Goal: Information Seeking & Learning: Learn about a topic

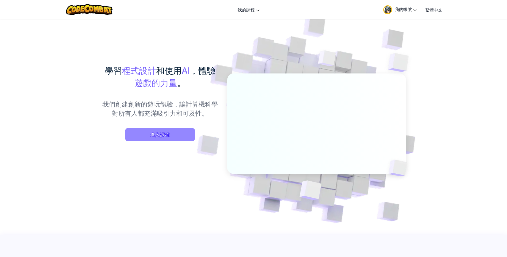
click at [185, 133] on span "進入課程" at bounding box center [159, 134] width 69 height 13
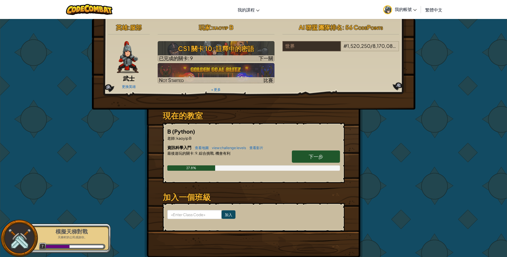
click at [133, 69] on img at bounding box center [128, 57] width 22 height 32
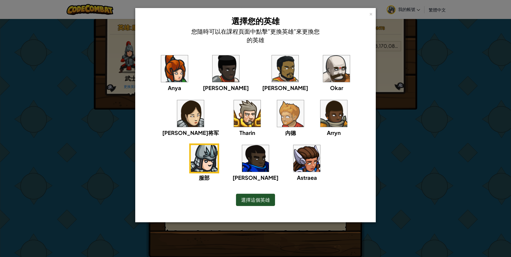
click at [293, 156] on img at bounding box center [306, 158] width 27 height 27
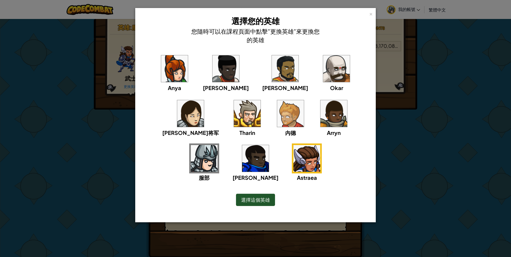
click at [219, 143] on div "服部" at bounding box center [204, 162] width 30 height 38
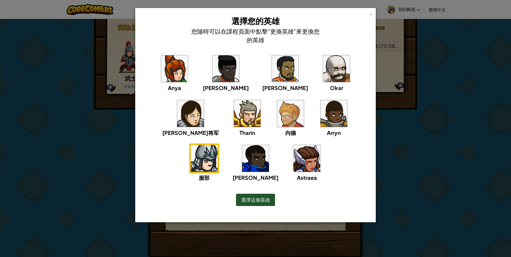
click at [293, 156] on img at bounding box center [306, 158] width 27 height 27
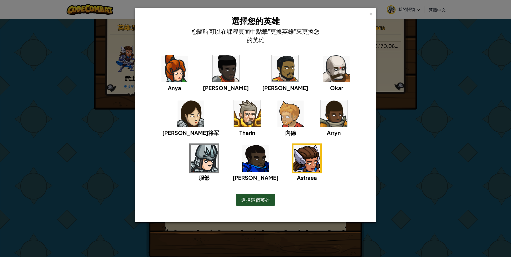
click at [218, 145] on img at bounding box center [204, 158] width 27 height 27
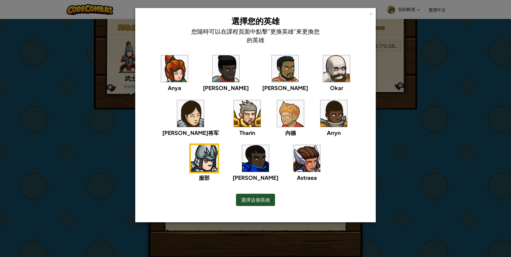
click at [174, 76] on img at bounding box center [174, 68] width 27 height 27
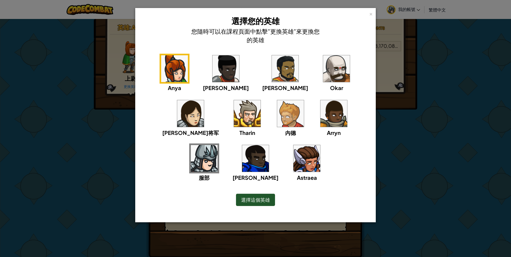
click at [218, 145] on img at bounding box center [204, 158] width 27 height 27
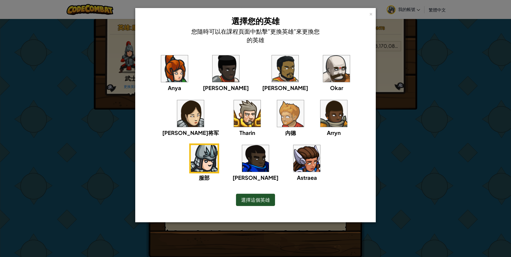
click at [219, 129] on span "莉雅将军" at bounding box center [190, 132] width 57 height 7
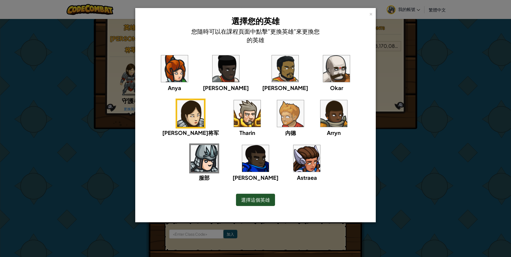
click at [218, 145] on img at bounding box center [204, 158] width 27 height 27
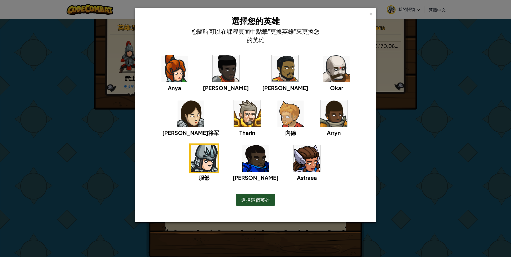
click at [263, 201] on span "選擇這個英雄" at bounding box center [255, 200] width 29 height 6
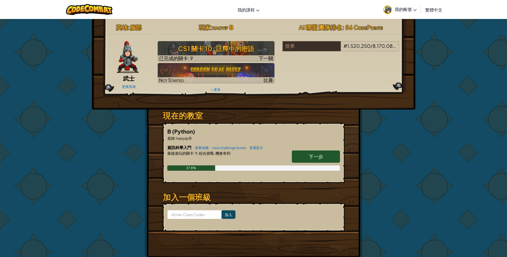
click at [108, 86] on div "更換英雄" at bounding box center [129, 86] width 42 height 9
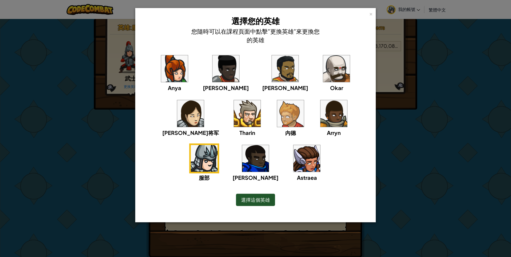
click at [373, 13] on div "× 選擇您的英雄 您隨時可以在課程頁面中點擊"更換英雄"來更換您的英雄 Anya Ida Alejandro Okar 莉雅将军 Tharin 內德 Arry…" at bounding box center [255, 115] width 240 height 214
click at [371, 15] on div "×" at bounding box center [371, 13] width 4 height 6
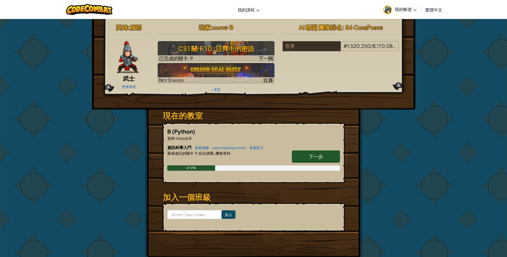
click at [315, 156] on span "下一步" at bounding box center [316, 156] width 14 height 6
select select "zh-HANT"
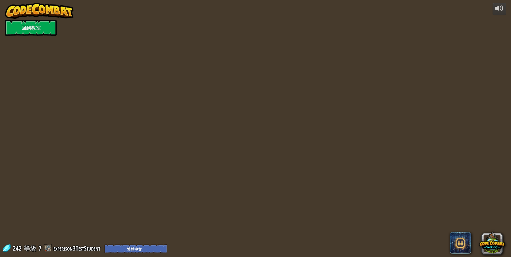
select select "zh-HANT"
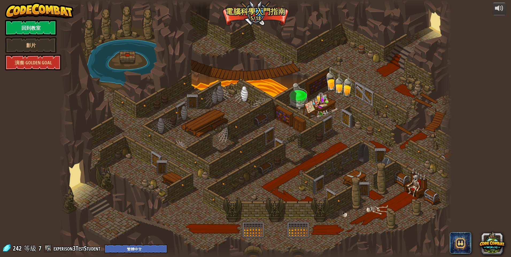
select select "zh-HANT"
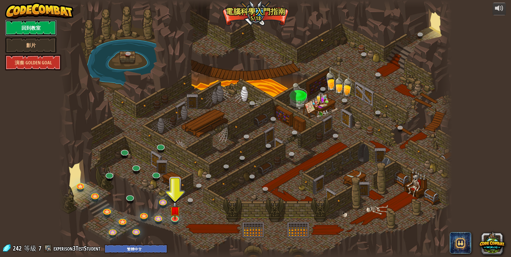
click at [33, 31] on link "回到教室" at bounding box center [31, 28] width 52 height 16
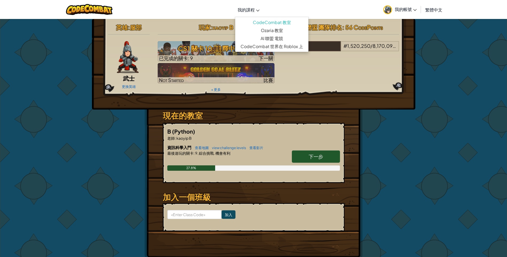
click at [254, 15] on link "我的課程" at bounding box center [248, 9] width 27 height 14
click at [253, 7] on span "我的課程" at bounding box center [246, 10] width 17 height 6
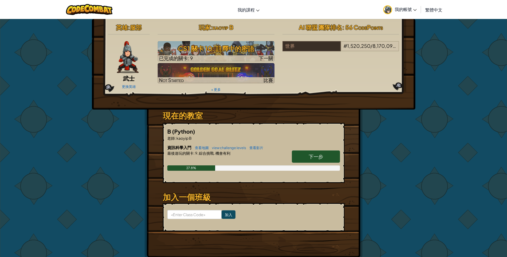
click at [401, 87] on div "英雄 : 服部 武士 更換英雄 玩家 : kaoyip B CS1 關卡 10: 註釋中的密語 已完成的關卡: 9 下一關 Not Started 比賽 + …" at bounding box center [253, 58] width 299 height 72
click at [187, 135] on p "老師 : kaoyip B" at bounding box center [253, 137] width 173 height 5
drag, startPoint x: 229, startPoint y: 133, endPoint x: 249, endPoint y: 132, distance: 20.1
click at [230, 133] on h5 "B (Python)" at bounding box center [253, 131] width 173 height 8
drag, startPoint x: 249, startPoint y: 132, endPoint x: 254, endPoint y: 132, distance: 5.1
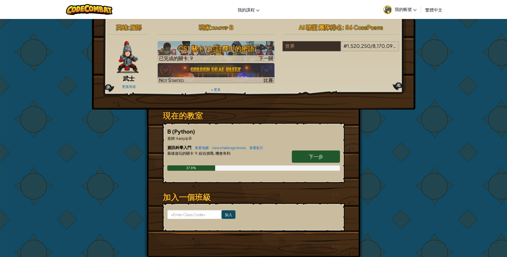
click at [253, 132] on h5 "B (Python)" at bounding box center [253, 131] width 173 height 8
drag, startPoint x: 254, startPoint y: 132, endPoint x: 247, endPoint y: 146, distance: 15.8
click at [253, 134] on h5 "B (Python)" at bounding box center [253, 131] width 173 height 8
drag, startPoint x: 247, startPoint y: 146, endPoint x: 228, endPoint y: 150, distance: 19.3
click at [237, 148] on small "查看地圖 view challenge levels 查看影片" at bounding box center [227, 148] width 71 height 4
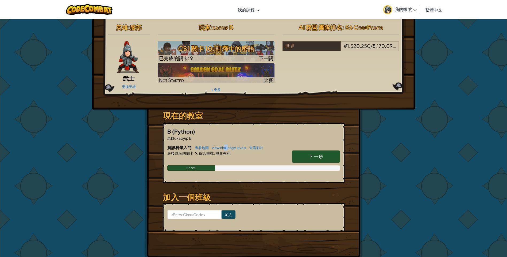
drag, startPoint x: 228, startPoint y: 150, endPoint x: 224, endPoint y: 150, distance: 4.0
click at [224, 150] on h6 "資訊科學入門 查看地圖 view challenge levels 查看影片" at bounding box center [253, 148] width 173 height 6
drag, startPoint x: 224, startPoint y: 150, endPoint x: 201, endPoint y: 151, distance: 23.0
click at [201, 151] on span "9. 綜合挑戰." at bounding box center [205, 153] width 20 height 5
click at [408, 9] on span "我的帳號" at bounding box center [406, 9] width 22 height 6
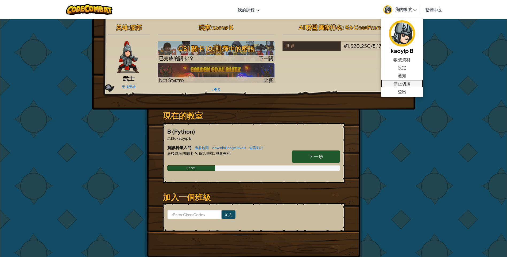
click at [412, 84] on link "停止切換" at bounding box center [402, 84] width 42 height 8
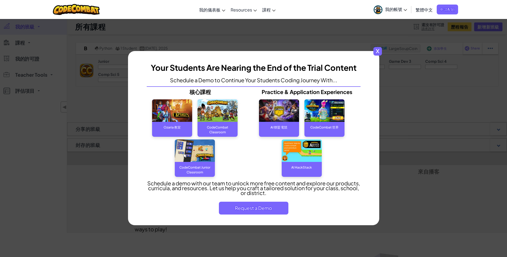
click at [381, 53] on span "x" at bounding box center [377, 51] width 9 height 9
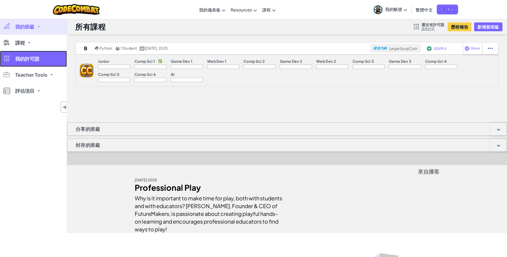
click at [42, 59] on link "我的許可證" at bounding box center [33, 59] width 67 height 16
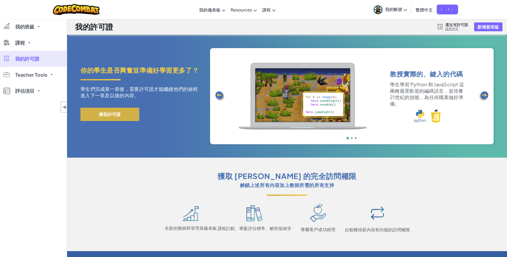
click at [122, 112] on button "獲取許可證" at bounding box center [109, 114] width 59 height 13
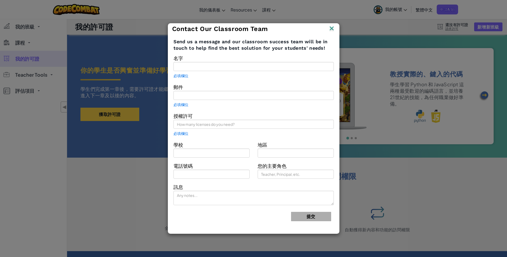
type input "kaoyip B"
type input "experison3@gmail.com"
type input "kaoyipmiddleschool"
type input "macao"
type input "Teacher"
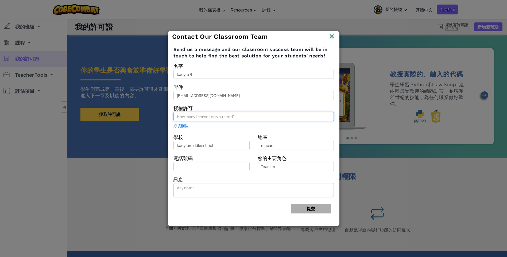
click at [215, 117] on input "text" at bounding box center [253, 116] width 160 height 9
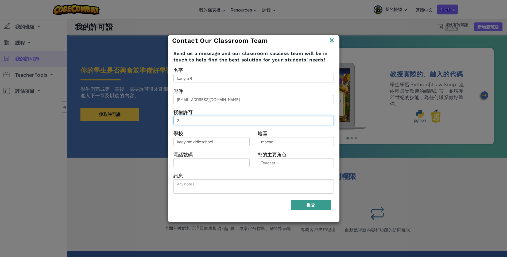
type input "2"
click at [313, 208] on button "提交" at bounding box center [311, 204] width 40 height 9
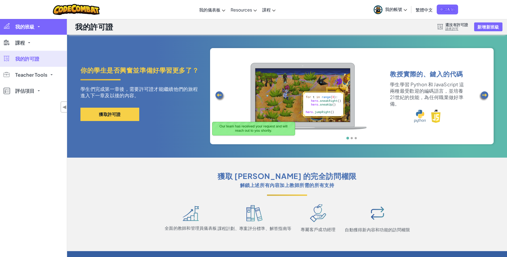
click at [36, 29] on link "我的班級" at bounding box center [33, 27] width 67 height 16
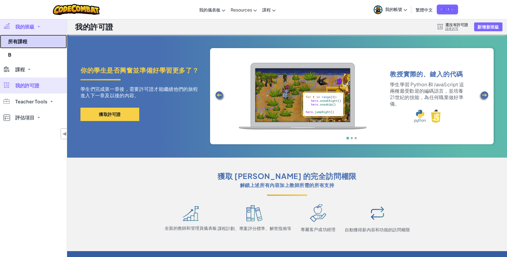
click at [38, 44] on link "所有課程" at bounding box center [33, 42] width 67 height 14
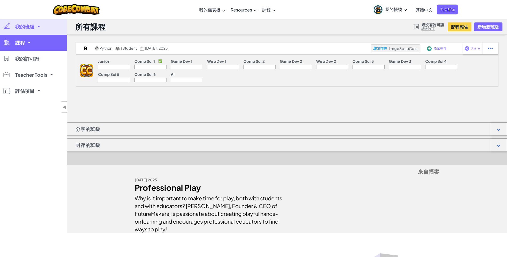
click at [40, 40] on link "課程" at bounding box center [33, 43] width 67 height 16
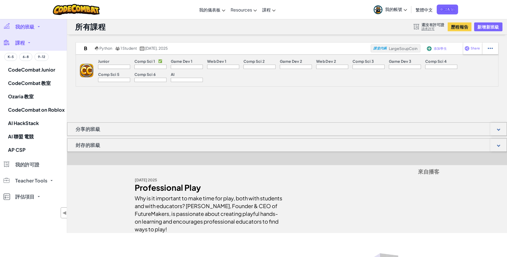
click at [43, 30] on link "我的班級" at bounding box center [33, 27] width 67 height 16
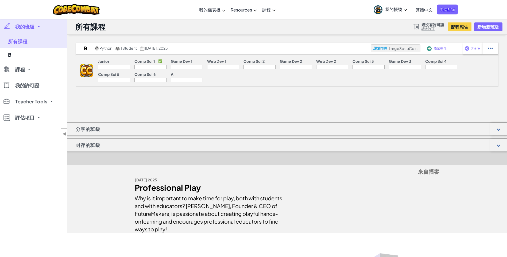
click at [47, 23] on link "我的班級" at bounding box center [33, 27] width 67 height 16
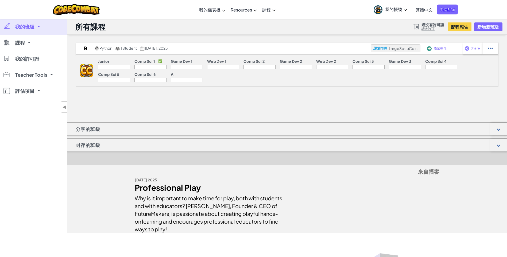
click at [478, 143] on div "封存的班級" at bounding box center [287, 144] width 440 height 13
click at [395, 7] on span "我的帳號" at bounding box center [396, 9] width 22 height 6
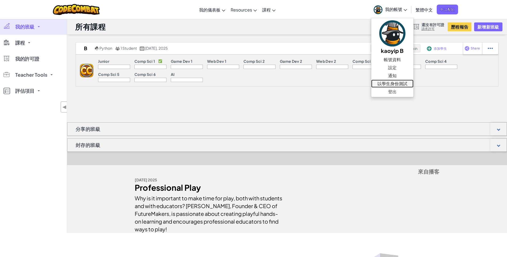
click at [399, 84] on link "以學生身份測試" at bounding box center [392, 84] width 42 height 8
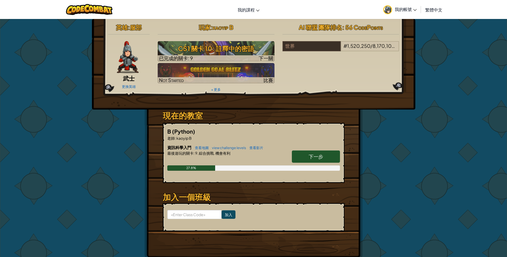
click at [301, 158] on link "下一步" at bounding box center [316, 156] width 48 height 12
select select "zh-HANT"
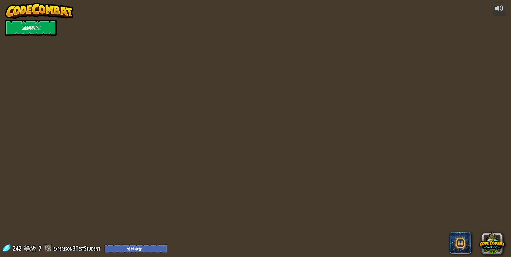
select select "zh-HANT"
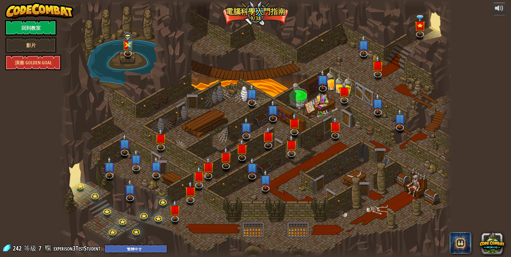
select select "zh-HANT"
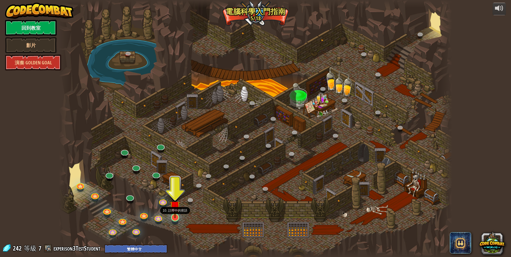
click at [175, 216] on img at bounding box center [175, 206] width 11 height 24
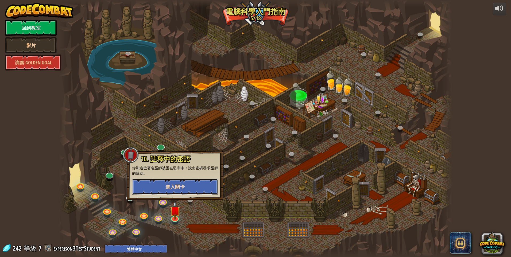
click at [179, 192] on button "進入關卡" at bounding box center [175, 187] width 86 height 16
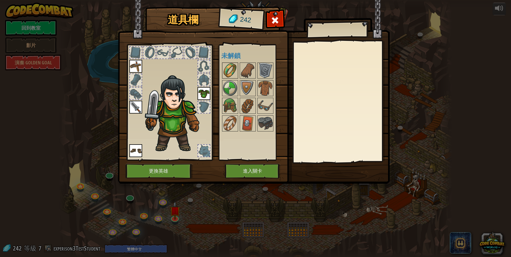
click at [230, 70] on img at bounding box center [230, 70] width 15 height 15
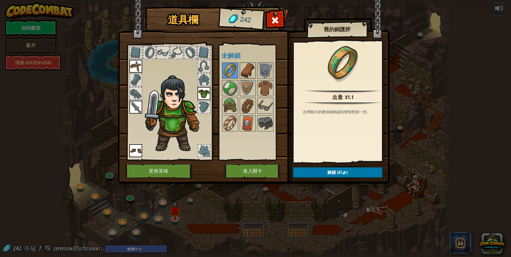
click at [249, 70] on img at bounding box center [247, 70] width 15 height 15
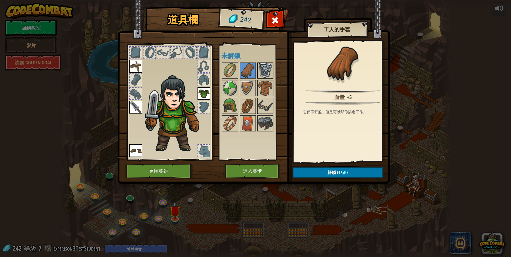
click at [267, 65] on img at bounding box center [265, 70] width 15 height 15
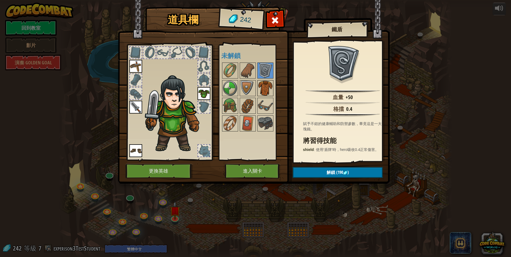
click at [261, 80] on div at bounding box center [265, 88] width 16 height 16
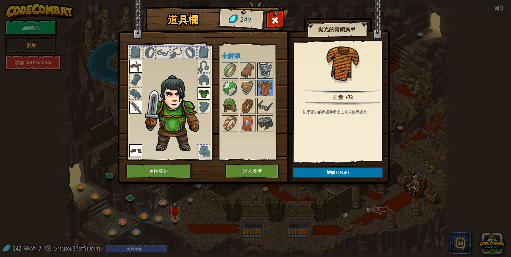
click at [267, 70] on img at bounding box center [265, 70] width 15 height 15
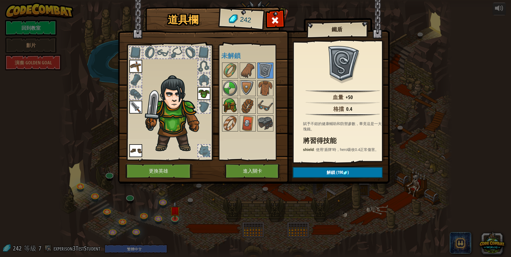
click at [230, 102] on img at bounding box center [230, 105] width 15 height 15
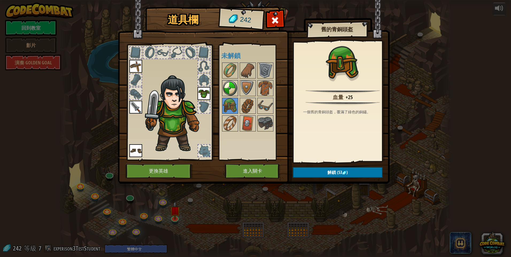
click at [233, 84] on img at bounding box center [230, 88] width 15 height 15
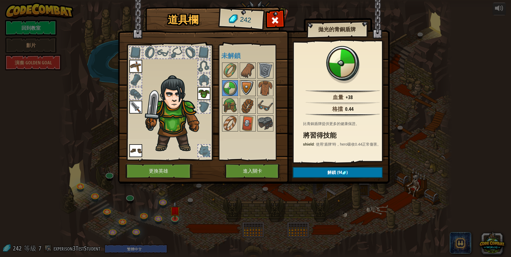
click at [243, 84] on img at bounding box center [247, 88] width 15 height 15
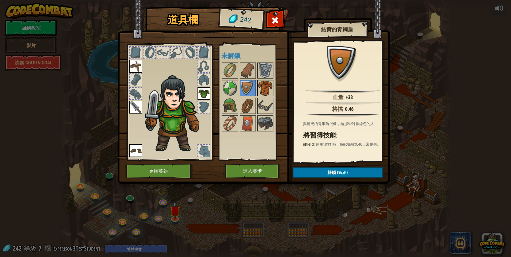
click at [263, 92] on img at bounding box center [265, 88] width 15 height 15
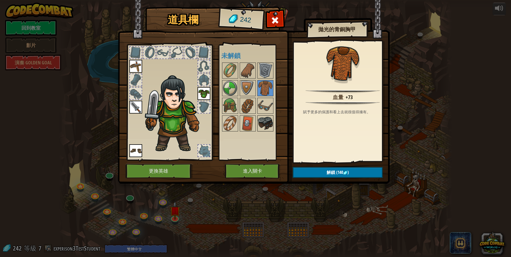
drag, startPoint x: 273, startPoint y: 120, endPoint x: 271, endPoint y: 123, distance: 3.6
click at [273, 120] on div at bounding box center [265, 123] width 16 height 16
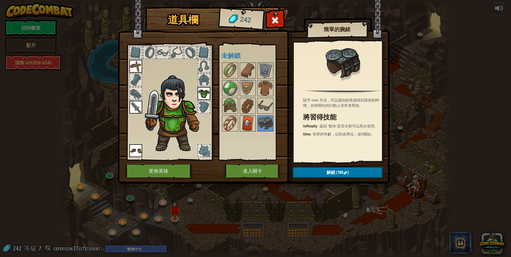
click at [248, 124] on img at bounding box center [247, 123] width 15 height 15
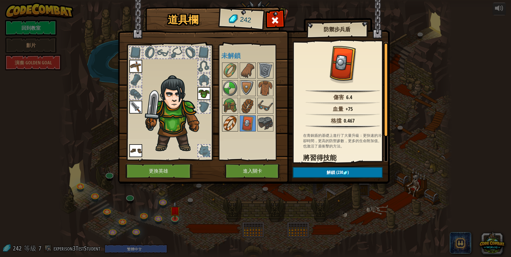
click at [225, 127] on img at bounding box center [230, 123] width 15 height 15
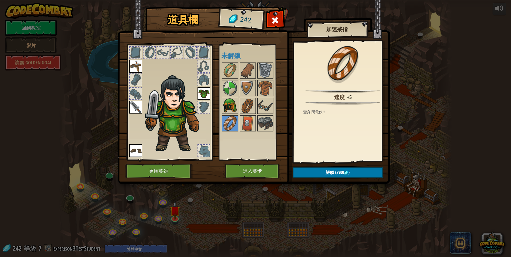
click at [231, 103] on img at bounding box center [230, 105] width 15 height 15
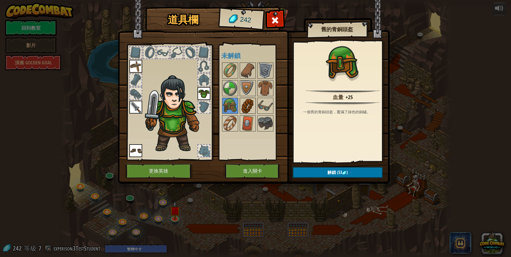
click at [248, 104] on img at bounding box center [247, 105] width 15 height 15
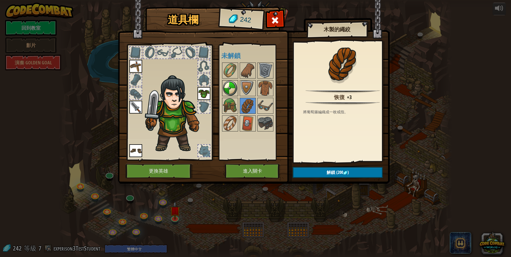
click at [231, 94] on img at bounding box center [230, 88] width 15 height 15
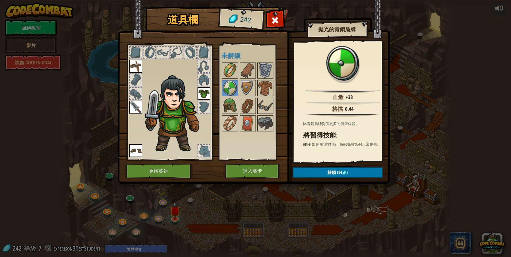
click at [231, 64] on img at bounding box center [230, 70] width 15 height 15
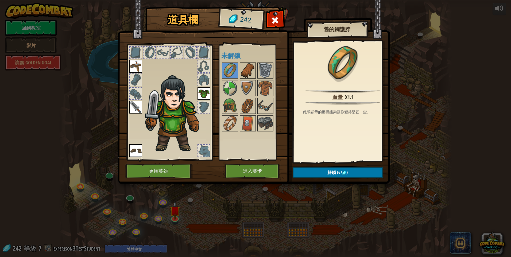
click at [243, 65] on img at bounding box center [247, 70] width 15 height 15
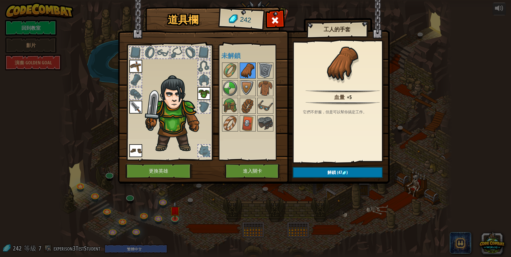
click at [244, 75] on img at bounding box center [247, 70] width 15 height 15
drag, startPoint x: 251, startPoint y: 65, endPoint x: 257, endPoint y: 96, distance: 30.7
click at [253, 66] on img at bounding box center [247, 70] width 15 height 15
drag, startPoint x: 248, startPoint y: 120, endPoint x: 289, endPoint y: 128, distance: 41.2
click at [250, 120] on img at bounding box center [247, 123] width 15 height 15
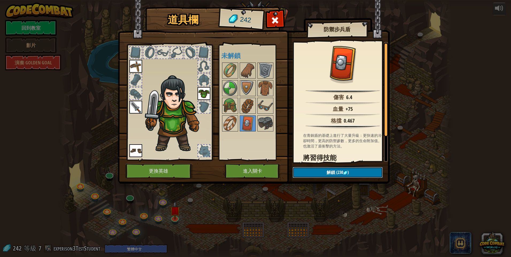
click at [352, 171] on button "解鎖 (230 )" at bounding box center [338, 172] width 90 height 11
click at [346, 170] on button "確認" at bounding box center [338, 172] width 90 height 11
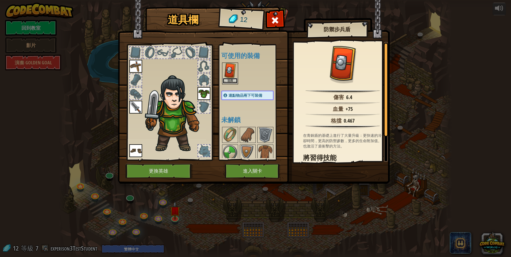
click at [231, 78] on button "裝備" at bounding box center [230, 81] width 15 height 6
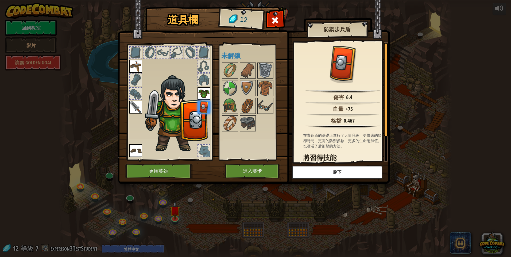
drag, startPoint x: 174, startPoint y: 121, endPoint x: 162, endPoint y: 133, distance: 17.2
click at [158, 130] on img at bounding box center [175, 114] width 65 height 78
click at [263, 172] on button "進入關卡" at bounding box center [253, 171] width 56 height 15
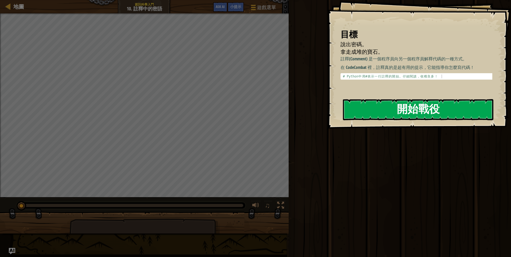
click at [388, 113] on button "開始戰役" at bounding box center [418, 109] width 150 height 21
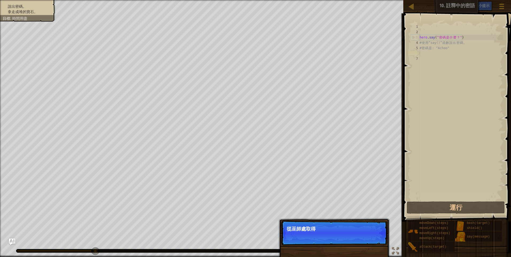
click at [377, 234] on p "跳過 (esc) 下一步 從巫師處取得" at bounding box center [334, 233] width 106 height 25
click at [378, 236] on button "下一步" at bounding box center [373, 236] width 18 height 7
click at [377, 238] on button "下一步" at bounding box center [373, 236] width 18 height 7
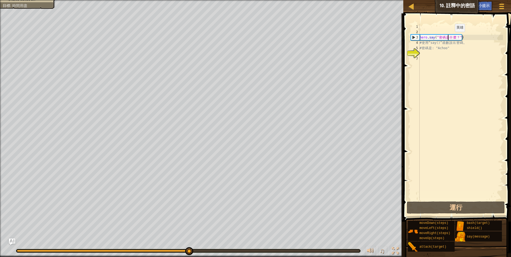
click at [450, 37] on div "hero . say ( " 密 碼 是 什 麼 ？ " ) # 使 用 “say()” 函 數 說 出 密 碼 。 # 密 碼 是 : "Achoo"" at bounding box center [460, 117] width 84 height 187
type textarea "hero.say("密碼是什麼？")"
click at [450, 37] on div "hero . say ( " 密 碼 是 什 麼 ？ " ) # 使 用 “say()” 函 數 說 出 密 碼 。 # 密 碼 是 : "Achoo"" at bounding box center [460, 117] width 84 height 187
drag, startPoint x: 430, startPoint y: 53, endPoint x: 430, endPoint y: 56, distance: 3.0
click at [430, 55] on div "hero . say ( " 密 碼 是 什 麼 ？ " ) # 使 用 “say()” 函 數 說 出 密 碼 。 # 密 碼 是 : "Achoo"" at bounding box center [460, 117] width 84 height 187
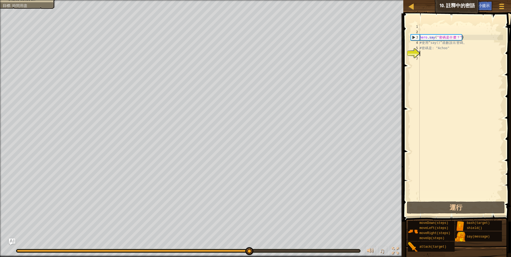
click at [425, 44] on div "hero . say ( " 密 碼 是 什 麼 ？ " ) # 使 用 “say()” 函 數 說 出 密 碼 。 # 密 碼 是 : "Achoo"" at bounding box center [460, 117] width 84 height 187
type textarea "# 使用 “say()” 函數說出密碼。"
click at [422, 43] on div "hero . say ( " 密 碼 是 什 麼 ？ " ) # 使 用 “say()” 函 數 說 出 密 碼 。 # 密 碼 是 : "Achoo"" at bounding box center [460, 117] width 84 height 187
click at [421, 52] on div "hero . say ( " 密 碼 是 什 麼 ？ " ) # 使 用 “say()” 函 數 說 出 密 碼 。 # 密 碼 是 : "Achoo"" at bounding box center [460, 117] width 84 height 187
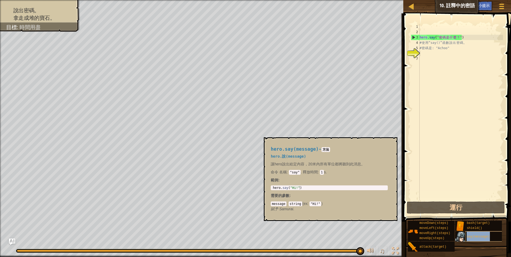
click at [479, 238] on span "say(message)" at bounding box center [478, 237] width 23 height 4
type textarea "hero.say("Hi!")"
click at [294, 189] on div "hero . say ( "Hi!" )" at bounding box center [329, 191] width 115 height 11
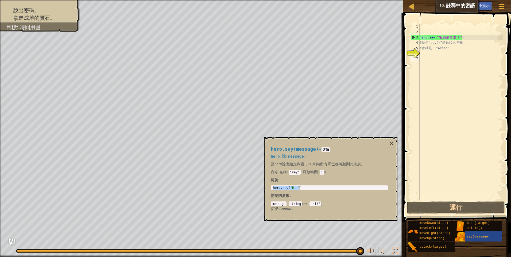
click at [428, 57] on div "hero . say ( " 密 碼 是 什 麼 ？ " ) # 使 用 “say()” 函 數 說 出 密 碼 。 # 密 碼 是 : "Achoo"" at bounding box center [460, 117] width 84 height 187
click at [424, 53] on div "hero . say ( " 密 碼 是 什 麼 ？ " ) # 使 用 “say()” 函 數 說 出 密 碼 。 # 密 碼 是 : "Achoo"" at bounding box center [460, 117] width 84 height 187
paste textarea "hero.say("Hi!")"
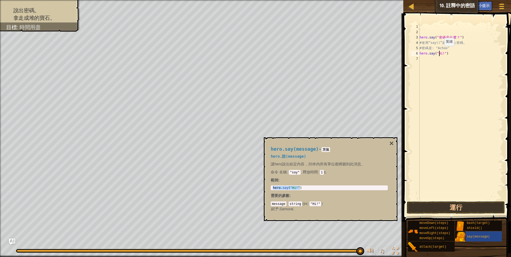
click at [440, 51] on div "hero . say ( " 密 碼 是 什 麼 ？ " ) # 使 用 “say()” 函 數 說 出 密 碼 。 # 密 碼 是 : "Achoo" he…" at bounding box center [460, 117] width 84 height 187
click at [439, 52] on div "hero . say ( " 密 碼 是 什 麼 ？ " ) # 使 用 “say()” 函 數 說 出 密 碼 。 # 密 碼 是 : "Achoo" he…" at bounding box center [460, 117] width 84 height 187
click at [442, 46] on div "hero . say ( " 密 碼 是 什 麼 ？ " ) # 使 用 “say()” 函 數 說 出 密 碼 。 # 密 碼 是 : "Achoo" he…" at bounding box center [460, 117] width 84 height 187
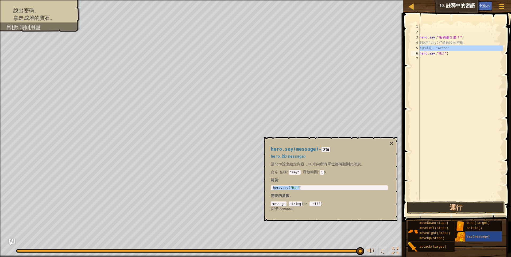
click at [444, 46] on div "hero . say ( " 密 碼 是 什 麼 ？ " ) # 使 用 “say()” 函 數 說 出 密 碼 。 # 密 碼 是 : "Achoo" he…" at bounding box center [460, 112] width 84 height 176
click at [444, 46] on div "hero . say ( " 密 碼 是 什 麼 ？ " ) # 使 用 “say()” 函 數 說 出 密 碼 。 # 密 碼 是 : "Achoo" he…" at bounding box center [460, 117] width 84 height 187
click at [438, 55] on div "hero . say ( " 密 碼 是 什 麼 ？ " ) # 使 用 “say()” 函 數 說 出 密 碼 。 # 密 碼 是 : "Achoo" he…" at bounding box center [460, 117] width 84 height 187
click at [438, 55] on div "hero . say ( " 密 碼 是 什 麼 ？ " ) # 使 用 “say()” 函 數 說 出 密 碼 。 # 密 碼 是 : "Achoo" he…" at bounding box center [460, 112] width 84 height 176
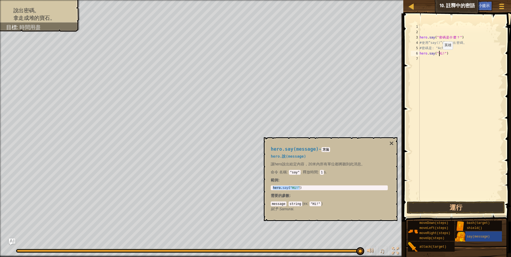
click at [438, 55] on div "hero . say ( " 密 碼 是 什 麼 ？ " ) # 使 用 “say()” 函 數 說 出 密 碼 。 # 密 碼 是 : "Achoo" he…" at bounding box center [460, 117] width 84 height 187
click at [439, 55] on div "hero . say ( " 密 碼 是 什 麼 ？ " ) # 使 用 “say()” 函 數 說 出 密 碼 。 # 密 碼 是 : "Achoo" he…" at bounding box center [460, 112] width 84 height 176
click at [439, 55] on div "hero . say ( " 密 碼 是 什 麼 ？ " ) # 使 用 “say()” 函 數 說 出 密 碼 。 # 密 碼 是 : "Achoo" he…" at bounding box center [460, 117] width 84 height 187
click at [439, 55] on div "hero . say ( " 密 碼 是 什 麼 ？ " ) # 使 用 “say()” 函 數 說 出 密 碼 。 # 密 碼 是 : "Achoo" he…" at bounding box center [460, 112] width 84 height 176
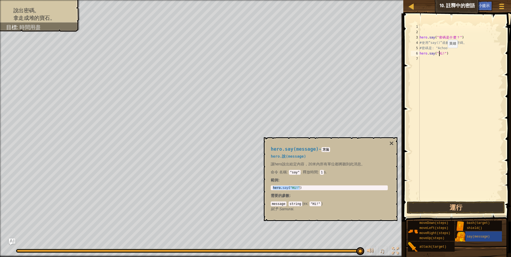
click at [443, 53] on div "hero . say ( " 密 碼 是 什 麼 ？ " ) # 使 用 “say()” 函 數 說 出 密 碼 。 # 密 碼 是 : "Achoo" he…" at bounding box center [460, 117] width 84 height 187
paste textarea "Achoo"
type textarea "hero.say("Achoo")"
click at [451, 208] on button "運行" at bounding box center [456, 207] width 98 height 12
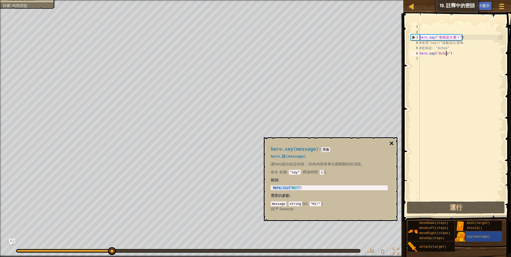
click at [393, 142] on button "×" at bounding box center [391, 143] width 4 height 7
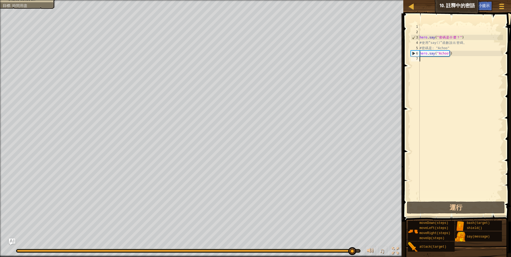
click at [424, 58] on div "hero . say ( " 密 碼 是 什 麼 ？ " ) # 使 用 “say()” 函 數 說 出 密 碼 。 # 密 碼 是 : "Achoo" he…" at bounding box center [460, 117] width 84 height 187
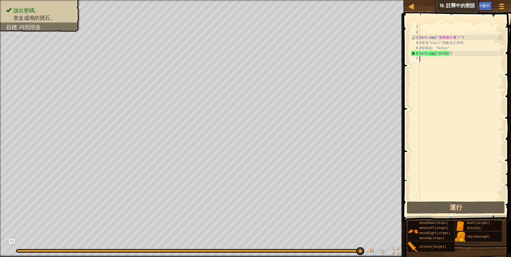
type textarea "h"
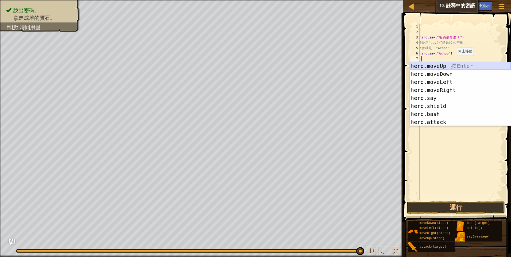
click at [450, 67] on div "h ero.moveUp 按 Enter h ero.moveDown 按 Enter h ero.moveLeft 按 Enter h ero.moveRi…" at bounding box center [460, 102] width 101 height 80
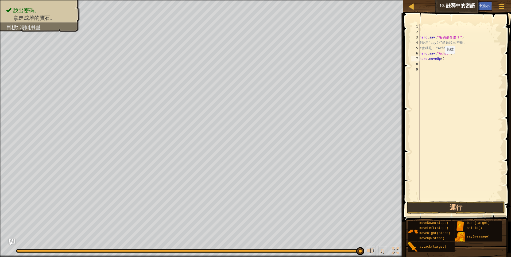
click at [440, 59] on div "hero . say ( " 密 碼 是 什 麼 ？ " ) # 使 用 “say()” 函 數 說 出 密 碼 。 # 密 碼 是 : "Achoo" he…" at bounding box center [460, 117] width 84 height 187
type textarea "hero.moveUp(2)"
click at [453, 204] on button "運行" at bounding box center [456, 207] width 98 height 12
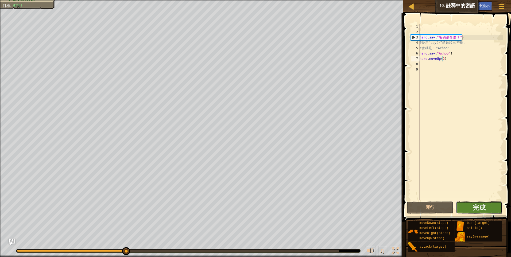
click at [472, 208] on button "完成" at bounding box center [479, 207] width 46 height 12
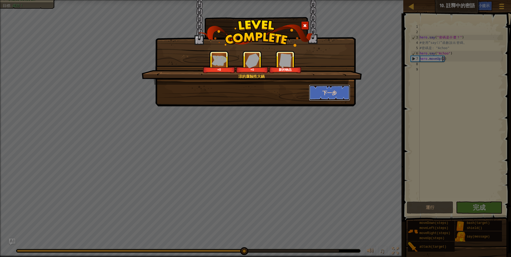
click at [329, 91] on button "下一步" at bounding box center [329, 93] width 41 height 16
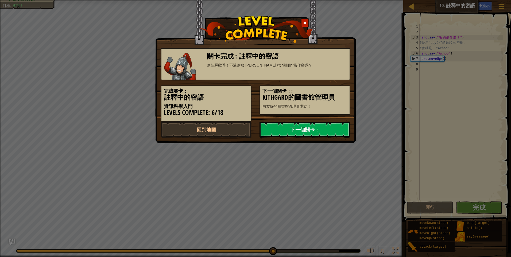
click at [315, 131] on link "下一個關卡：" at bounding box center [304, 130] width 91 height 16
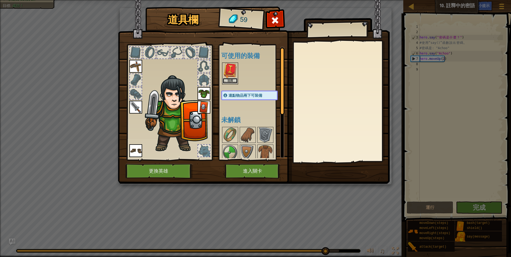
click at [233, 79] on button "裝備" at bounding box center [230, 81] width 15 height 6
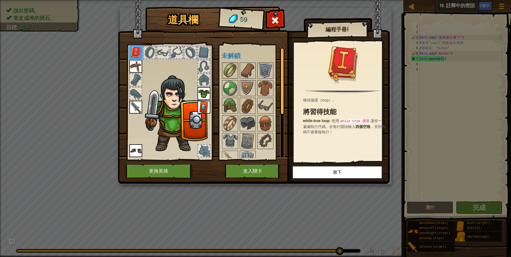
click at [233, 71] on img at bounding box center [230, 70] width 15 height 15
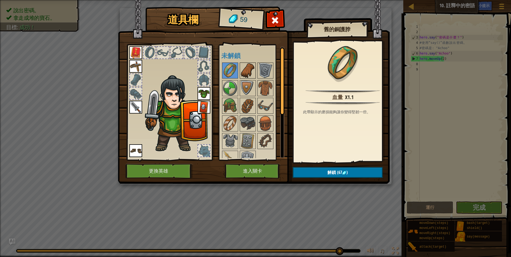
click at [242, 70] on img at bounding box center [247, 70] width 15 height 15
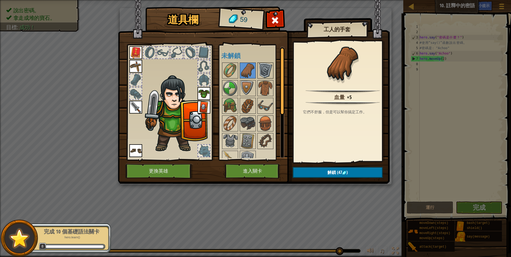
click at [262, 72] on img at bounding box center [265, 70] width 15 height 15
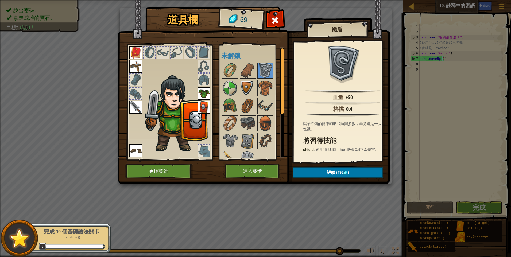
click at [254, 88] on img at bounding box center [247, 88] width 15 height 15
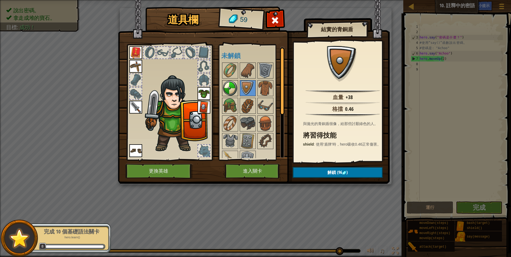
click at [237, 93] on img at bounding box center [230, 88] width 15 height 15
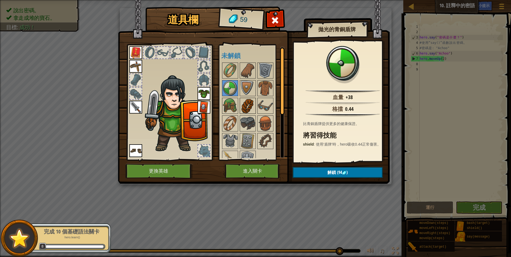
click at [236, 104] on img at bounding box center [230, 105] width 15 height 15
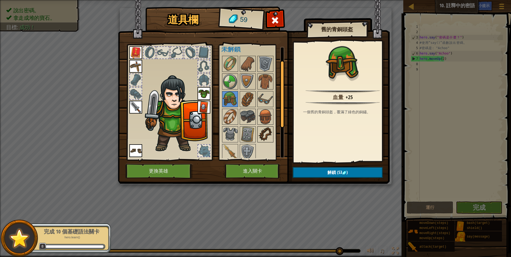
scroll to position [9, 0]
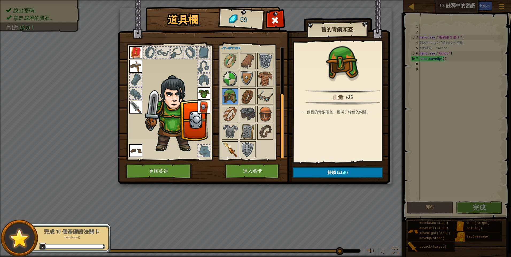
click at [232, 148] on img at bounding box center [230, 149] width 15 height 15
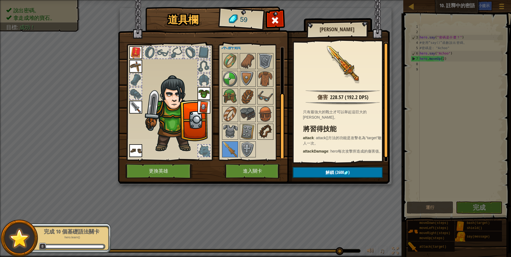
click at [268, 129] on img at bounding box center [265, 131] width 15 height 15
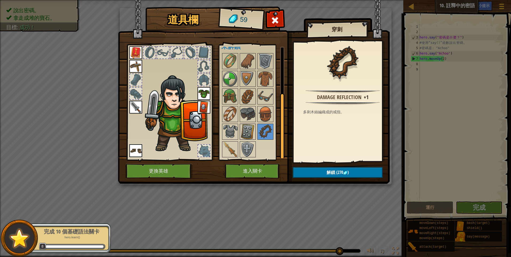
click at [249, 133] on img at bounding box center [247, 131] width 15 height 15
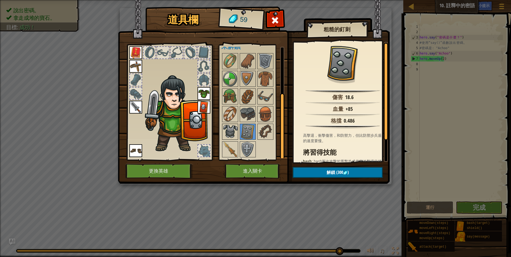
click at [230, 130] on img at bounding box center [230, 131] width 15 height 15
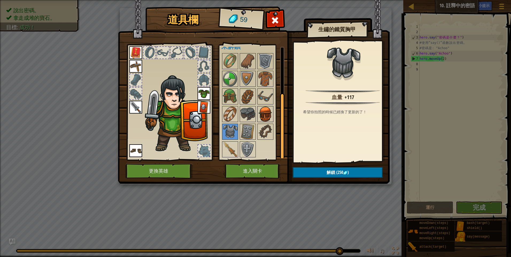
click at [270, 114] on img at bounding box center [265, 114] width 15 height 15
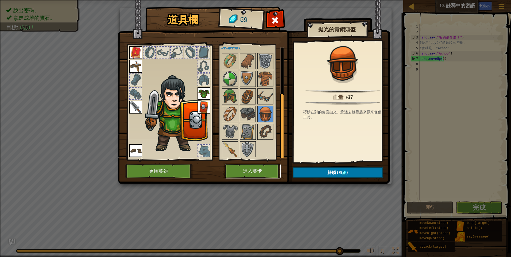
click at [263, 172] on button "進入關卡" at bounding box center [253, 171] width 56 height 15
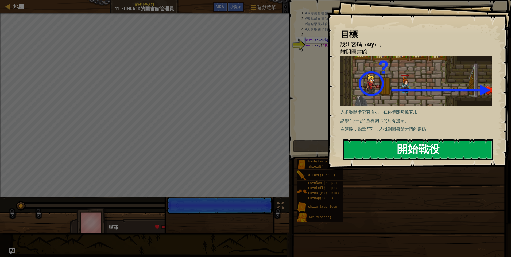
click at [423, 148] on button "開始戰役" at bounding box center [418, 149] width 150 height 21
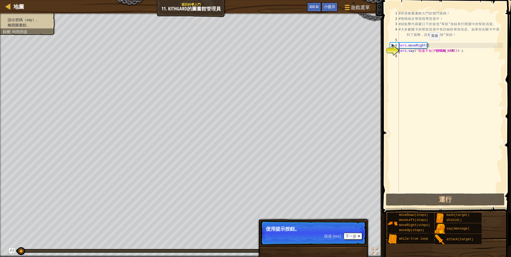
click at [425, 45] on div "# 你 需 要 圖 書 館 大 門 的 開 門 密 碼 ！ # 密 碼 就 在 幫 助 指 導 頁 面 中 ！ # 請 點 擊 代 碼 窗 口 下 的 藍 色…" at bounding box center [450, 107] width 105 height 192
type textarea "hero.moveRight(2)"
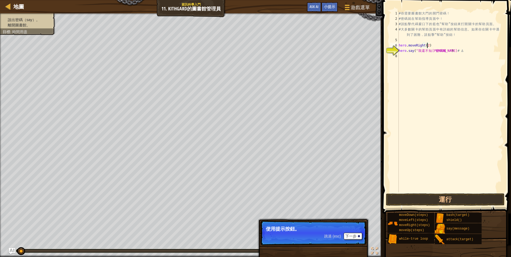
click at [420, 98] on div "# 你 需 要 圖 書 館 大 門 的 開 門 密 碼 ！ # 密 碼 就 在 幫 助 指 導 頁 面 中 ！ # 請 點 擊 代 碼 窗 口 下 的 藍 色…" at bounding box center [450, 107] width 105 height 192
click at [358, 237] on button "下一步" at bounding box center [353, 236] width 18 height 7
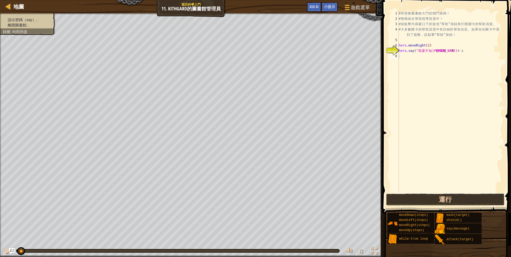
click at [413, 197] on button "運行" at bounding box center [445, 199] width 119 height 12
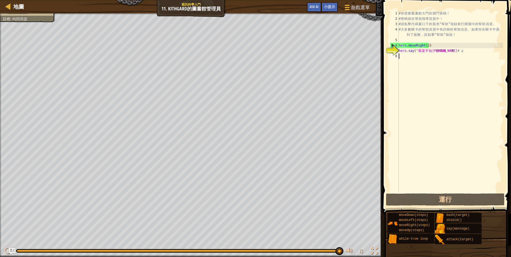
type textarea "h"
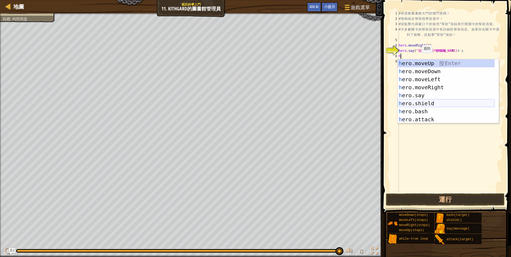
click at [426, 105] on div "h ero.moveUp 按 Enter h ero.moveDown 按 Enter h ero.moveLeft 按 Enter h ero.moveRi…" at bounding box center [446, 99] width 97 height 80
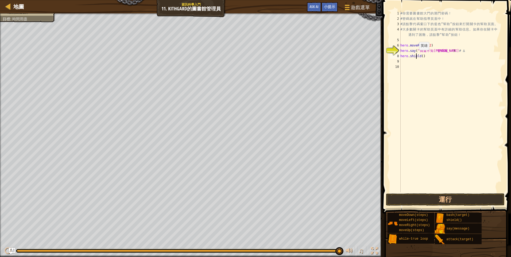
click at [416, 55] on div "# 你 需 要 圖 書 館 大 門 的 開 門 密 碼 ！ # 密 碼 就 在 幫 助 指 導 頁 面 中 ！ # 請 點 擊 代 碼 窗 口 下 的 藍 色…" at bounding box center [451, 107] width 104 height 192
type textarea "hero.shield()"
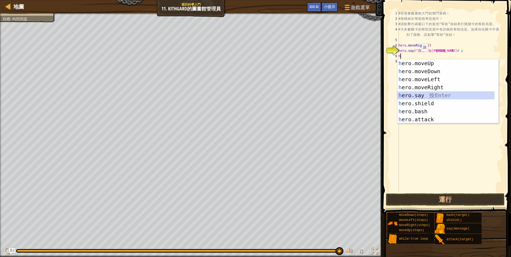
click at [423, 96] on div "h ero.moveUp 按 Enter h ero.moveDown 按 Enter h ero.moveLeft 按 Enter h ero.moveRi…" at bounding box center [445, 99] width 97 height 80
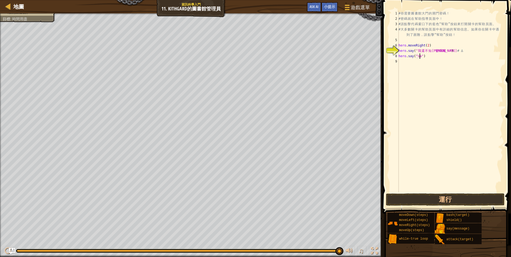
scroll to position [2, 2]
type textarea "hero.say("say")"
click at [457, 193] on button "運行" at bounding box center [445, 199] width 119 height 12
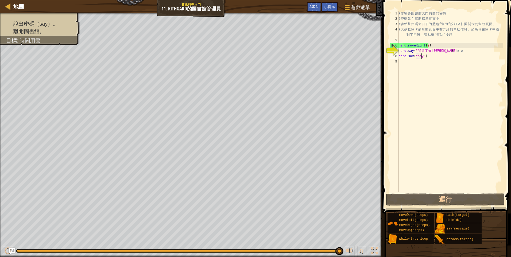
click at [420, 90] on div "# 你 需 要 圖 書 館 大 門 的 開 門 密 碼 ！ # 密 碼 就 在 幫 助 指 導 頁 面 中 ！ # 請 點 擊 代 碼 窗 口 下 的 藍 色…" at bounding box center [450, 107] width 106 height 192
click at [420, 55] on div "# 你 需 要 圖 書 館 大 門 的 開 門 密 碼 ！ # 密 碼 就 在 幫 助 指 導 頁 面 中 ！ # 請 點 擊 代 碼 窗 口 下 的 藍 色…" at bounding box center [450, 107] width 106 height 192
click at [399, 11] on div "# 你 需 要 圖 書 館 大 門 的 開 門 密 碼 ！ # 密 碼 就 在 幫 助 指 導 頁 面 中 ！ # 請 點 擊 代 碼 窗 口 下 的 藍 色…" at bounding box center [450, 107] width 106 height 192
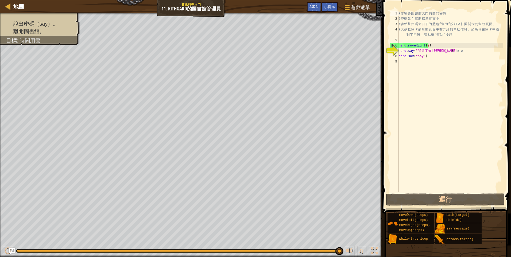
click at [399, 11] on div "# 你 需 要 圖 書 館 大 門 的 開 門 密 碼 ！ # 密 碼 就 在 幫 助 指 導 頁 面 中 ！ # 請 點 擊 代 碼 窗 口 下 的 藍 色…" at bounding box center [450, 107] width 106 height 192
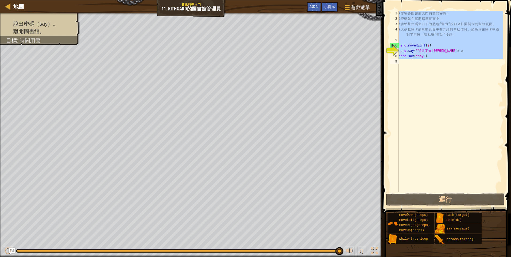
click at [399, 11] on div "# 你 需 要 圖 書 館 大 門 的 開 門 密 碼 ！ # 密 碼 就 在 幫 助 指 導 頁 面 中 ！ # 請 點 擊 代 碼 窗 口 下 的 藍 色…" at bounding box center [450, 107] width 106 height 192
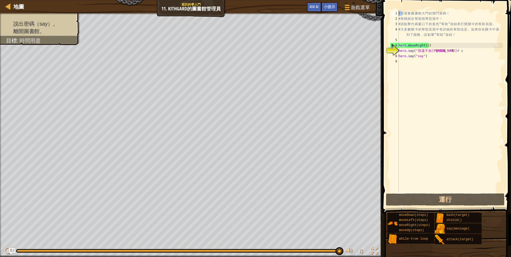
click at [399, 11] on div "# 你 需 要 圖 書 館 大 門 的 開 門 密 碼 ！ # 密 碼 就 在 幫 助 指 導 頁 面 中 ！ # 請 點 擊 代 碼 窗 口 下 的 藍 色…" at bounding box center [450, 107] width 106 height 192
type textarea "hero.say("say")"
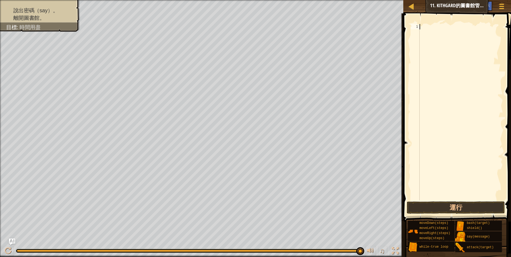
type textarea "h"
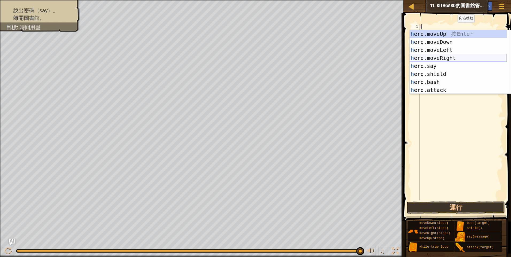
click at [449, 57] on div "h ero.moveUp 按 Enter h ero.moveDown 按 Enter h ero.moveLeft 按 Enter h ero.moveRi…" at bounding box center [458, 70] width 97 height 80
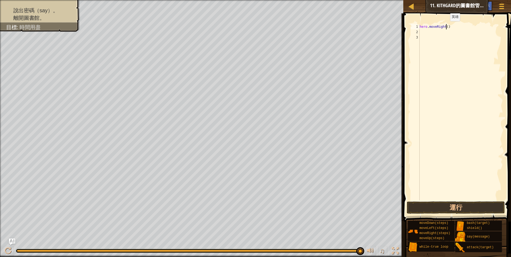
click at [445, 26] on div "hero . moveRight ( )" at bounding box center [460, 117] width 84 height 187
type textarea "hero.moveRight(1)"
click at [425, 82] on div "hero . moveRight ( 1 )" at bounding box center [460, 117] width 84 height 187
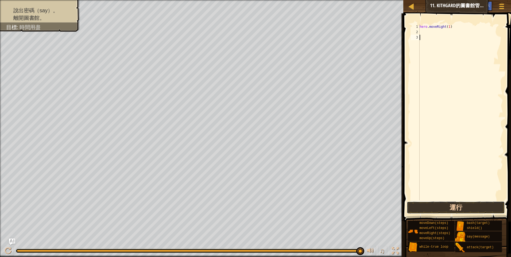
click at [441, 207] on button "運行" at bounding box center [456, 207] width 98 height 12
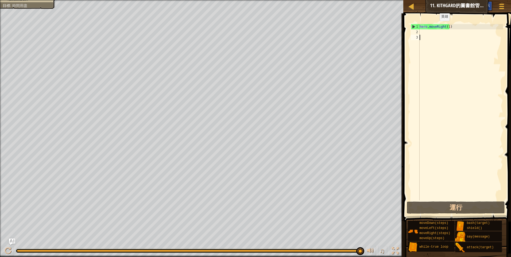
click at [490, 6] on div "小提示" at bounding box center [484, 6] width 17 height 10
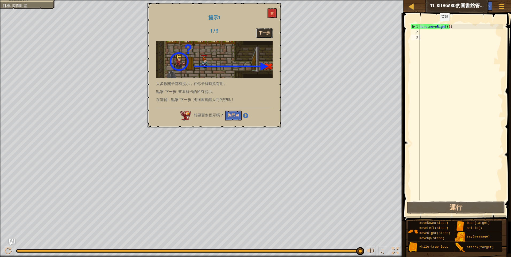
click at [266, 28] on button "下一步" at bounding box center [264, 33] width 17 height 10
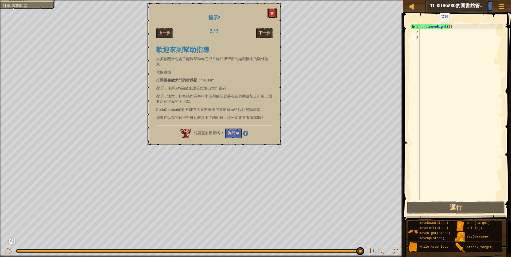
click at [271, 13] on span at bounding box center [272, 13] width 4 height 4
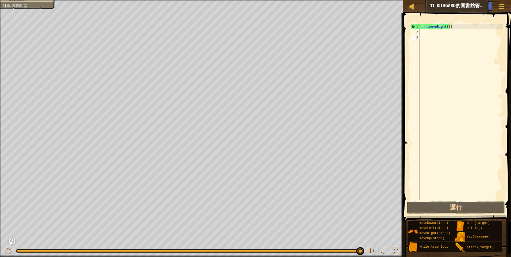
click at [427, 32] on div "hero . moveRight ( 1 )" at bounding box center [460, 117] width 84 height 187
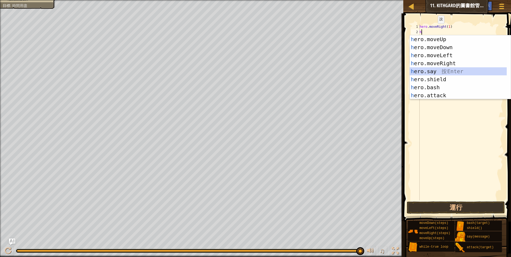
click at [443, 72] on div "h ero.moveUp 按 Enter h ero.moveDown 按 Enter h ero.moveLeft 按 Enter h ero.moveRi…" at bounding box center [458, 75] width 97 height 80
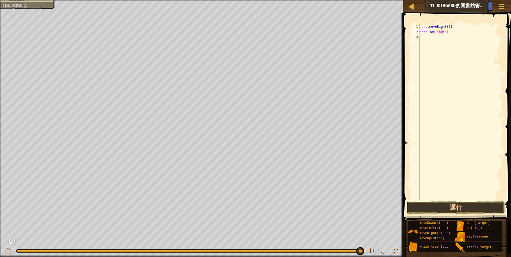
scroll to position [2, 2]
type textarea "hero.say("hush")"
click at [446, 208] on button "運行" at bounding box center [456, 207] width 98 height 12
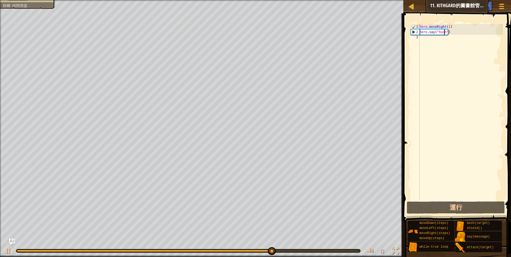
click at [427, 40] on div "hero . moveRight ( 1 ) hero . say ( "hush" )" at bounding box center [460, 117] width 84 height 187
type textarea "h"
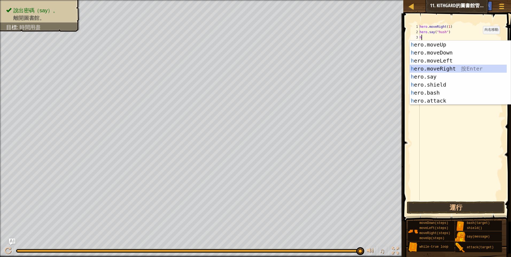
click at [450, 68] on div "h ero.moveUp 按 Enter h ero.moveDown 按 Enter h ero.moveLeft 按 Enter h ero.moveRi…" at bounding box center [458, 81] width 97 height 80
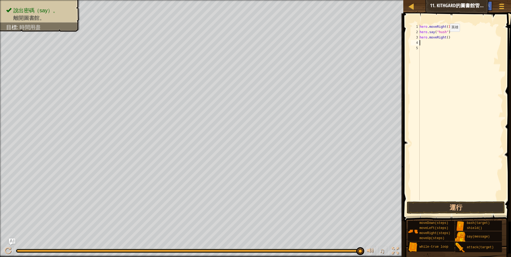
click at [445, 37] on div "hero . moveRight ( 1 ) hero . say ( "hush" ) hero . moveRight ( )" at bounding box center [460, 117] width 84 height 187
type textarea "hero.moveRight(1)"
drag, startPoint x: 463, startPoint y: 126, endPoint x: 462, endPoint y: 178, distance: 51.6
click at [463, 127] on div "hero . moveRight ( 1 ) hero . say ( "hush" ) hero . moveRight ( 1 )" at bounding box center [460, 117] width 84 height 187
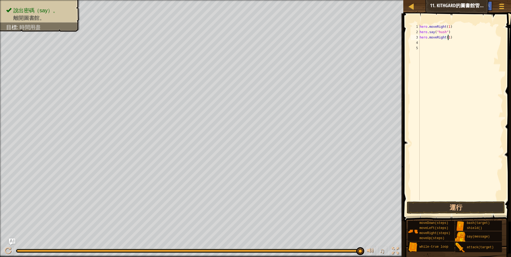
scroll to position [2, 0]
click at [458, 207] on button "運行" at bounding box center [456, 207] width 98 height 12
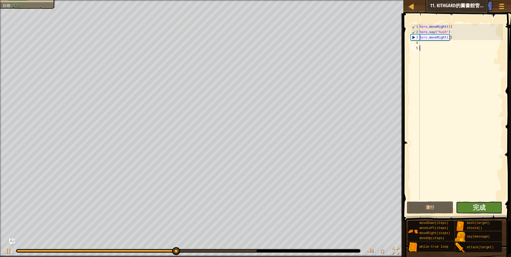
click at [486, 210] on button "完成" at bounding box center [479, 207] width 46 height 12
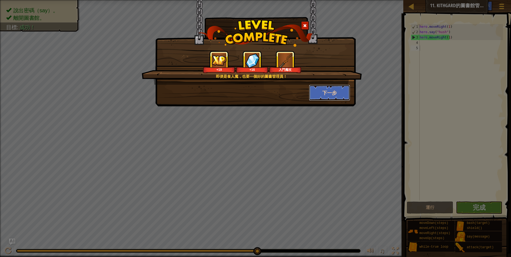
click at [323, 95] on button "下一步" at bounding box center [329, 93] width 41 height 16
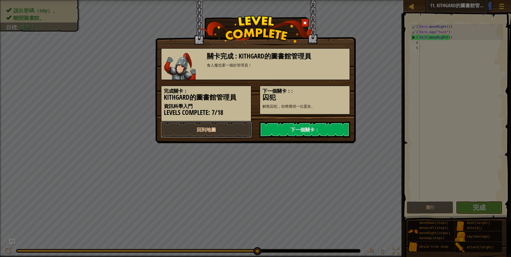
click at [237, 125] on link "回到地圖" at bounding box center [206, 130] width 91 height 16
select select "zh-HANT"
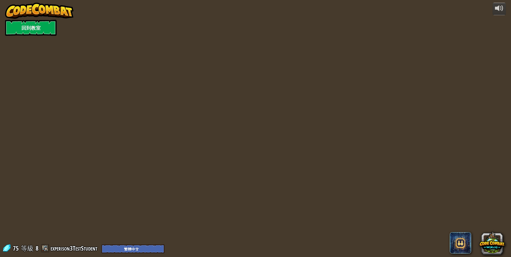
select select "zh-HANT"
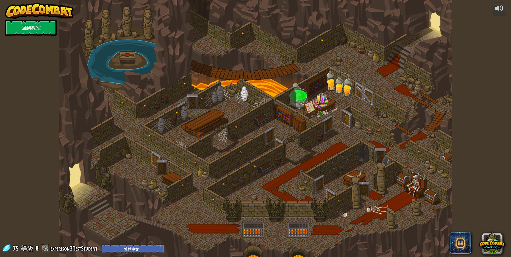
select select "zh-HANT"
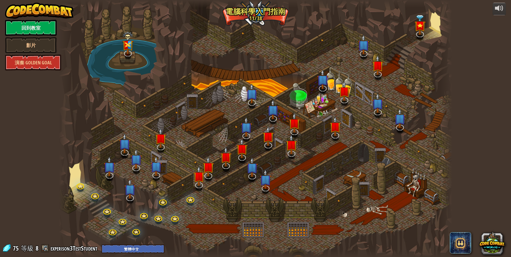
select select "zh-HANT"
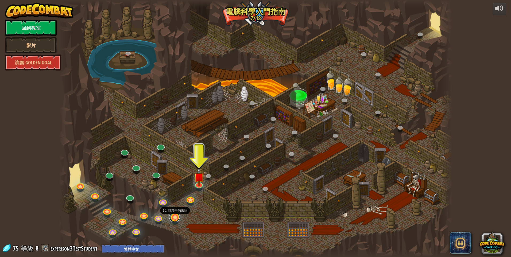
click at [177, 216] on link at bounding box center [174, 217] width 11 height 11
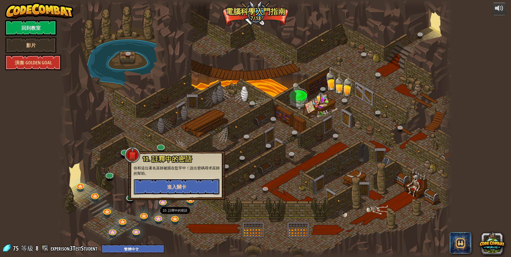
click at [175, 184] on span "進入關卡" at bounding box center [176, 187] width 19 height 7
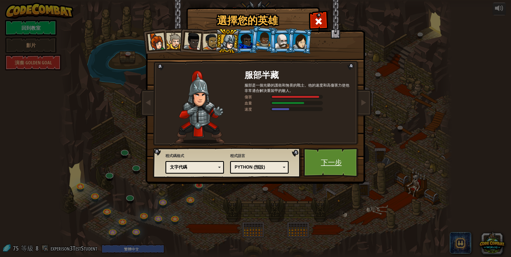
click at [325, 164] on link "下一步" at bounding box center [331, 162] width 56 height 29
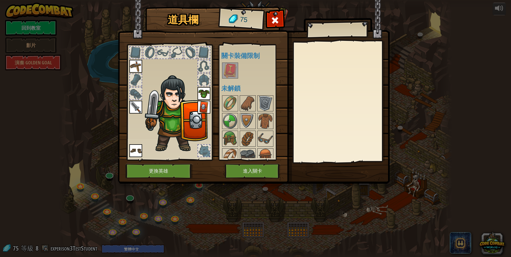
click at [235, 68] on img at bounding box center [230, 70] width 15 height 15
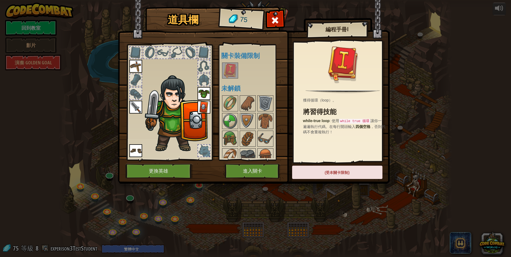
click at [244, 112] on div at bounding box center [254, 148] width 67 height 106
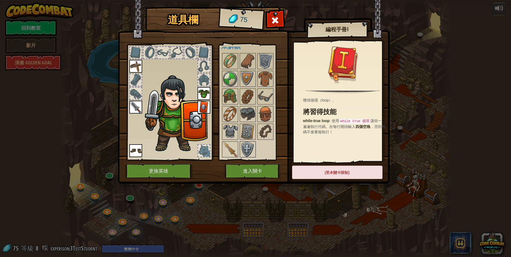
click at [247, 145] on img at bounding box center [247, 149] width 15 height 15
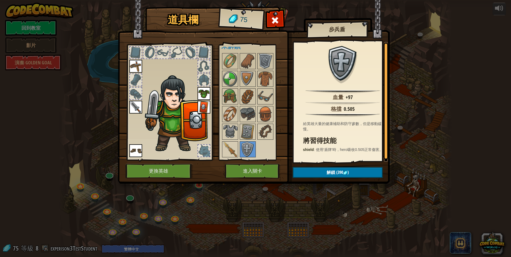
scroll to position [0, 0]
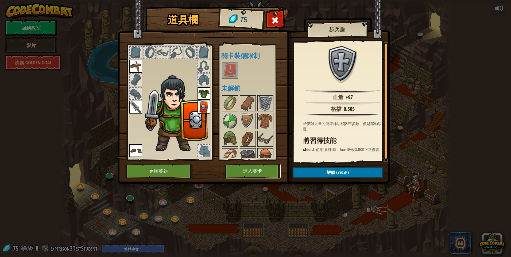
click at [263, 173] on button "進入關卡" at bounding box center [253, 171] width 56 height 15
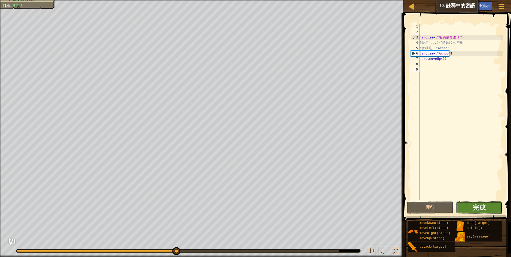
click at [489, 208] on button "完成" at bounding box center [479, 207] width 46 height 12
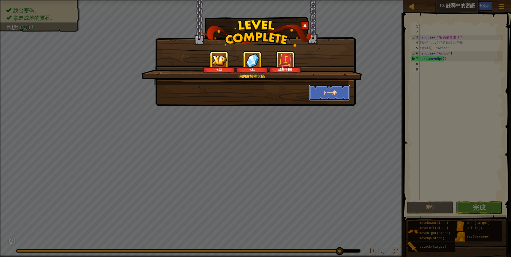
click at [322, 98] on button "下一步" at bounding box center [329, 93] width 41 height 16
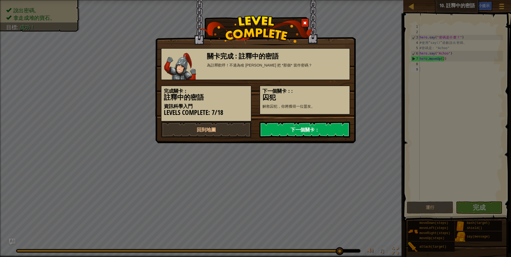
click at [282, 129] on link "下一個關卡：" at bounding box center [304, 130] width 91 height 16
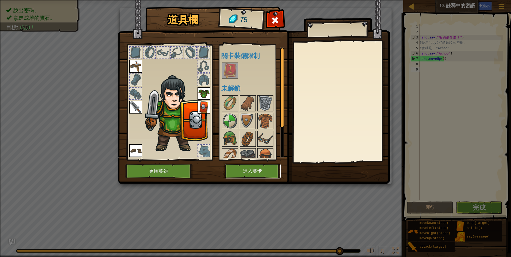
click at [246, 172] on button "進入關卡" at bounding box center [253, 171] width 56 height 15
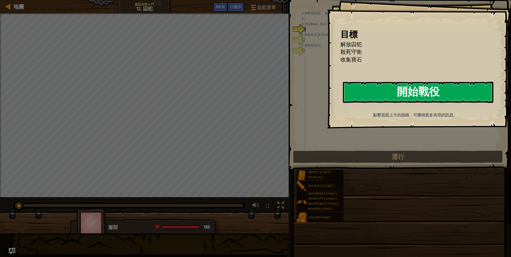
click at [372, 98] on button "開始戰役" at bounding box center [418, 92] width 150 height 21
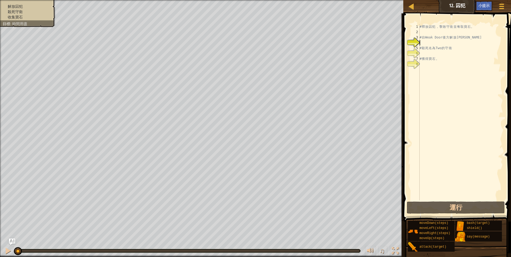
click at [422, 26] on div "# 釋 放 囚 犯 ， 擊 敗 守 衛 並 奪 取 寶 石 。 # 自 Weak Door 後 方 解 放 [PERSON_NAME] # 殺 死 名 為 T…" at bounding box center [460, 117] width 84 height 187
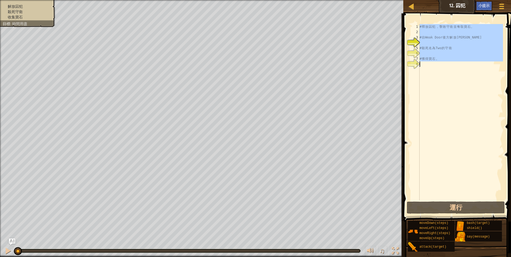
click at [422, 26] on div "# 釋 放 囚 犯 ， 擊 敗 守 衛 並 奪 取 寶 石 。 # 自 Weak Door 後 方 解 放 [PERSON_NAME] # 殺 死 名 為 T…" at bounding box center [460, 117] width 84 height 187
type textarea "# 獲得寶石。"
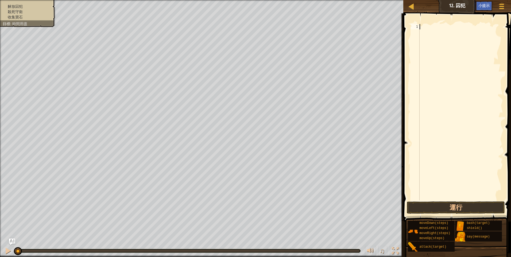
type textarea "h"
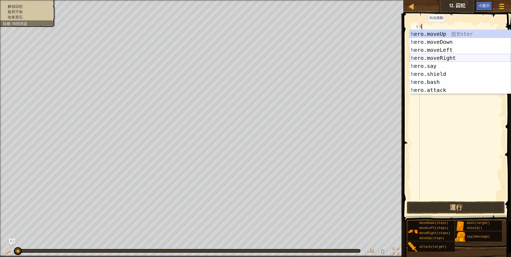
drag, startPoint x: 439, startPoint y: 59, endPoint x: 436, endPoint y: 33, distance: 25.5
click at [439, 57] on div "h ero.moveUp 按 Enter h ero.moveDown 按 Enter h ero.moveLeft 按 Enter h ero.moveRi…" at bounding box center [460, 70] width 101 height 80
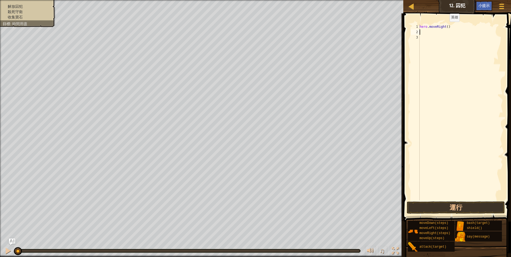
click at [445, 27] on div "hero . moveRight ( )" at bounding box center [460, 117] width 84 height 187
click at [445, 27] on div "hero . moveRight ( )" at bounding box center [460, 112] width 84 height 176
click at [445, 26] on div "hero . moveRight ( )" at bounding box center [460, 117] width 84 height 187
type textarea "hero.moveRight(1)"
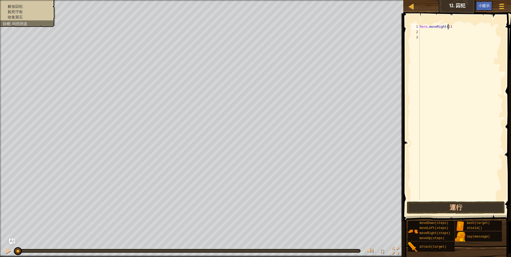
scroll to position [2, 2]
click at [454, 67] on div "hero . moveRight ( 1 )" at bounding box center [460, 117] width 84 height 187
click at [420, 31] on div "hero . moveRight ( 1 )" at bounding box center [460, 117] width 84 height 187
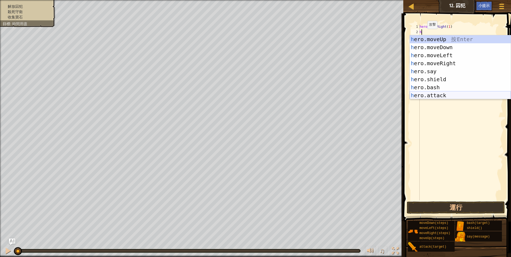
click at [436, 93] on div "h ero.moveUp 按 Enter h ero.moveDown 按 Enter h ero.moveLeft 按 Enter h ero.moveRi…" at bounding box center [460, 75] width 101 height 80
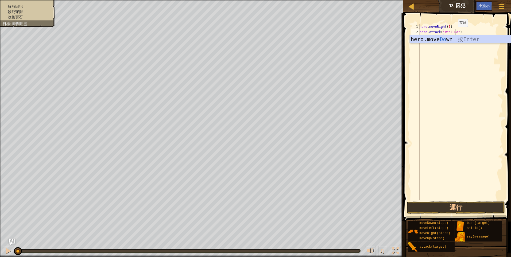
scroll to position [2, 3]
type textarea "hero.attack("Weak Door")"
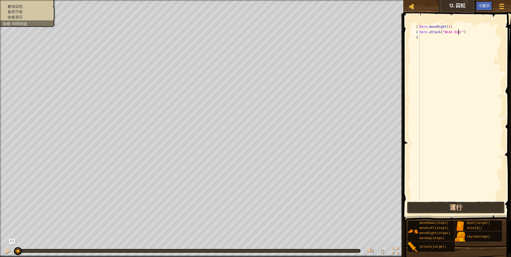
click at [458, 208] on button "運行" at bounding box center [456, 207] width 98 height 12
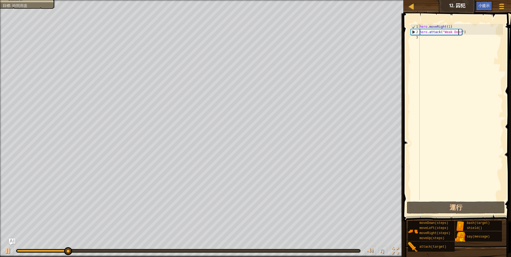
click at [422, 41] on div "hero . moveRight ( 1 ) hero . attack ( "Weak Door" )" at bounding box center [460, 117] width 84 height 187
type textarea "h"
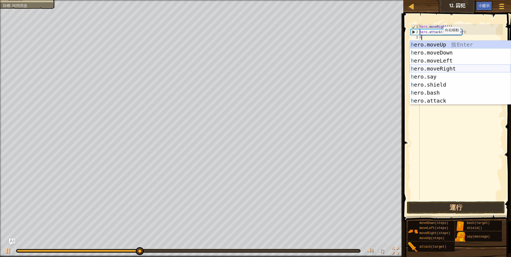
click at [438, 71] on div "h ero.moveUp 按 Enter h ero.moveDown 按 Enter h ero.moveLeft 按 Enter h ero.moveRi…" at bounding box center [460, 81] width 101 height 80
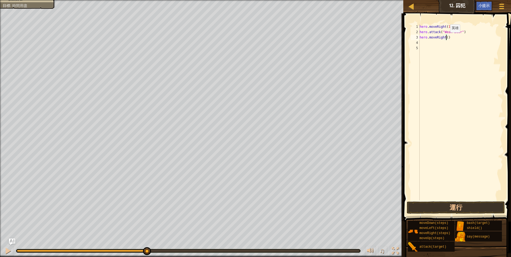
click at [445, 38] on div "hero . moveRight ( 1 ) hero . attack ( "Weak Door" ) hero . moveRight ( )" at bounding box center [460, 117] width 84 height 187
type textarea "hero.moveRight(2)"
click at [448, 103] on div "hero . moveRight ( 1 ) hero . attack ( "Weak Door" ) hero . moveRight ( 2 )" at bounding box center [460, 117] width 84 height 187
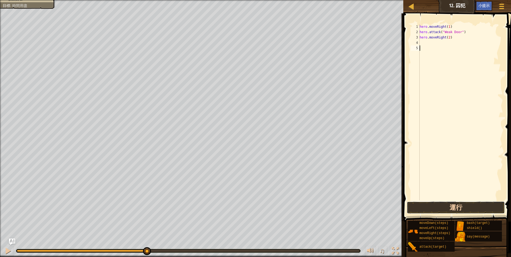
click at [463, 203] on button "運行" at bounding box center [456, 207] width 98 height 12
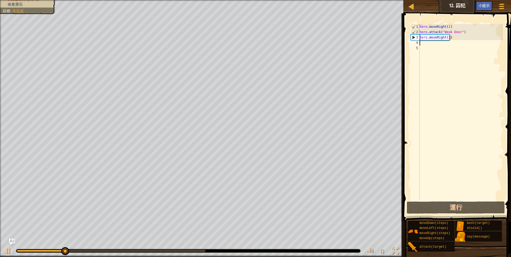
click at [428, 43] on div "hero . moveRight ( 1 ) hero . attack ( "Weak Door" ) hero . moveRight ( 2 )" at bounding box center [460, 117] width 84 height 187
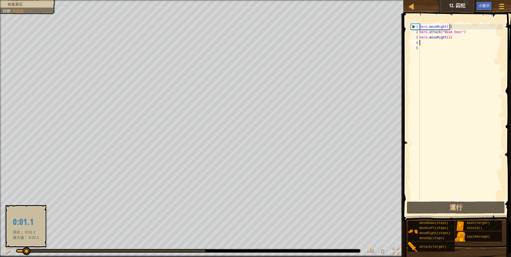
drag, startPoint x: 143, startPoint y: 250, endPoint x: 26, endPoint y: 249, distance: 117.6
click at [26, 249] on div at bounding box center [26, 251] width 8 height 8
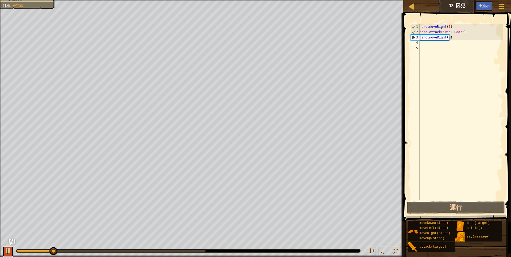
click at [9, 250] on div at bounding box center [8, 250] width 7 height 7
click at [427, 45] on div "hero . moveRight ( 1 ) hero . attack ( "Weak Door" ) hero . moveRight ( 2 )" at bounding box center [460, 117] width 84 height 187
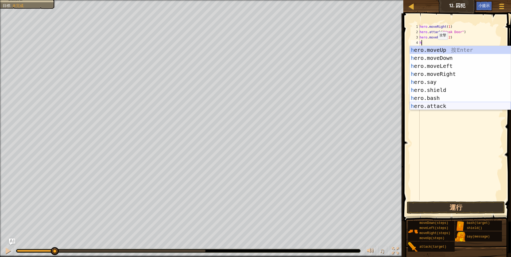
click at [435, 105] on div "h ero.moveUp 按 Enter h ero.moveDown 按 Enter h ero.moveLeft 按 Enter h ero.moveRi…" at bounding box center [460, 86] width 101 height 80
type textarea "hero.attack("Enemy Name")"
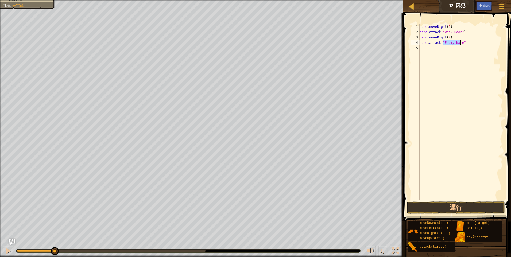
click at [425, 46] on div "hero . moveRight ( 1 ) hero . attack ( "Weak Door" ) hero . moveRight ( 2 ) her…" at bounding box center [460, 117] width 84 height 187
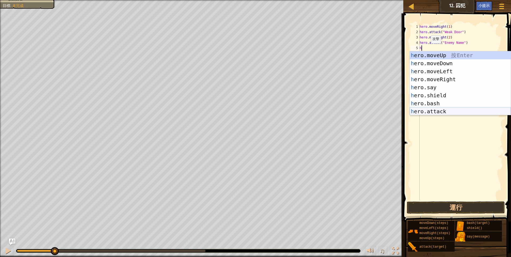
click at [432, 112] on div "h ero.moveUp 按 Enter h ero.moveDown 按 Enter h ero.moveLeft 按 Enter h ero.moveRi…" at bounding box center [460, 91] width 101 height 80
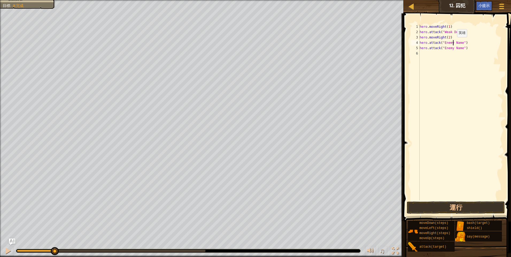
click at [452, 42] on div "hero . moveRight ( 1 ) hero . attack ( "Weak Door" ) hero . moveRight ( 2 ) her…" at bounding box center [460, 117] width 84 height 187
click at [452, 42] on div "hero . moveRight ( 1 ) hero . attack ( "Weak Door" ) hero . moveRight ( 2 ) her…" at bounding box center [460, 112] width 84 height 176
click at [452, 42] on div "hero . moveRight ( 1 ) hero . attack ( "Weak Door" ) hero . moveRight ( 2 ) her…" at bounding box center [460, 117] width 84 height 187
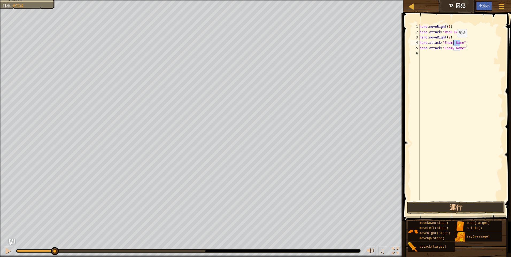
click at [452, 42] on div "hero . moveRight ( 1 ) hero . attack ( "Weak Door" ) hero . moveRight ( 2 ) her…" at bounding box center [460, 117] width 84 height 187
click at [445, 46] on div "hero . moveRight ( 1 ) hero . attack ( "Weak Door" ) hero . moveRight ( 2 ) her…" at bounding box center [460, 117] width 84 height 187
click at [450, 45] on div "hero . moveRight ( 1 ) hero . attack ( "Weak Door" ) hero . moveRight ( 2 ) her…" at bounding box center [460, 117] width 84 height 187
click at [445, 41] on div "hero . moveRight ( 1 ) hero . attack ( "Weak Door" ) hero . moveRight ( 2 ) her…" at bounding box center [460, 112] width 84 height 176
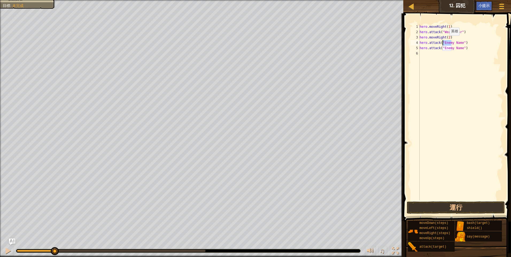
click at [445, 41] on div "hero . moveRight ( 1 ) hero . attack ( "Weak Door" ) hero . moveRight ( 2 ) her…" at bounding box center [460, 117] width 84 height 187
click at [444, 41] on div "hero . moveRight ( 1 ) hero . attack ( "Weak Door" ) hero . moveRight ( 2 ) her…" at bounding box center [460, 112] width 84 height 176
click at [443, 41] on div "hero . moveRight ( 1 ) hero . attack ( "Weak Door" ) hero . moveRight ( 2 ) her…" at bounding box center [460, 117] width 84 height 187
drag, startPoint x: 443, startPoint y: 41, endPoint x: 458, endPoint y: 45, distance: 15.3
click at [458, 45] on div "hero . moveRight ( 1 ) hero . attack ( "Weak Door" ) hero . moveRight ( 2 ) her…" at bounding box center [460, 117] width 84 height 187
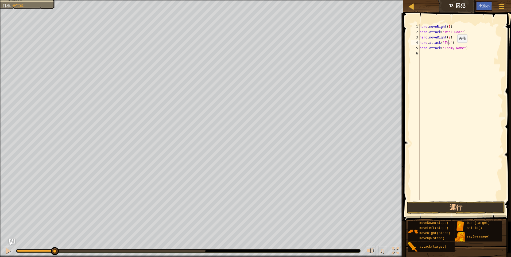
scroll to position [2, 2]
click at [447, 48] on div "hero . moveRight ( 1 ) hero . attack ( "Weak Door" ) hero . moveRight ( 2 ) her…" at bounding box center [460, 117] width 84 height 187
click at [445, 48] on div "hero . moveRight ( 1 ) hero . attack ( "Weak Door" ) hero . moveRight ( 2 ) her…" at bounding box center [460, 112] width 84 height 176
click at [444, 47] on div "hero . moveRight ( 1 ) hero . attack ( "Weak Door" ) hero . moveRight ( 2 ) her…" at bounding box center [460, 117] width 84 height 187
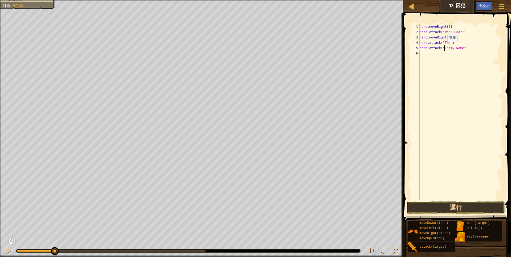
click at [443, 47] on div "hero . moveRight ( 1 ) hero . attack ( "Weak Door" ) hero . moveRight ( 2 ) her…" at bounding box center [460, 117] width 84 height 187
drag, startPoint x: 443, startPoint y: 47, endPoint x: 459, endPoint y: 49, distance: 16.6
click at [459, 49] on div "hero . moveRight ( 1 ) hero . attack ( "Weak Door" ) hero . moveRight ( 2 ) her…" at bounding box center [460, 117] width 84 height 187
type textarea "hero.attack("Two")"
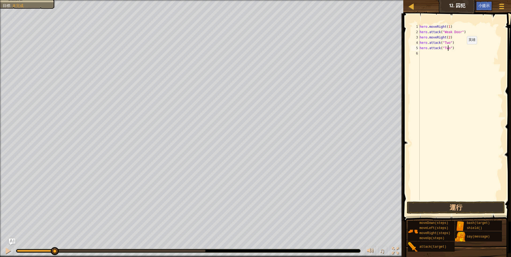
scroll to position [2, 2]
click at [456, 106] on div "hero . moveRight ( 1 ) hero . attack ( "Weak Door" ) hero . moveRight ( 2 ) her…" at bounding box center [460, 117] width 84 height 187
click at [440, 206] on button "運行" at bounding box center [456, 207] width 98 height 12
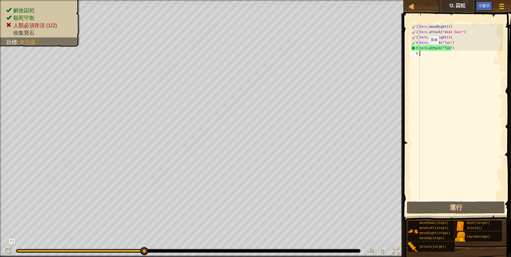
click at [424, 49] on div "hero . moveRight ( 1 ) hero . attack ( "Weak Door" ) hero . moveRight ( 2 ) her…" at bounding box center [460, 117] width 84 height 187
type textarea "hero.attack("Two")"
click at [425, 55] on div "hero . moveRight ( 1 ) hero . attack ( "Weak Door" ) hero . moveRight ( 2 ) her…" at bounding box center [460, 112] width 84 height 176
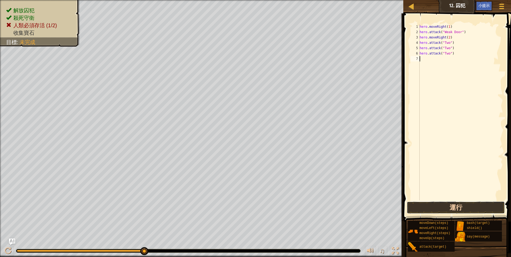
click at [479, 205] on button "運行" at bounding box center [456, 207] width 98 height 12
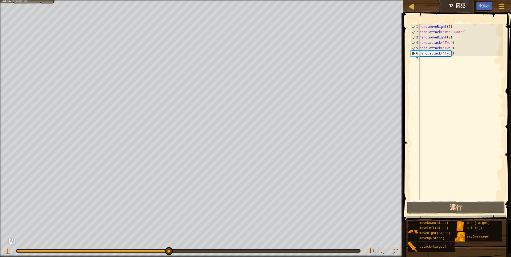
type textarea "h"
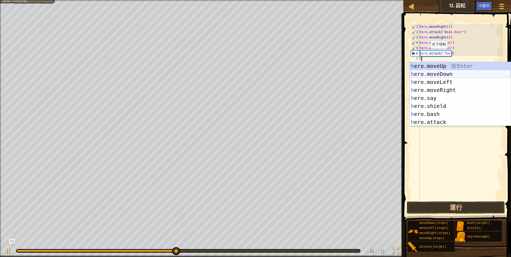
click at [442, 74] on div "h ero.moveUp 按 Enter h ero.moveDown 按 Enter h ero.moveLeft 按 Enter h ero.moveRi…" at bounding box center [460, 102] width 101 height 80
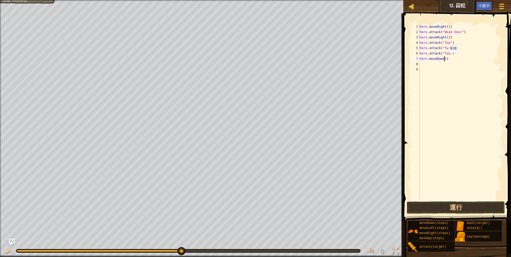
click at [444, 58] on div "hero . moveRight ( 1 ) hero . attack ( "Weak Door" ) hero . moveRight ( 2 ) her…" at bounding box center [460, 117] width 84 height 187
type textarea "hero.moveDown(1)"
drag, startPoint x: 461, startPoint y: 126, endPoint x: 460, endPoint y: 159, distance: 32.6
click at [461, 126] on div "hero . moveRight ( 1 ) hero . attack ( "Weak Door" ) hero . moveRight ( 2 ) her…" at bounding box center [460, 117] width 84 height 187
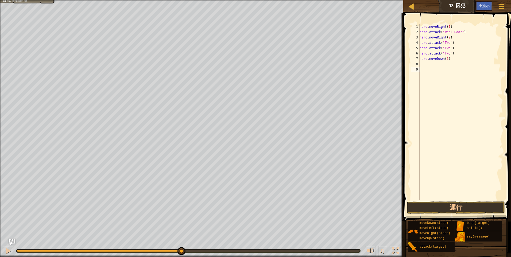
scroll to position [2, 0]
click at [447, 209] on button "運行" at bounding box center [456, 207] width 98 height 12
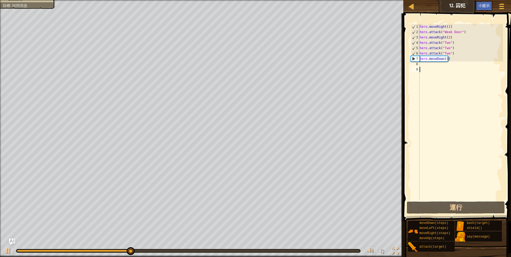
click at [426, 67] on div "hero . moveRight ( 1 ) hero . attack ( "Weak Door" ) hero . moveRight ( 2 ) her…" at bounding box center [460, 117] width 84 height 187
click at [425, 66] on div "hero . moveRight ( 1 ) hero . attack ( "Weak Door" ) hero . moveRight ( 2 ) her…" at bounding box center [460, 117] width 84 height 187
type textarea "h"
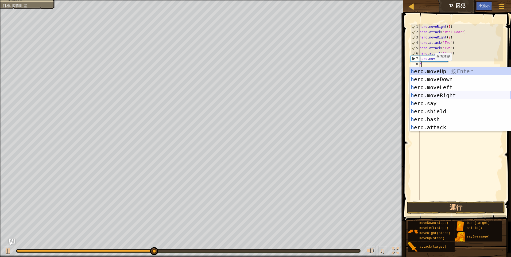
click at [448, 95] on div "h ero.moveUp 按 Enter h ero.moveDown 按 Enter h ero.moveLeft 按 Enter h ero.moveRi…" at bounding box center [460, 107] width 101 height 80
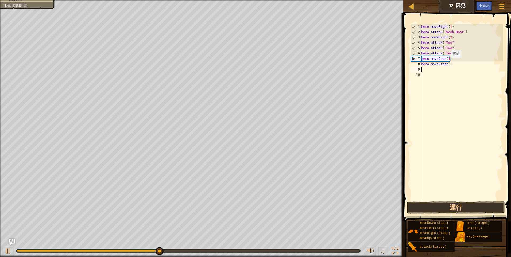
click at [448, 63] on div "hero . moveRight ( 1 ) hero . attack ( "Weak Door" ) hero . moveRight ( 2 ) her…" at bounding box center [461, 117] width 83 height 187
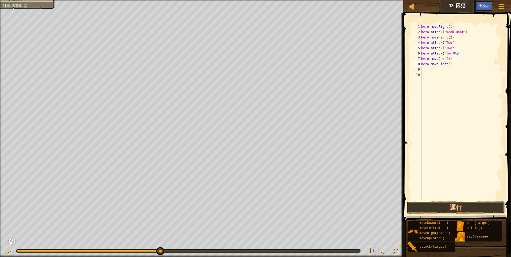
type textarea "hero.moveRight(2)"
drag, startPoint x: 449, startPoint y: 130, endPoint x: 450, endPoint y: 154, distance: 23.8
click at [449, 132] on div "hero . moveRight ( 1 ) hero . attack ( "Weak Door" ) hero . moveRight ( 2 ) her…" at bounding box center [461, 117] width 83 height 187
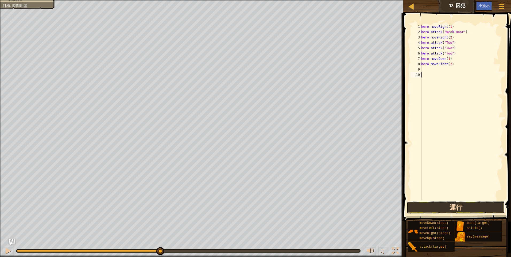
click at [459, 210] on button "運行" at bounding box center [456, 207] width 98 height 12
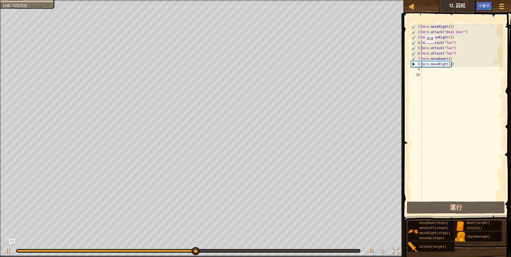
click at [422, 48] on div "hero . moveRight ( 1 ) hero . attack ( "Weak Door" ) hero . moveRight ( 2 ) her…" at bounding box center [461, 117] width 83 height 187
click at [439, 60] on div "hero . moveRight ( 1 ) hero . attack ( "Weak Door" ) hero . moveRight ( 2 ) her…" at bounding box center [461, 117] width 83 height 187
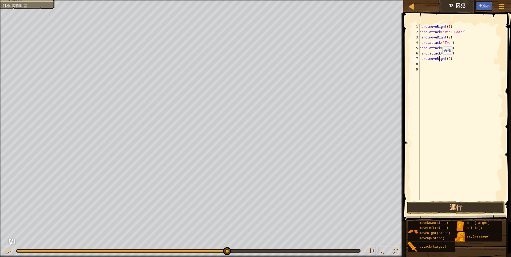
click at [439, 60] on div "hero . moveRight ( 1 ) hero . attack ( "Weak Door" ) hero . moveRight ( 2 ) her…" at bounding box center [460, 117] width 84 height 187
type textarea "hero.moveRight(2)"
click at [452, 207] on button "運行" at bounding box center [456, 207] width 98 height 12
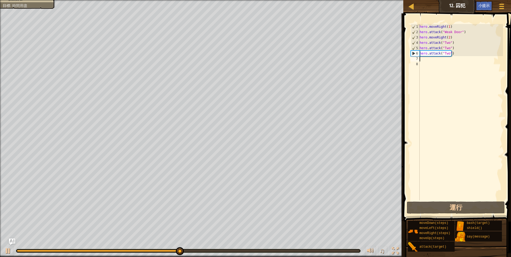
type textarea "h"
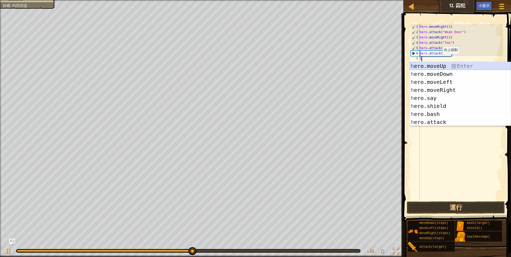
click at [440, 62] on div "h ero.moveUp 按 Enter h ero.moveDown 按 Enter h ero.moveLeft 按 Enter h ero.moveRi…" at bounding box center [460, 102] width 101 height 80
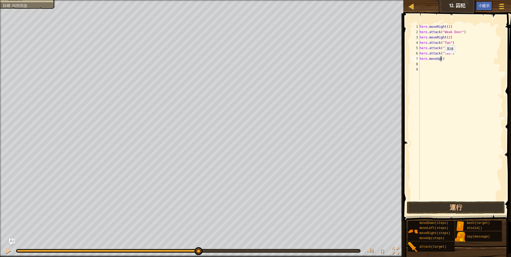
click at [440, 59] on div "hero . moveRight ( 1 ) hero . attack ( "Weak Door" ) hero . moveRight ( 2 ) her…" at bounding box center [460, 117] width 84 height 187
type textarea "hero.moveUp(1)"
click at [455, 207] on button "運行" at bounding box center [456, 207] width 98 height 12
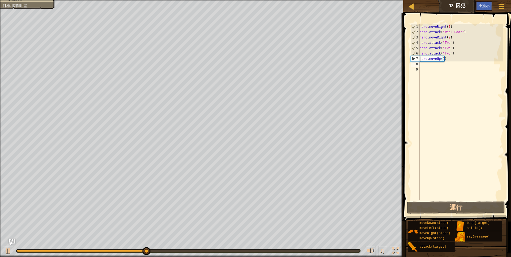
click at [429, 67] on div "hero . moveRight ( 1 ) hero . attack ( "Weak Door" ) hero . moveRight ( 2 ) her…" at bounding box center [460, 117] width 84 height 187
type textarea "h"
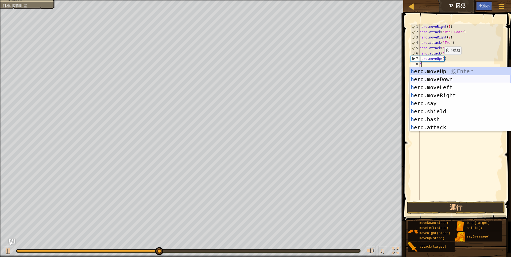
click at [444, 76] on div "h ero.moveUp 按 Enter h ero.moveDown 按 Enter h ero.moveLeft 按 Enter h ero.moveRi…" at bounding box center [460, 107] width 101 height 80
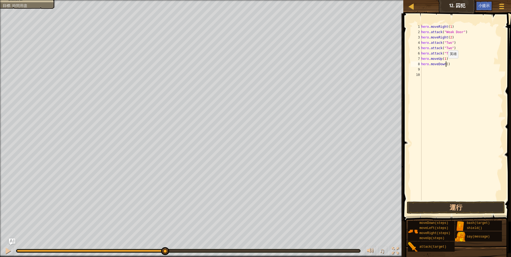
click at [445, 64] on div "hero . moveRight ( 1 ) hero . attack ( "Weak Door" ) hero . moveRight ( 2 ) her…" at bounding box center [461, 117] width 83 height 187
type textarea "hero.moveDown(2)"
click at [429, 209] on button "運行" at bounding box center [456, 207] width 98 height 12
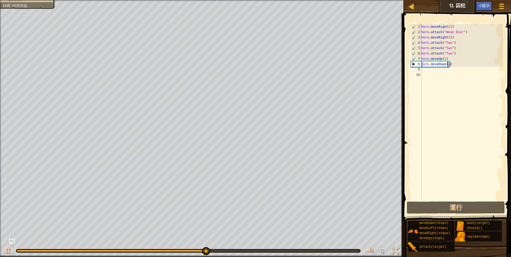
click at [424, 71] on div "hero . moveRight ( 1 ) hero . attack ( "Weak Door" ) hero . moveRight ( 2 ) her…" at bounding box center [461, 117] width 83 height 187
type textarea "h"
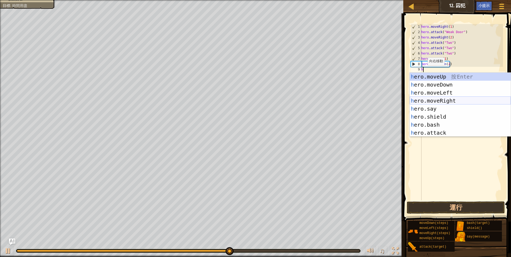
click at [444, 99] on div "h ero.moveUp 按 Enter h ero.moveDown 按 Enter h ero.moveLeft 按 Enter h ero.moveRi…" at bounding box center [460, 113] width 101 height 80
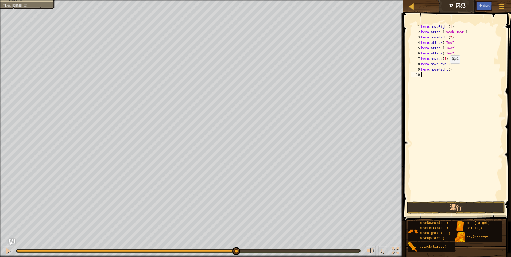
click at [447, 69] on div "hero . moveRight ( 1 ) hero . attack ( "Weak Door" ) hero . moveRight ( 2 ) her…" at bounding box center [461, 117] width 83 height 187
type textarea "hero.moveRight(1)"
click at [460, 207] on button "運行" at bounding box center [456, 207] width 98 height 12
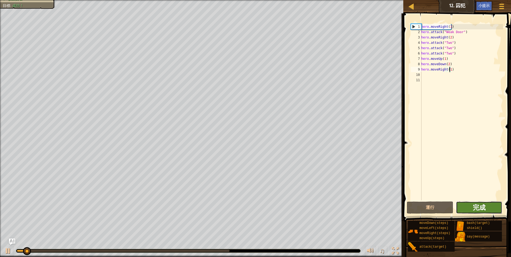
click at [474, 205] on span "完成" at bounding box center [479, 207] width 13 height 9
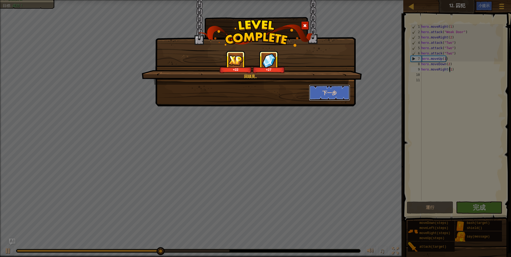
click at [333, 92] on button "下一步" at bounding box center [329, 93] width 41 height 16
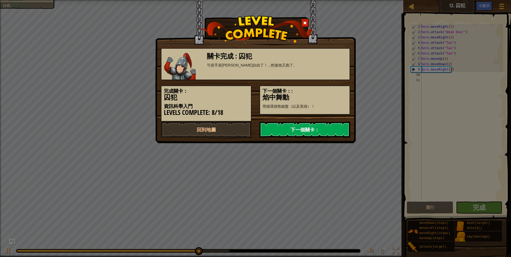
click at [319, 129] on link "下一個關卡：" at bounding box center [304, 130] width 91 height 16
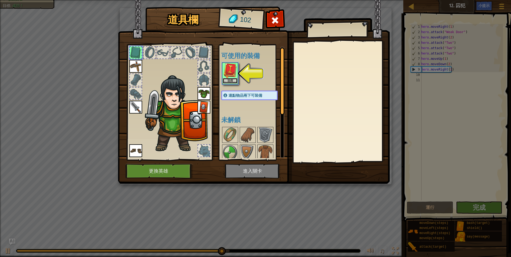
click at [230, 78] on button "裝備" at bounding box center [230, 81] width 15 height 6
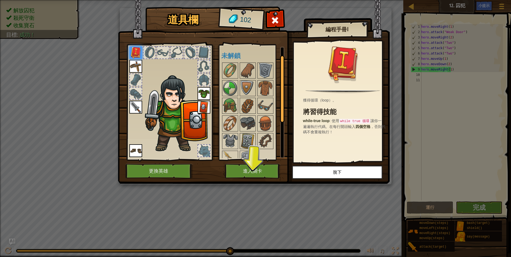
scroll to position [9, 0]
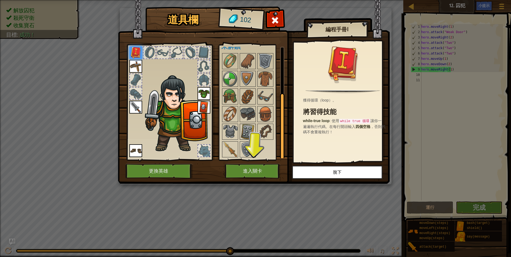
click at [243, 130] on img at bounding box center [247, 131] width 15 height 15
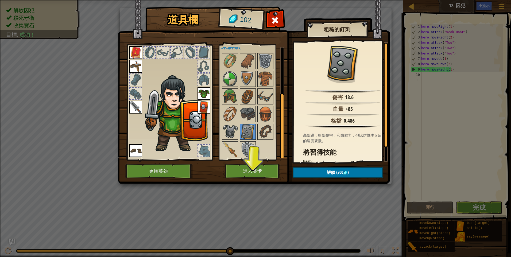
click at [232, 132] on img at bounding box center [230, 131] width 15 height 15
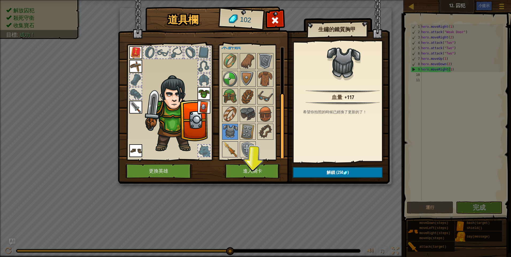
click at [230, 145] on img at bounding box center [230, 149] width 15 height 15
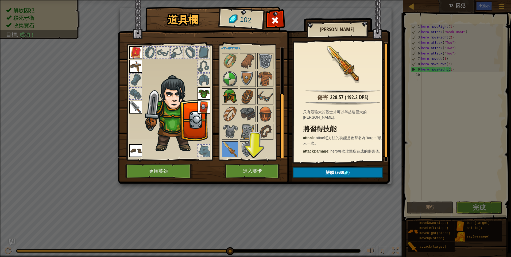
click at [236, 93] on img at bounding box center [230, 96] width 15 height 15
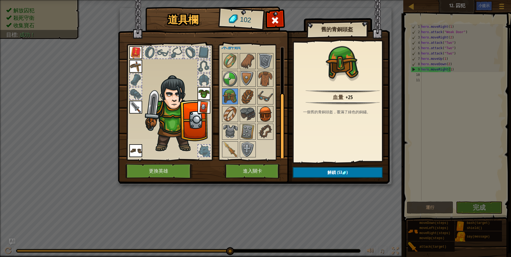
click at [267, 110] on img at bounding box center [265, 114] width 15 height 15
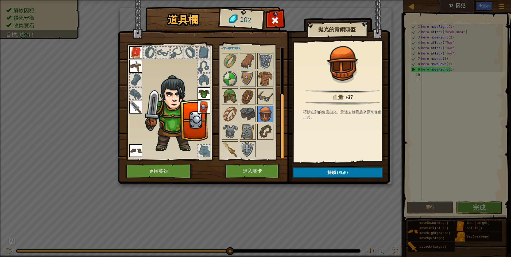
click at [333, 165] on img at bounding box center [254, 87] width 272 height 194
click at [333, 172] on span "解鎖" at bounding box center [331, 172] width 9 height 6
click at [329, 171] on button "確認" at bounding box center [338, 172] width 90 height 11
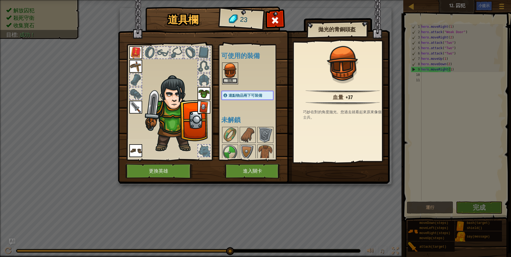
click at [232, 80] on button "裝備" at bounding box center [230, 81] width 15 height 6
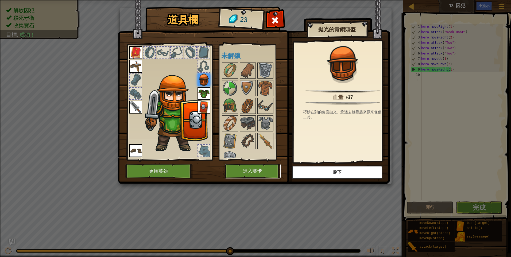
click at [249, 170] on button "進入關卡" at bounding box center [253, 171] width 56 height 15
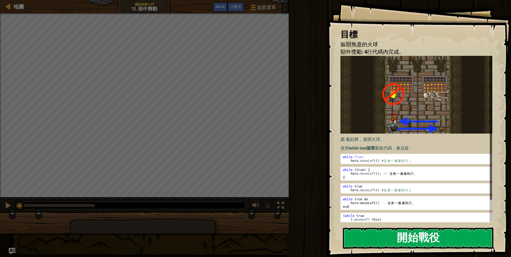
click at [375, 237] on button "開始戰役" at bounding box center [418, 238] width 150 height 21
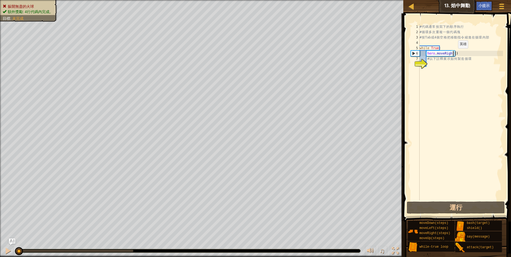
click at [453, 54] on div "# 代 碼 通 常 按 寫 下 的 順 序 執 行 # 循 環 多 次 重 複 一 個 代 碼 塊 # 按 Tab 或 4 個 空 格 把 移 動 指 令 縮…" at bounding box center [460, 117] width 84 height 187
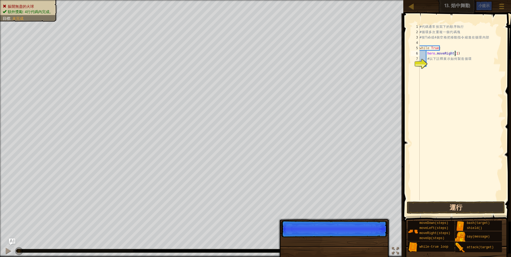
type textarea "hero.moveRight(1)"
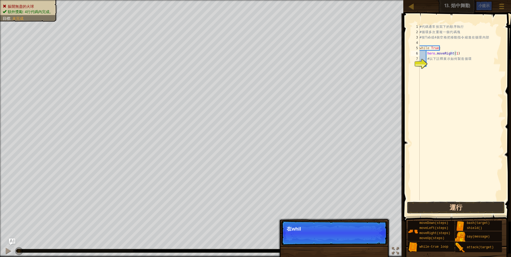
click at [445, 208] on button "運行" at bounding box center [456, 207] width 98 height 12
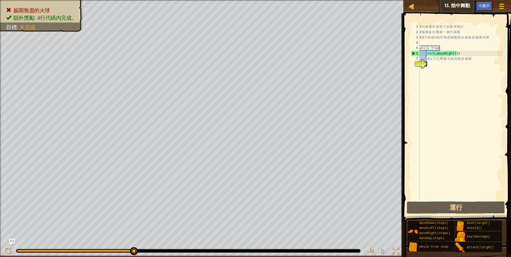
click at [430, 62] on div "# 代 碼 通 常 按 寫 下 的 順 序 執 行 # 循 環 多 次 重 複 一 個 代 碼 塊 # 按 Tab 或 4 個 空 格 把 移 動 指 令 縮…" at bounding box center [460, 117] width 84 height 187
click at [420, 22] on span at bounding box center [458, 110] width 112 height 224
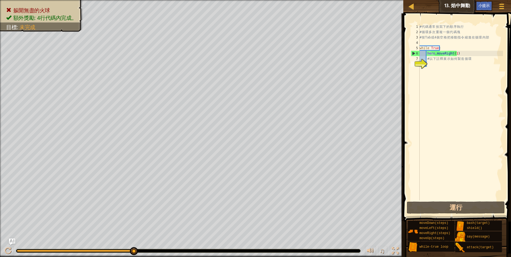
click at [420, 22] on span at bounding box center [458, 110] width 112 height 224
click at [420, 26] on div "# 代 碼 通 常 按 寫 下 的 順 序 執 行 # 循 環 多 次 重 複 一 個 代 碼 塊 # 按 Tab 或 4 個 空 格 把 移 動 指 令 縮…" at bounding box center [460, 117] width 84 height 187
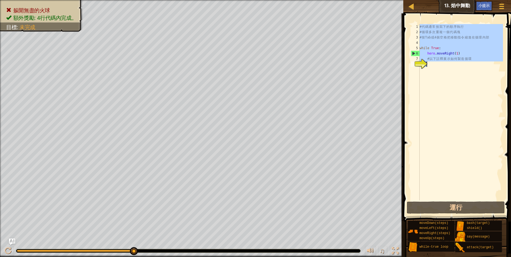
click at [420, 26] on div "# 代 碼 通 常 按 寫 下 的 順 序 執 行 # 循 環 多 次 重 複 一 個 代 碼 塊 # 按 Tab 或 4 個 空 格 把 移 動 指 令 縮…" at bounding box center [460, 117] width 84 height 187
type textarea "# 以下註釋展示如何製造循環"
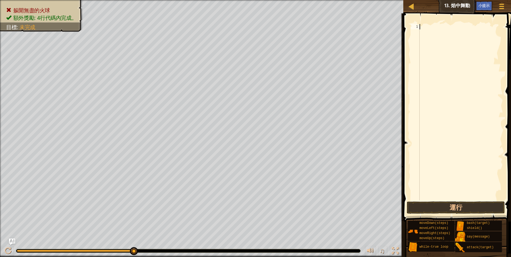
scroll to position [2, 0]
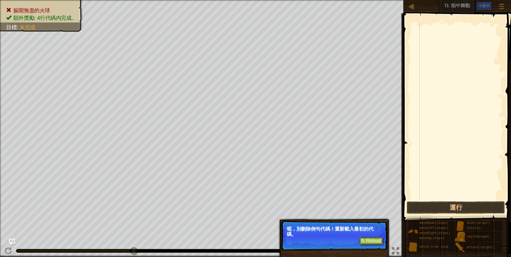
click at [367, 239] on button "↻ Reload" at bounding box center [371, 241] width 24 height 8
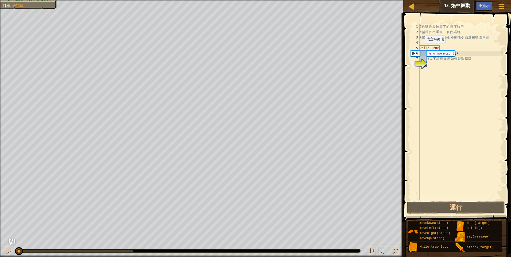
click at [420, 49] on div "# 代 碼 通 常 按 寫 下 的 順 序 執 行 # 循 環 多 次 重 複 一 個 代 碼 塊 # 按 Tab 或 4 個 空 格 把 移 動 指 令 縮…" at bounding box center [460, 117] width 84 height 187
type textarea "# 以下註釋展示如何製造循環"
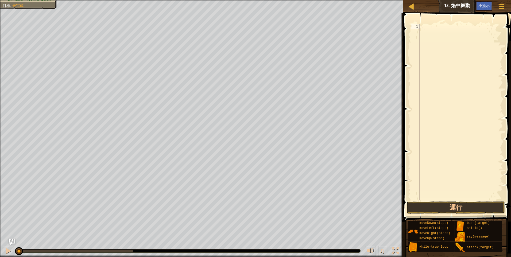
type textarea "h"
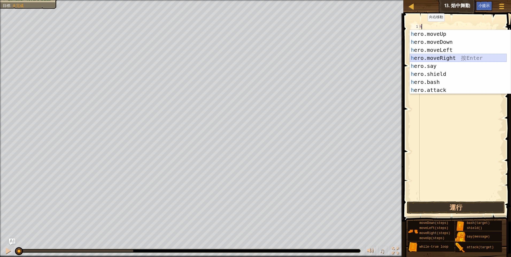
click at [442, 56] on div "h ero.moveUp 按 Enter h ero.moveDown 按 Enter h ero.moveLeft 按 Enter h ero.moveRi…" at bounding box center [458, 70] width 97 height 80
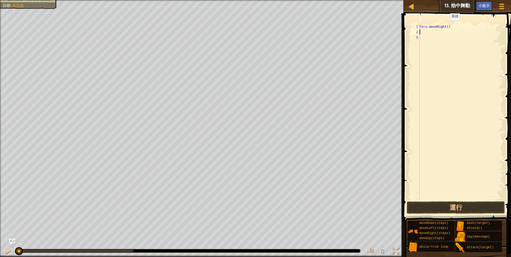
click at [445, 26] on div "hero . moveRight ( )" at bounding box center [460, 117] width 84 height 187
type textarea "hero.moveRight(1)"
click at [424, 30] on div "hero . moveRight ( 1 )" at bounding box center [460, 117] width 84 height 187
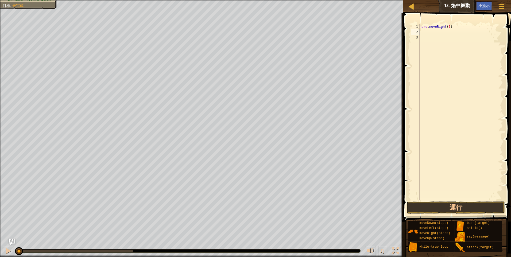
type textarea "h"
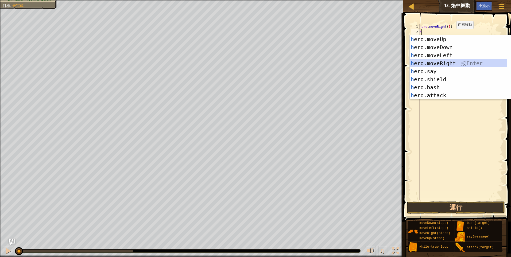
click at [446, 60] on div "h ero.moveUp 按 Enter h ero.moveDown 按 Enter h ero.moveLeft 按 Enter h ero.moveRi…" at bounding box center [458, 75] width 97 height 80
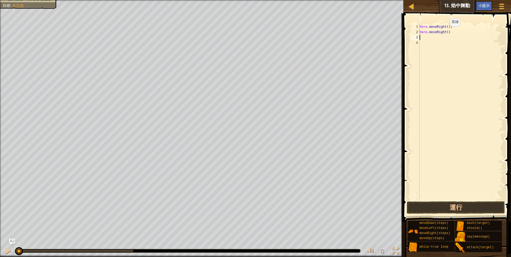
click at [445, 32] on div "hero . moveRight ( 1 ) hero . moveRight ( )" at bounding box center [460, 117] width 84 height 187
type textarea "hero.moveRight(1)"
click at [447, 72] on div "hero . moveRight ( 1 ) hero . moveRight ( 1 )" at bounding box center [460, 117] width 84 height 187
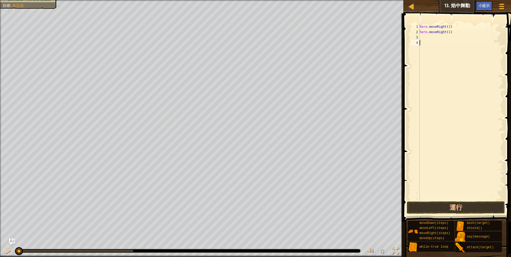
click at [425, 38] on div "hero . moveRight ( 1 ) hero . moveRight ( 1 )" at bounding box center [460, 117] width 84 height 187
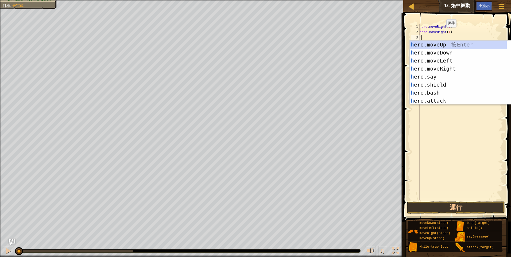
click at [442, 33] on div "hero . moveRight ( 1 ) hero . moveRight ( 1 ) h" at bounding box center [460, 117] width 84 height 187
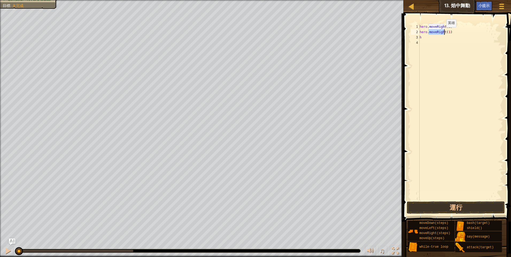
click at [442, 33] on div "hero . moveRight ( 1 ) hero . moveRight ( 1 ) h" at bounding box center [460, 117] width 84 height 187
type textarea "h"
click at [428, 30] on div "hero . moveRight ( 1 ) h" at bounding box center [460, 117] width 84 height 187
type textarea "h"
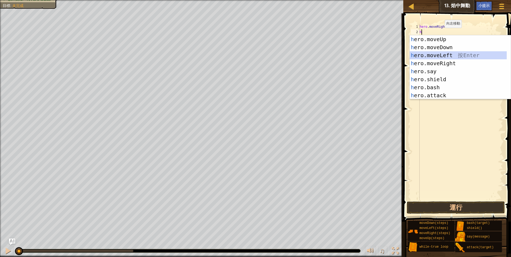
click at [441, 54] on div "h ero.moveUp 按 Enter h ero.moveDown 按 Enter h ero.moveLeft 按 Enter h ero.moveRi…" at bounding box center [458, 75] width 97 height 80
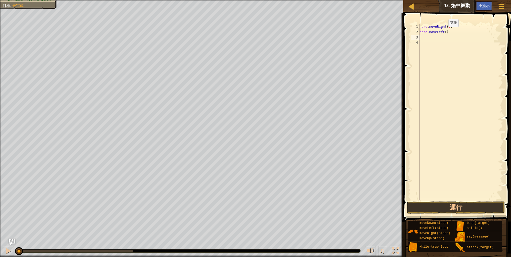
click at [444, 32] on div "hero . moveRight ( 1 ) hero . moveLeft ( )" at bounding box center [460, 117] width 84 height 187
type textarea "hero.moveLeft(1)"
click at [440, 69] on div "hero . moveRight ( 1 ) hero . moveLeft ( 1 )" at bounding box center [460, 117] width 84 height 187
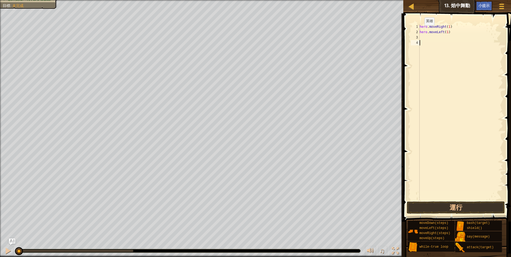
click at [419, 36] on div "3" at bounding box center [415, 37] width 9 height 5
type textarea "h"
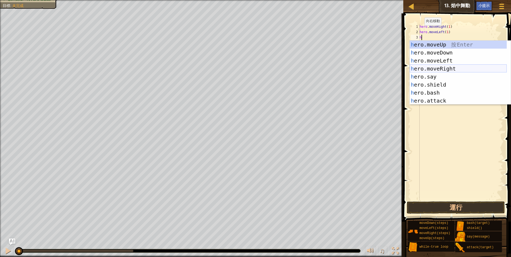
drag, startPoint x: 442, startPoint y: 67, endPoint x: 448, endPoint y: 46, distance: 22.2
click at [442, 67] on div "h ero.moveUp 按 Enter h ero.moveDown 按 Enter h ero.moveLeft 按 Enter h ero.moveRi…" at bounding box center [458, 81] width 97 height 80
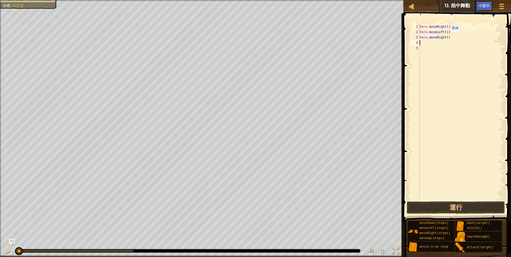
click at [445, 38] on div "hero . moveRight ( 1 ) hero . moveLeft ( 1 ) hero . moveRight ( )" at bounding box center [460, 117] width 84 height 187
type textarea "hero.moveRight(1)"
click at [450, 96] on div "hero . moveRight ( 1 ) hero . moveLeft ( 1 ) hero . moveRight ( 1 )" at bounding box center [460, 117] width 84 height 187
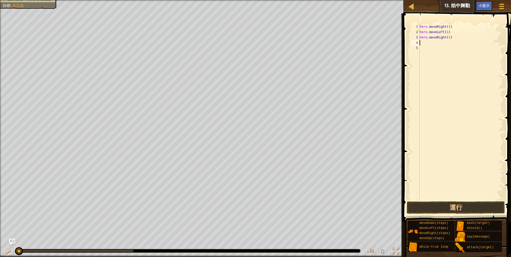
click at [423, 43] on div "hero . moveRight ( 1 ) hero . moveLeft ( 1 ) hero . moveRight ( 1 )" at bounding box center [460, 117] width 84 height 187
type textarea "h"
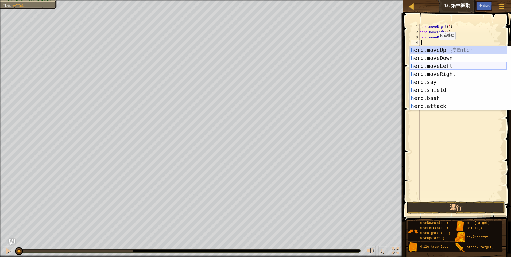
click at [447, 65] on div "h ero.moveUp 按 Enter h ero.moveDown 按 Enter h ero.moveLeft 按 Enter h ero.moveRi…" at bounding box center [458, 86] width 97 height 80
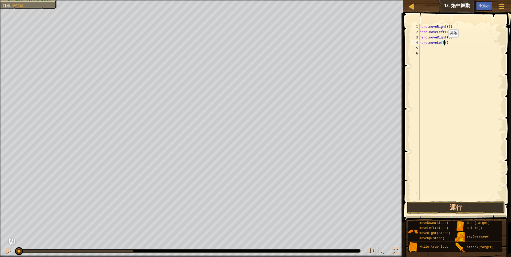
click at [444, 43] on div "hero . moveRight ( 1 ) hero . moveLeft ( 1 ) hero . moveRight ( 1 ) hero . move…" at bounding box center [460, 117] width 84 height 187
type textarea "hero.moveLeft(1)"
click at [405, 149] on span at bounding box center [458, 110] width 112 height 224
click at [442, 203] on button "運行" at bounding box center [456, 207] width 98 height 12
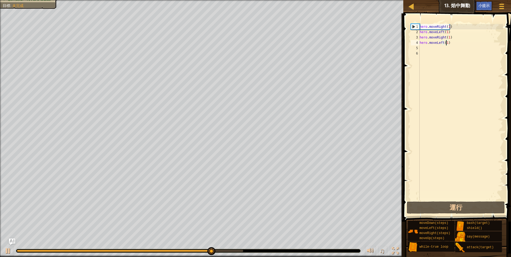
click at [421, 49] on div "hero . moveRight ( 1 ) hero . moveLeft ( 1 ) hero . moveRight ( 1 ) hero . move…" at bounding box center [460, 117] width 84 height 187
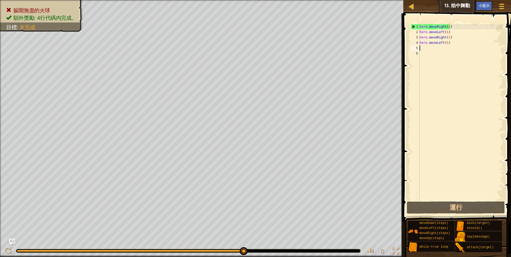
type textarea "h"
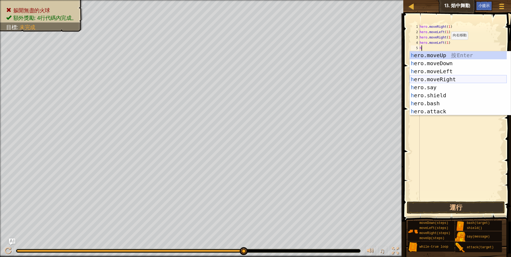
click at [448, 79] on div "h ero.moveUp 按 Enter h ero.moveDown 按 Enter h ero.moveLeft 按 Enter h ero.moveRi…" at bounding box center [458, 91] width 97 height 80
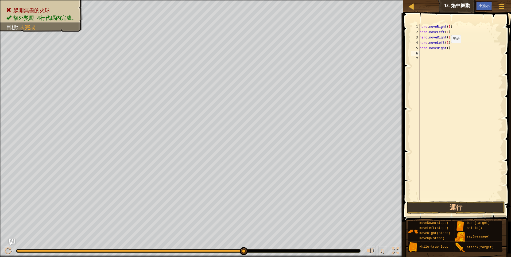
click at [447, 48] on div "hero . moveRight ( 1 ) hero . moveLeft ( 1 ) hero . moveRight ( 1 ) hero . move…" at bounding box center [460, 117] width 84 height 187
type textarea "hero.moveRight(1)"
drag, startPoint x: 439, startPoint y: 65, endPoint x: 447, endPoint y: 93, distance: 28.5
click at [439, 66] on div "hero . moveRight ( 1 ) hero . moveLeft ( 1 ) hero . moveRight ( 1 ) hero . move…" at bounding box center [460, 117] width 84 height 187
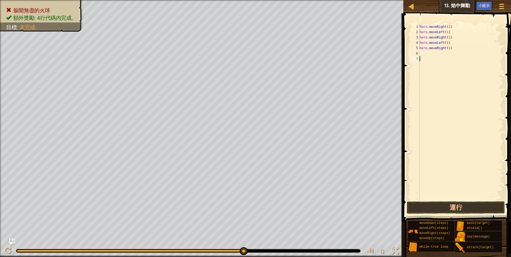
scroll to position [2, 0]
click at [460, 204] on button "運行" at bounding box center [456, 207] width 98 height 12
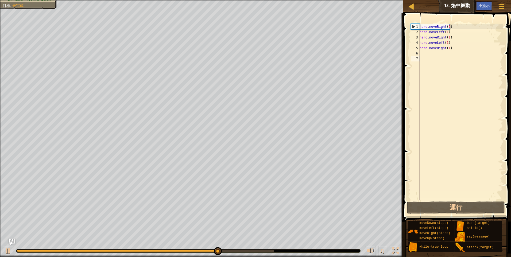
click at [425, 53] on div "hero . moveRight ( 1 ) hero . moveLeft ( 1 ) hero . moveRight ( 1 ) hero . move…" at bounding box center [460, 117] width 84 height 187
type textarea "h"
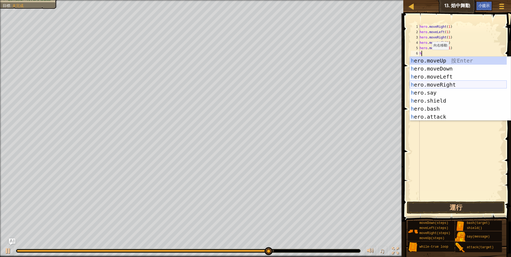
click at [443, 87] on div "h ero.moveUp 按 Enter h ero.moveDown 按 Enter h ero.moveLeft 按 Enter h ero.moveRi…" at bounding box center [458, 97] width 97 height 80
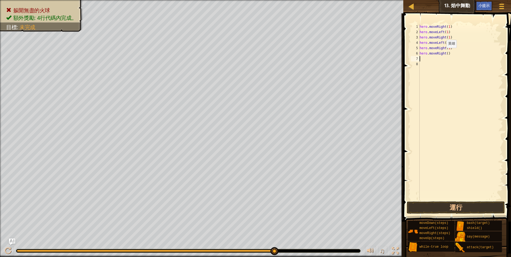
click at [441, 53] on div "hero . moveRight ( 1 ) hero . moveLeft ( 1 ) hero . moveRight ( 1 ) hero . move…" at bounding box center [460, 117] width 84 height 187
type textarea "hero.moveRight()"
type textarea "h"
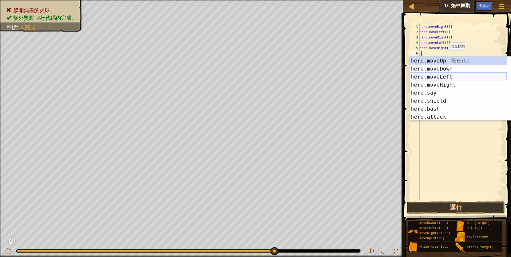
click at [445, 76] on div "h ero.moveUp 按 Enter h ero.moveDown 按 Enter h ero.moveLeft 按 Enter h ero.moveRi…" at bounding box center [458, 97] width 97 height 80
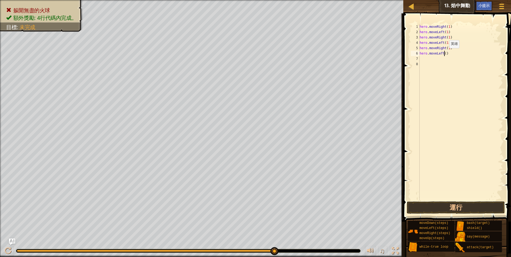
click at [445, 53] on div "hero . moveRight ( 1 ) hero . moveLeft ( 1 ) hero . moveRight ( 1 ) hero . move…" at bounding box center [460, 117] width 84 height 187
type textarea "hero.moveLeft(1)"
drag, startPoint x: 436, startPoint y: 111, endPoint x: 436, endPoint y: 119, distance: 7.7
click at [436, 114] on div "hero . moveRight ( 1 ) hero . moveLeft ( 1 ) hero . moveRight ( 1 ) hero . move…" at bounding box center [460, 117] width 84 height 187
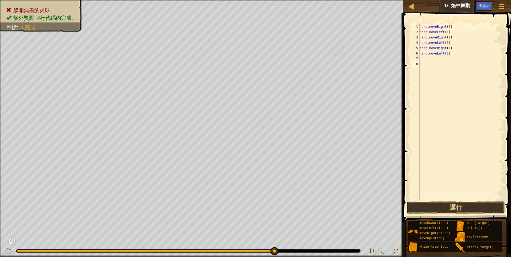
scroll to position [2, 0]
click at [429, 203] on button "運行" at bounding box center [456, 207] width 98 height 12
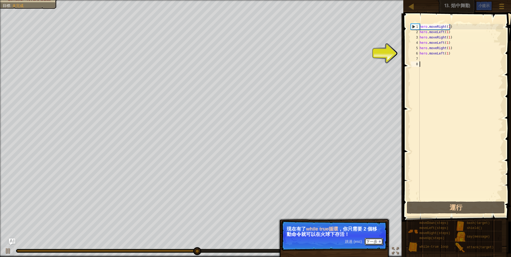
click at [374, 241] on button "下一步" at bounding box center [373, 241] width 18 height 7
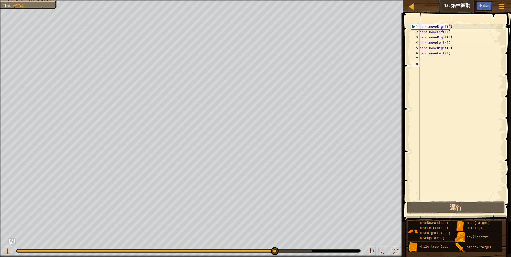
click at [423, 60] on div "hero . moveRight ( 1 ) hero . moveLeft ( 1 ) hero . moveRight ( 1 ) hero . move…" at bounding box center [460, 117] width 84 height 187
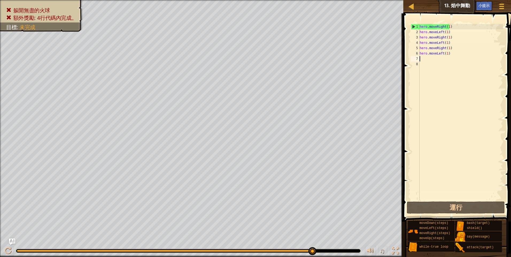
type textarea "h"
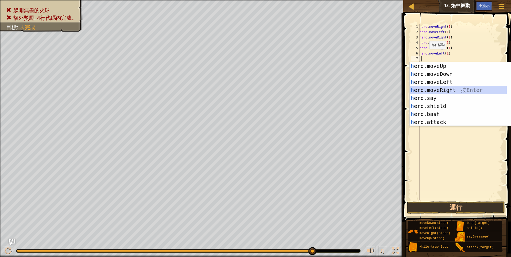
click at [437, 89] on div "h ero.moveUp 按 Enter h ero.moveDown 按 Enter h ero.moveLeft 按 Enter h ero.moveRi…" at bounding box center [458, 102] width 97 height 80
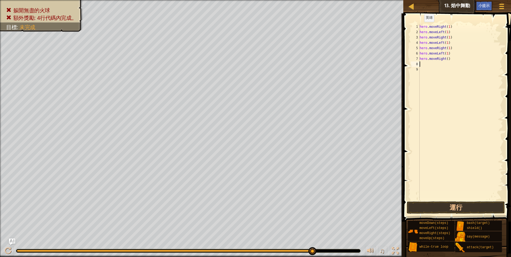
click at [419, 27] on div "1" at bounding box center [415, 26] width 9 height 5
type textarea "hero.moveRight(1)"
click at [419, 27] on div "1" at bounding box center [415, 26] width 9 height 5
click at [420, 27] on div "hero . moveRight ( 1 ) hero . moveLeft ( 1 ) hero . moveRight ( 1 ) hero . move…" at bounding box center [460, 117] width 84 height 187
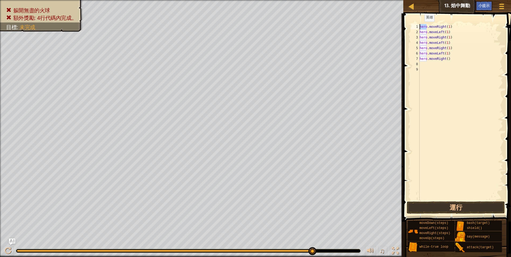
click at [420, 27] on div "hero . moveRight ( 1 ) hero . moveLeft ( 1 ) hero . moveRight ( 1 ) hero . move…" at bounding box center [460, 117] width 84 height 187
type textarea "hero.moveRight(1) hero.moveLeft(1)"
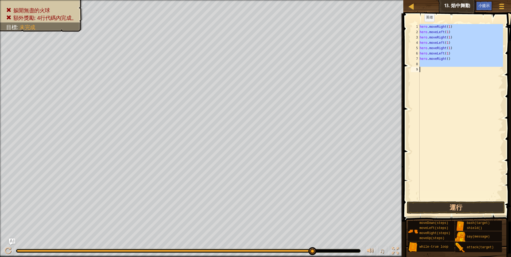
click at [420, 27] on div "hero . moveRight ( 1 ) hero . moveLeft ( 1 ) hero . moveRight ( 1 ) hero . move…" at bounding box center [460, 117] width 84 height 187
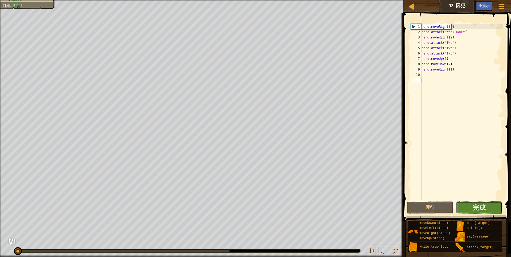
click at [486, 208] on button "完成" at bounding box center [479, 207] width 46 height 12
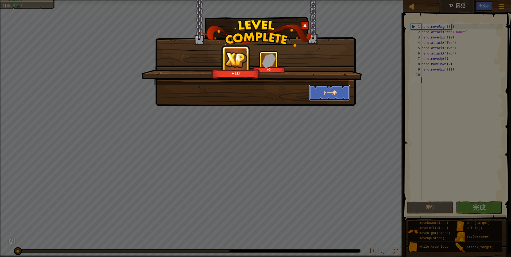
click at [324, 96] on button "下一步" at bounding box center [329, 93] width 41 height 16
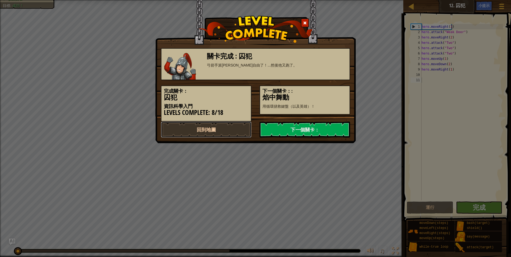
click at [235, 131] on link "回到地圖" at bounding box center [206, 130] width 91 height 16
select select "zh-HANT"
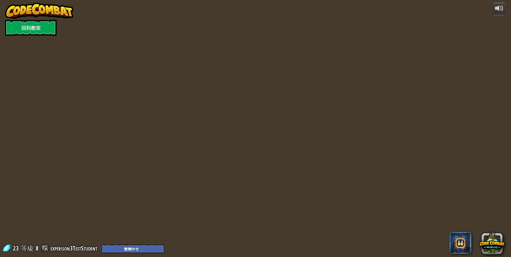
select select "zh-HANT"
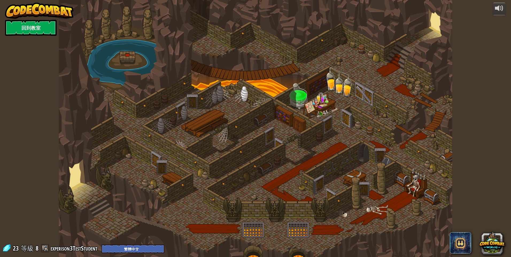
select select "zh-HANT"
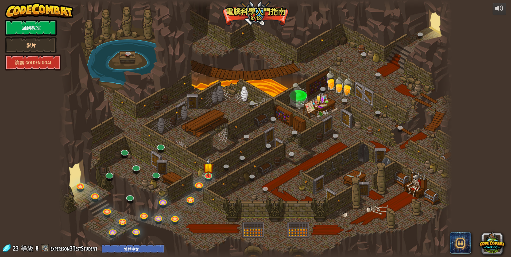
select select "zh-HANT"
click at [210, 176] on link at bounding box center [208, 174] width 11 height 11
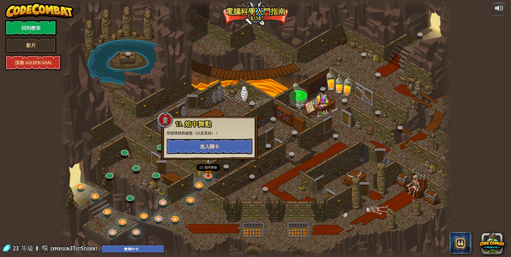
click at [215, 146] on span "進入關卡" at bounding box center [209, 146] width 19 height 7
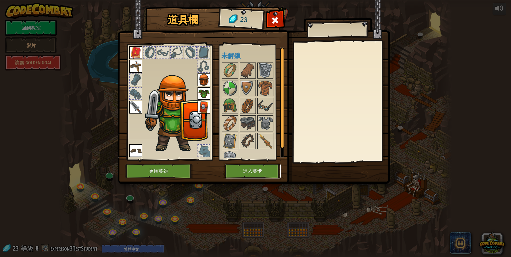
click at [244, 168] on button "進入關卡" at bounding box center [253, 171] width 56 height 15
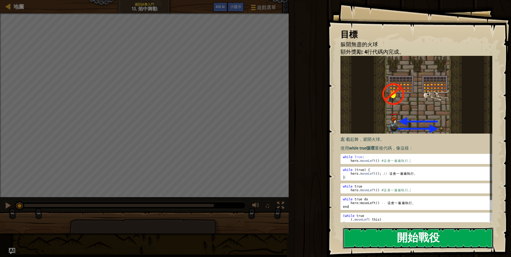
click at [361, 228] on button "開始戰役" at bounding box center [418, 238] width 150 height 21
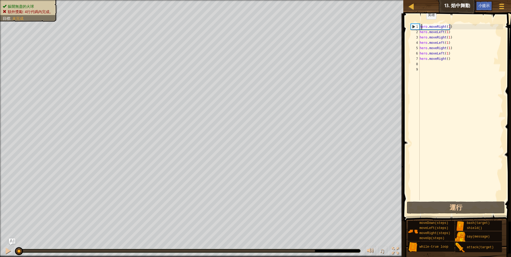
click at [422, 25] on div "hero . moveRight ( 1 ) hero . moveLeft ( 1 ) hero . moveRight ( 1 ) hero . move…" at bounding box center [460, 117] width 84 height 187
type textarea "hero.moveRight(1) hero.moveLeft(1)"
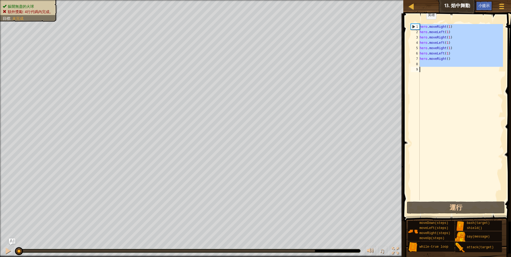
click at [422, 25] on div "hero . moveRight ( 1 ) hero . moveLeft ( 1 ) hero . moveRight ( 1 ) hero . move…" at bounding box center [460, 117] width 84 height 187
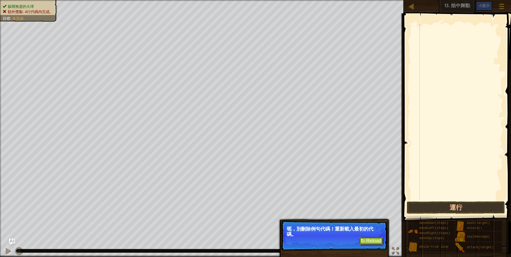
click at [372, 241] on button "↻ Reload" at bounding box center [371, 241] width 24 height 8
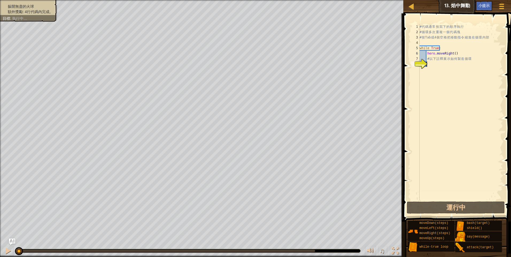
scroll to position [2, 0]
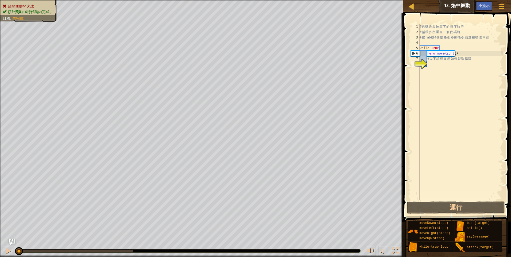
click at [420, 26] on div "# 代 碼 通 常 按 寫 下 的 順 序 執 行 # 循 環 多 次 重 複 一 個 代 碼 塊 # 按 Tab 或 4 個 空 格 把 移 動 指 令 縮…" at bounding box center [460, 117] width 84 height 187
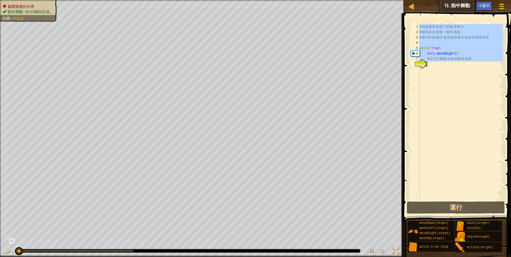
drag, startPoint x: 420, startPoint y: 26, endPoint x: 431, endPoint y: 31, distance: 12.6
click at [432, 31] on div "# 代 碼 通 常 按 寫 下 的 順 序 執 行 # 循 環 多 次 重 複 一 個 代 碼 塊 # 按 Tab 或 4 個 空 格 把 移 動 指 令 縮…" at bounding box center [460, 117] width 84 height 187
click at [422, 27] on div "# 代 碼 通 常 按 寫 下 的 順 序 執 行 # 循 環 多 次 重 複 一 個 代 碼 塊 # 按 Tab 或 4 個 空 格 把 移 動 指 令 縮…" at bounding box center [460, 112] width 84 height 176
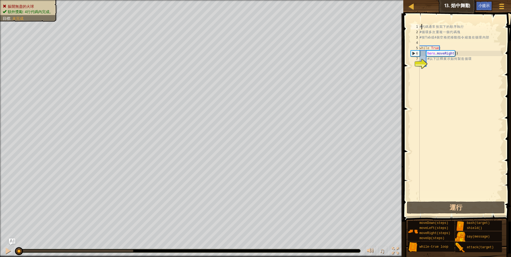
click at [420, 26] on div "# 代 碼 通 常 按 寫 下 的 順 序 執 行 # 循 環 多 次 重 複 一 個 代 碼 塊 # 按 Tab 或 4 個 空 格 把 移 動 指 令 縮…" at bounding box center [460, 117] width 84 height 187
drag, startPoint x: 420, startPoint y: 26, endPoint x: 434, endPoint y: 37, distance: 18.2
click at [434, 37] on div "# 代 碼 通 常 按 寫 下 的 順 序 執 行 # 循 環 多 次 重 複 一 個 代 碼 塊 # 按 Tab 或 4 個 空 格 把 移 動 指 令 縮…" at bounding box center [460, 117] width 84 height 187
type textarea "# 循環多次重複一個代碼塊 # 按Tab或4個空格把移動指令縮進在循環內部"
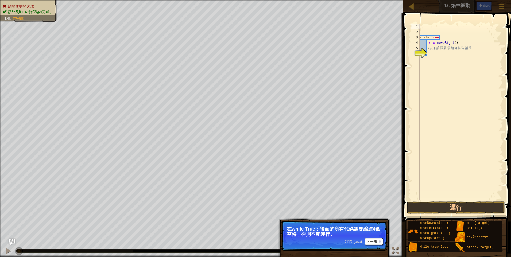
click at [430, 85] on div "while True : hero . moveRight ( ) # 以 下 註 釋 展 示 如 何 製 造 循 環" at bounding box center [460, 117] width 84 height 187
click at [379, 242] on div at bounding box center [380, 241] width 2 height 2
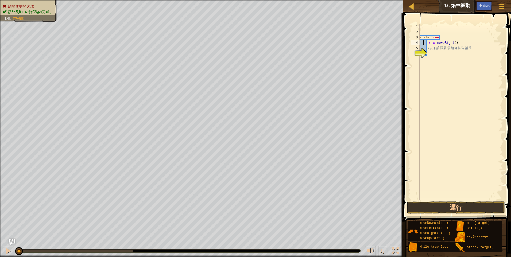
drag, startPoint x: 422, startPoint y: 44, endPoint x: 430, endPoint y: 45, distance: 7.6
click at [423, 44] on div "while True : hero . moveRight ( ) # 以 下 註 釋 展 示 如 何 製 造 循 環" at bounding box center [460, 117] width 84 height 187
click at [443, 45] on div "while True : hero . moveRight ( ) # 以 下 註 釋 展 示 如 何 製 造 循 環" at bounding box center [460, 117] width 84 height 187
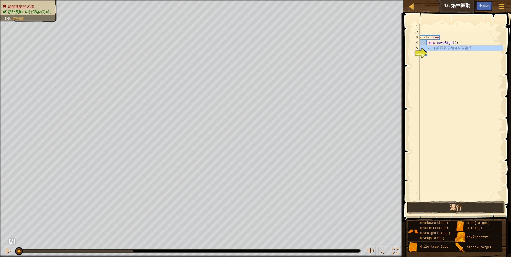
click at [443, 45] on div "while True : hero . moveRight ( ) # 以 下 註 釋 展 示 如 何 製 造 循 環" at bounding box center [460, 117] width 84 height 187
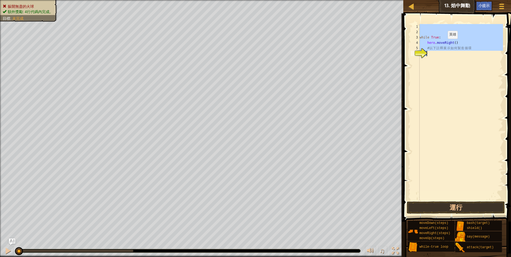
click at [439, 44] on div "while True : hero . moveRight ( ) # 以 下 註 釋 展 示 如 何 製 造 循 環" at bounding box center [460, 112] width 84 height 176
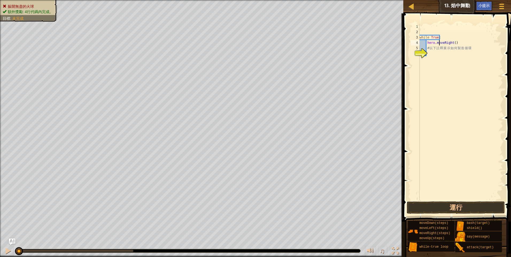
click at [426, 42] on div "while True : hero . moveRight ( ) # 以 下 註 釋 展 示 如 何 製 造 循 環" at bounding box center [460, 117] width 84 height 187
drag, startPoint x: 428, startPoint y: 42, endPoint x: 436, endPoint y: 52, distance: 12.3
click at [436, 52] on div "while True : hero . moveRight ( ) # 以 下 註 釋 展 示 如 何 製 造 循 環" at bounding box center [460, 117] width 84 height 187
click at [426, 43] on div "while True : h" at bounding box center [460, 117] width 84 height 187
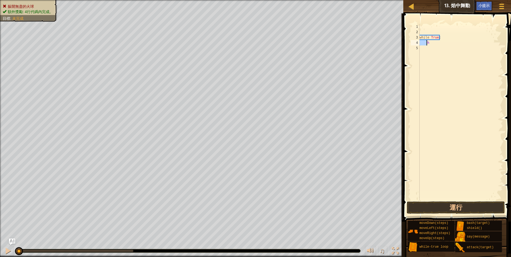
click at [426, 43] on div "while True : h" at bounding box center [460, 112] width 84 height 176
click at [426, 43] on div "while True : h" at bounding box center [460, 117] width 84 height 187
type textarea "h"
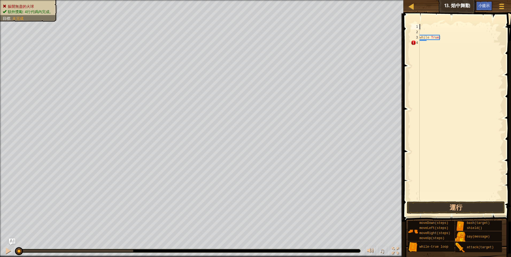
click at [422, 27] on div "while True :" at bounding box center [460, 117] width 84 height 187
click at [421, 43] on div "while True :" at bounding box center [460, 117] width 84 height 187
type textarea "h"
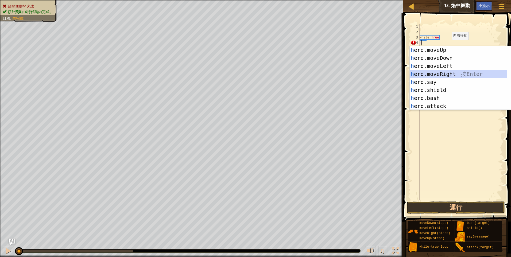
click at [448, 71] on div "h ero.moveUp 按 Enter h ero.moveDown 按 Enter h ero.moveLeft 按 Enter h ero.moveRi…" at bounding box center [458, 86] width 97 height 80
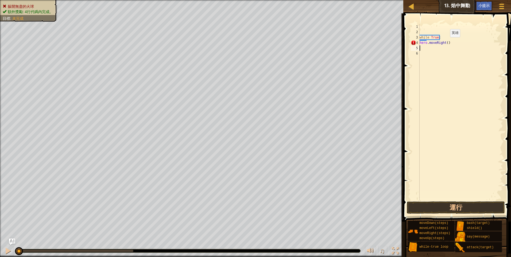
click at [445, 42] on div "while True : hero . moveRight ( )" at bounding box center [460, 117] width 84 height 187
click at [443, 206] on button "運行" at bounding box center [456, 207] width 98 height 12
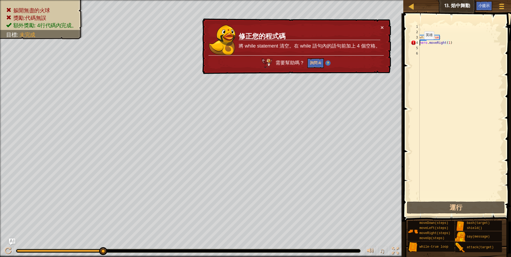
click at [420, 45] on div "while True : hero . moveRight ( 1 )" at bounding box center [460, 117] width 84 height 187
type textarea "hero.moveRight(1)"
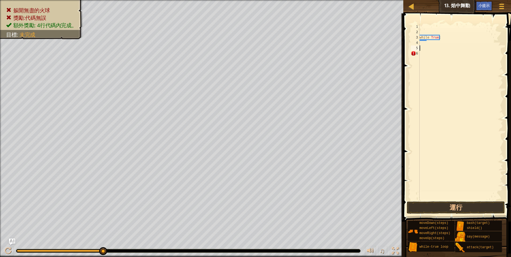
click at [424, 59] on div "while True :" at bounding box center [460, 117] width 84 height 187
click at [423, 45] on div "while True :" at bounding box center [460, 117] width 84 height 187
click at [422, 52] on div "while True :" at bounding box center [460, 117] width 84 height 187
click at [421, 44] on div "while True :" at bounding box center [460, 117] width 84 height 187
click at [421, 56] on div "while True :" at bounding box center [460, 117] width 84 height 187
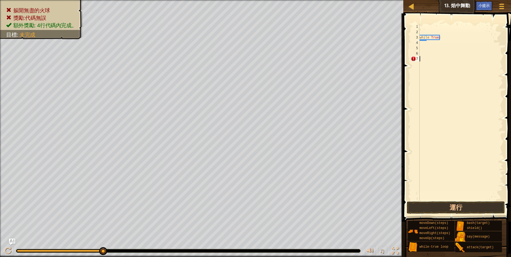
click at [421, 62] on div "while True :" at bounding box center [460, 117] width 84 height 187
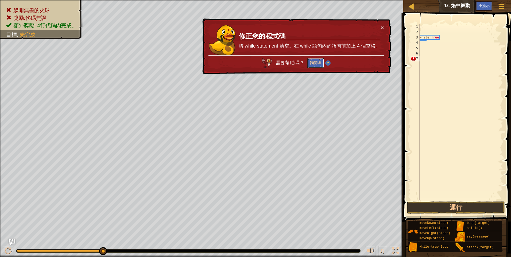
click at [317, 64] on button "詢問 AI" at bounding box center [315, 63] width 17 height 10
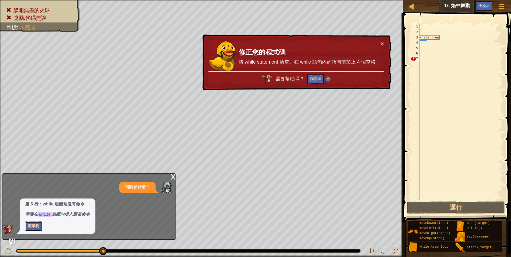
click at [36, 224] on button "顯示我" at bounding box center [33, 227] width 17 height 10
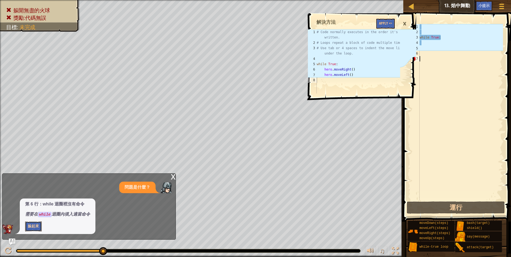
click at [31, 227] on button "躲起來" at bounding box center [33, 227] width 17 height 10
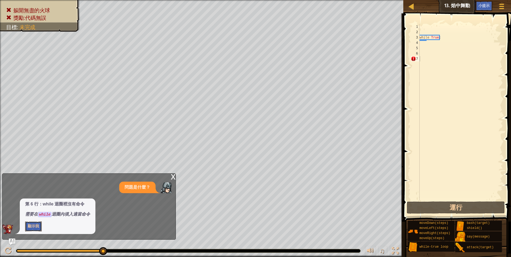
click at [31, 227] on button "顯示我" at bounding box center [33, 227] width 17 height 10
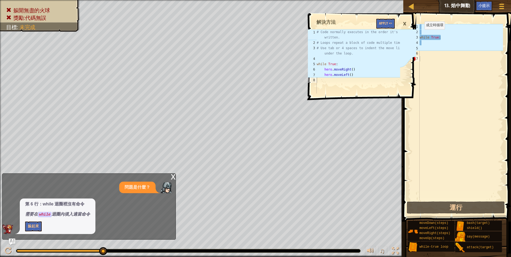
click at [405, 23] on div "×" at bounding box center [404, 24] width 9 height 12
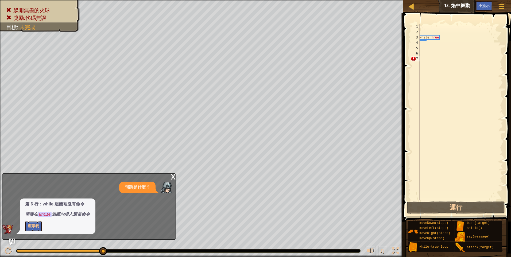
click at [422, 42] on div "while True :" at bounding box center [460, 117] width 84 height 187
type textarea "h"
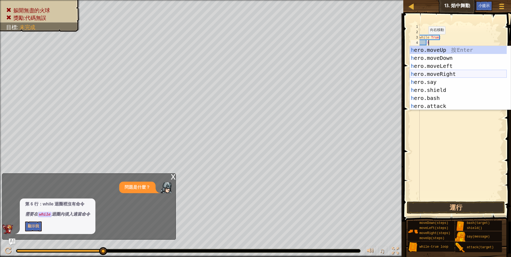
click at [456, 73] on div "h ero.moveUp 按 Enter h ero.moveDown 按 Enter h ero.moveLeft 按 Enter h ero.moveRi…" at bounding box center [458, 86] width 97 height 80
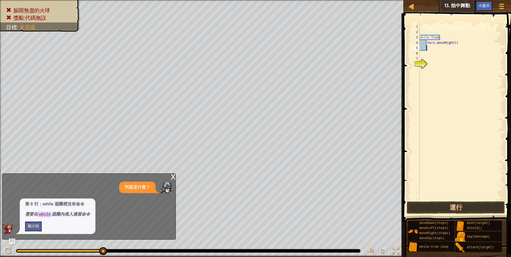
scroll to position [2, 0]
click at [452, 42] on div "while True : hero . moveRight ( )" at bounding box center [460, 117] width 84 height 187
type textarea "hero.moveRight(1)"
click at [427, 49] on div "while True : hero . moveRight ( 1 )" at bounding box center [460, 117] width 84 height 187
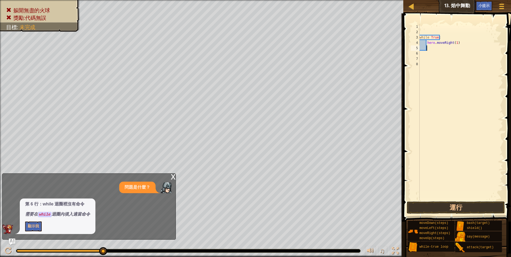
scroll to position [2, 0]
type textarea "h"
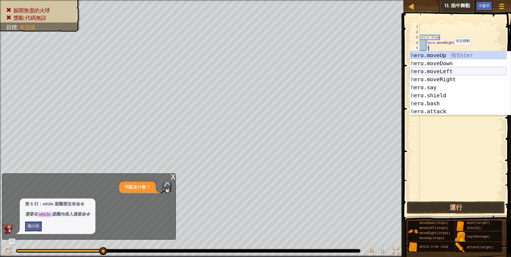
click at [447, 70] on div "h ero.moveUp 按 Enter h ero.moveDown 按 Enter h ero.moveLeft 按 Enter h ero.moveRi…" at bounding box center [458, 91] width 97 height 80
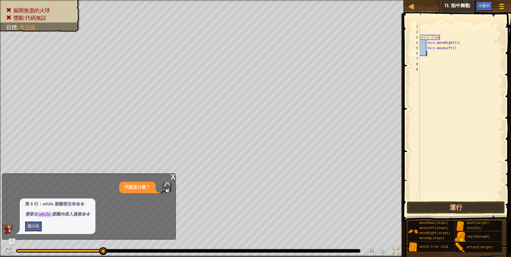
scroll to position [2, 0]
click at [451, 48] on div "while True : hero . moveRight ( 1 ) hero . moveLeft ( )" at bounding box center [460, 117] width 84 height 187
type textarea "hero.moveLeft(1)"
drag, startPoint x: 468, startPoint y: 137, endPoint x: 474, endPoint y: 176, distance: 39.6
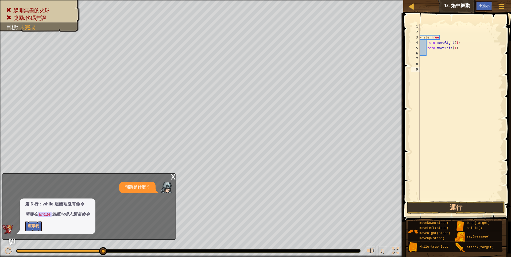
click at [468, 144] on div "while True : hero . moveRight ( 1 ) hero . moveLeft ( 1 )" at bounding box center [460, 117] width 84 height 187
click at [465, 209] on button "運行" at bounding box center [456, 207] width 98 height 12
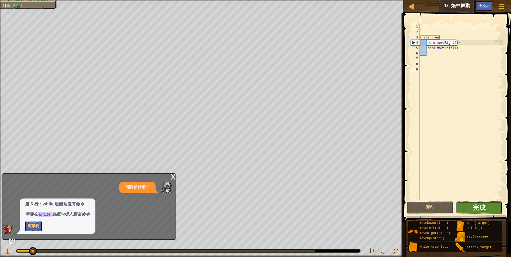
click at [478, 208] on span "完成" at bounding box center [479, 207] width 13 height 9
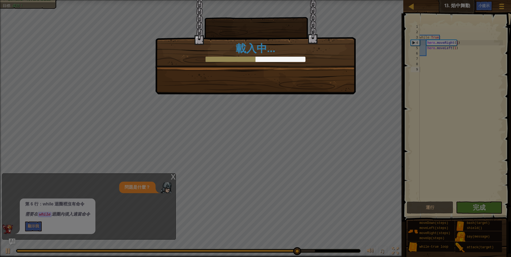
drag, startPoint x: 290, startPoint y: 86, endPoint x: 347, endPoint y: 118, distance: 65.6
click at [294, 87] on div "我左跳右踩。動作重播。 +11 +10 新的物品 使用少於4行代碼完成章節 +0 +0 代碼[PERSON_NAME]:沒有錯誤與警告 +0 +0 下一步 載…" at bounding box center [255, 47] width 200 height 94
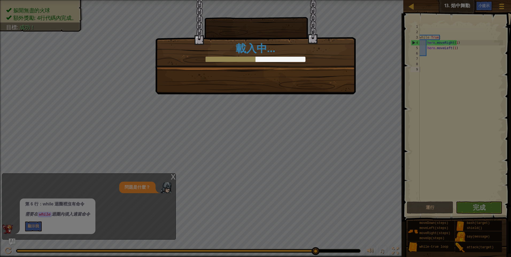
drag, startPoint x: 250, startPoint y: 107, endPoint x: 243, endPoint y: 114, distance: 10.8
click at [248, 110] on div "我左跳右踩。動作重播。 +11 +10 新的物品 使用少於4行代碼完成章節 +6 +5 代碼[PERSON_NAME]:沒有錯誤與警告 +6 +1 下一步 載…" at bounding box center [255, 128] width 511 height 257
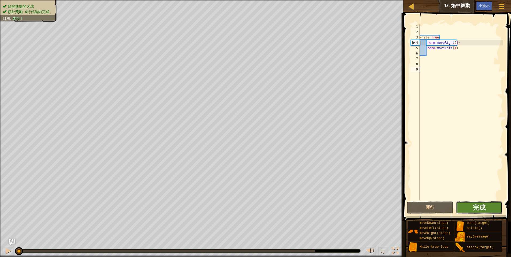
click at [489, 212] on button "完成" at bounding box center [479, 207] width 46 height 12
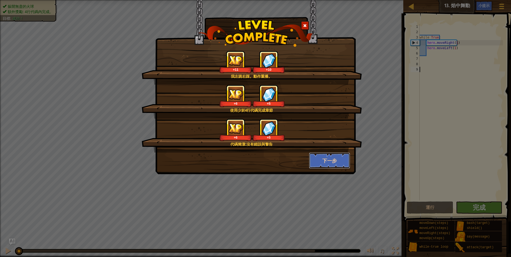
click at [327, 161] on button "下一步" at bounding box center [329, 161] width 41 height 16
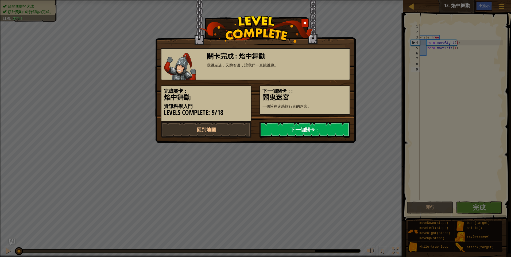
click at [308, 131] on link "下一個關卡：" at bounding box center [304, 130] width 91 height 16
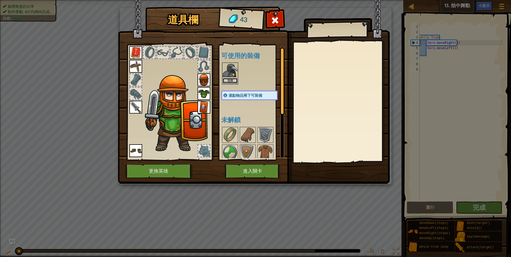
click at [230, 81] on button "裝備" at bounding box center [230, 81] width 15 height 6
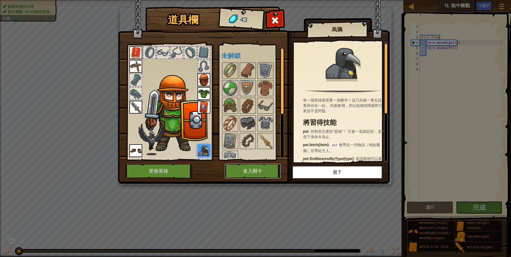
click at [248, 176] on button "進入關卡" at bounding box center [253, 171] width 56 height 15
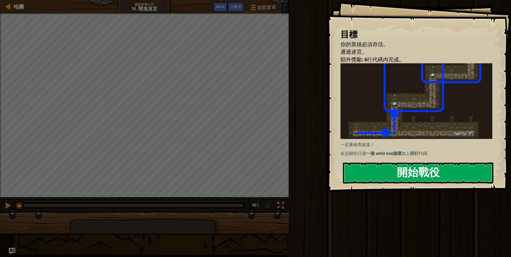
click at [399, 177] on button "開始戰役" at bounding box center [418, 172] width 150 height 21
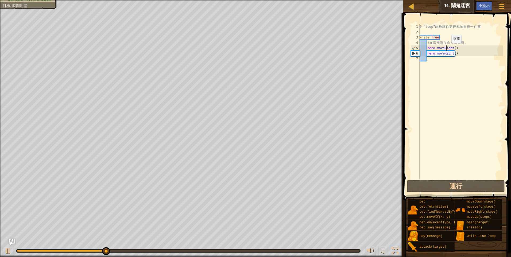
click at [447, 48] on div "# “loop” 能 夠 讓 你 更 輕 易 地 重 複 一 件 事 while True : # 在 這 裡 添 加 命 令 來 重 複 。 hero . …" at bounding box center [460, 107] width 84 height 166
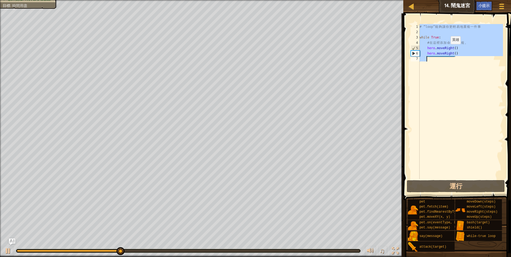
click at [446, 49] on div "# “loop” 能 夠 讓 你 更 輕 易 地 重 複 一 件 事 while True : # 在 這 裡 添 加 命 令 來 重 複 。 hero . …" at bounding box center [460, 101] width 84 height 155
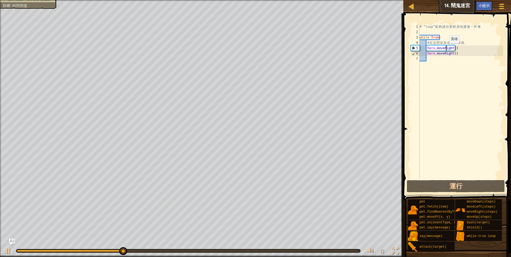
click at [444, 48] on div "# “loop” 能 夠 讓 你 更 輕 易 地 重 複 一 件 事 while True : # 在 這 裡 添 加 命 令 來 重 複 。 hero . …" at bounding box center [460, 107] width 84 height 166
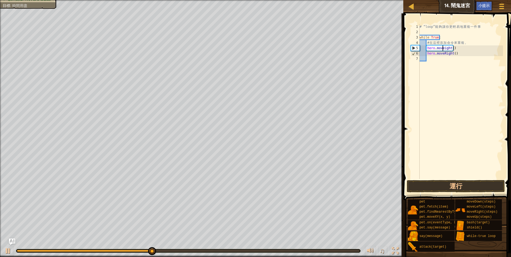
click at [454, 49] on div "# “loop” 能 夠 讓 你 更 輕 易 地 重 複 一 件 事 while True : # 在 這 裡 添 加 命 令 來 重 複 。 hero . …" at bounding box center [460, 107] width 84 height 166
type textarea "h"
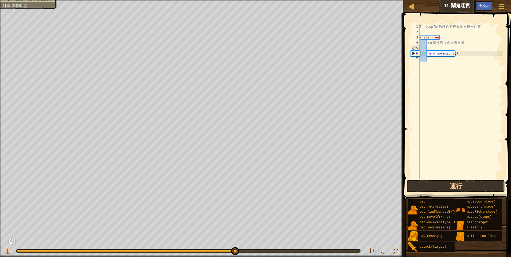
click at [457, 54] on div "# “loop” 能 夠 讓 你 更 輕 易 地 重 複 一 件 事 while True : # 在 這 裡 添 加 命 令 來 重 複 。 hero . …" at bounding box center [460, 107] width 84 height 166
type textarea "h"
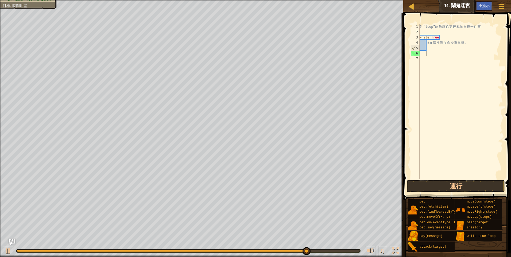
click at [428, 48] on div "# “loop” 能 夠 讓 你 更 輕 易 地 重 複 一 件 事 while True : # 在 這 裡 添 加 命 令 來 重 複 。" at bounding box center [460, 107] width 84 height 166
click at [420, 30] on div "# “loop” 能 夠 讓 你 更 輕 易 地 重 複 一 件 事 while True : # 在 這 裡 添 加 命 令 來 重 複 。" at bounding box center [460, 107] width 84 height 166
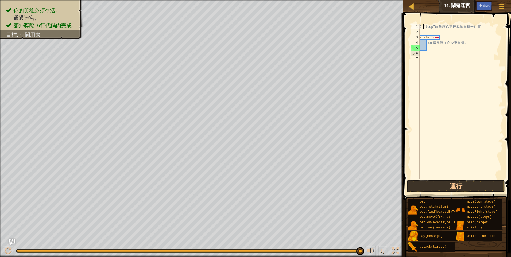
click at [424, 26] on div "# “loop” 能 夠 讓 你 更 輕 易 地 重 複 一 件 事 while True : # 在 這 裡 添 加 命 令 來 重 複 。" at bounding box center [460, 107] width 84 height 166
type textarea "# “loop” 能夠讓你更輕易地重複一件事"
type textarea "h"
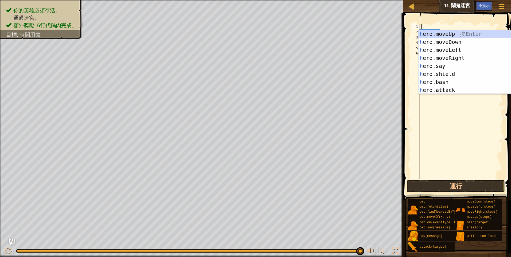
scroll to position [2, 0]
click at [451, 57] on div "h ero.moveUp 按 Enter h ero.moveDown 按 Enter h ero.moveLeft 按 Enter h ero.moveRi…" at bounding box center [466, 70] width 97 height 80
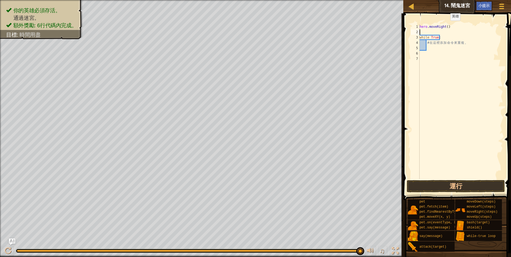
click at [446, 26] on div "hero . moveRight ( ) while True : # 在 這 裡 添 加 命 令 來 重 複 。" at bounding box center [460, 107] width 84 height 166
type textarea "hero.moveRight(2)"
drag, startPoint x: 479, startPoint y: 102, endPoint x: 475, endPoint y: 119, distance: 17.2
click at [479, 105] on div "hero . moveRight ( 2 ) while True : # 在 這 裡 添 加 命 令 來 重 複 。" at bounding box center [460, 107] width 84 height 166
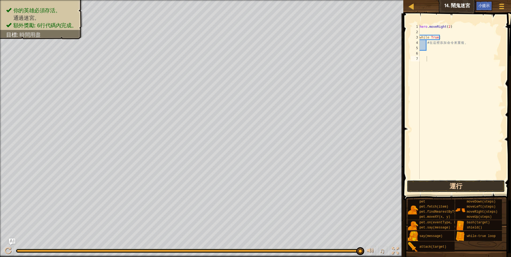
click at [471, 182] on button "運行" at bounding box center [456, 186] width 98 height 12
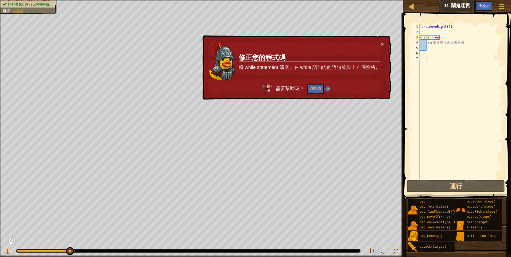
click at [384, 42] on div "× 修正您的程式碼 將 while statement 清空。在 while 語句內的語句前加上 4 個空格。 需要幫助嗎？ 詢問 AI" at bounding box center [296, 67] width 190 height 65
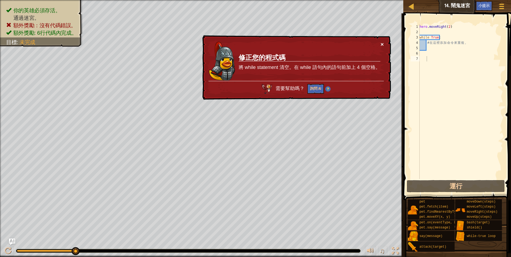
click at [382, 43] on button "×" at bounding box center [382, 44] width 3 height 6
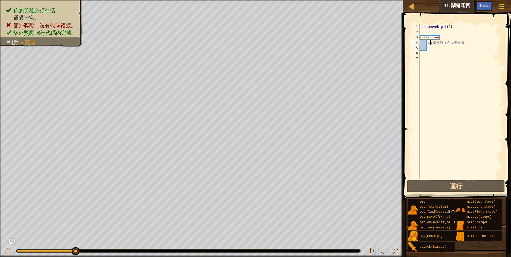
click at [430, 43] on div "hero . moveRight ( 2 ) while True : # 在 這 裡 添 加 命 令 來 重 複 。" at bounding box center [460, 107] width 84 height 166
type textarea "# 在這裡添加命令來重複。"
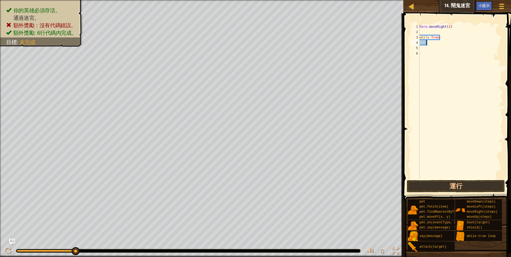
click at [428, 42] on div "hero . moveRight ( 2 ) while True :" at bounding box center [460, 107] width 84 height 166
click at [429, 27] on div "hero . moveRight ( 2 ) while True :" at bounding box center [460, 107] width 84 height 166
type textarea "hero.moveRight(2)"
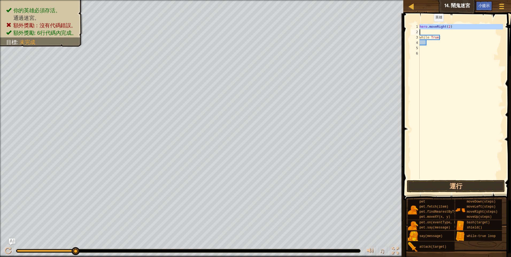
scroll to position [2, 0]
drag, startPoint x: 422, startPoint y: 38, endPoint x: 426, endPoint y: 38, distance: 4.0
click at [422, 38] on div "while True :" at bounding box center [460, 107] width 84 height 166
click at [426, 38] on div "while True :" at bounding box center [460, 107] width 84 height 166
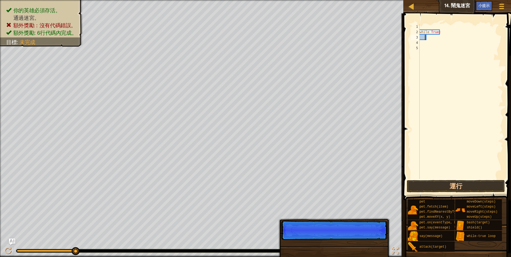
click at [426, 38] on div "while True :" at bounding box center [460, 107] width 84 height 166
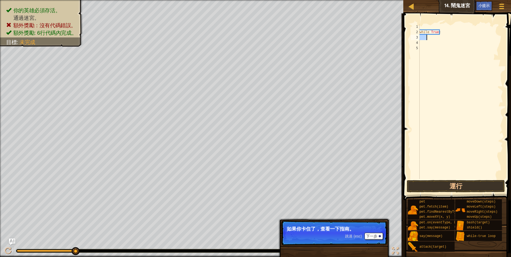
type textarea "h"
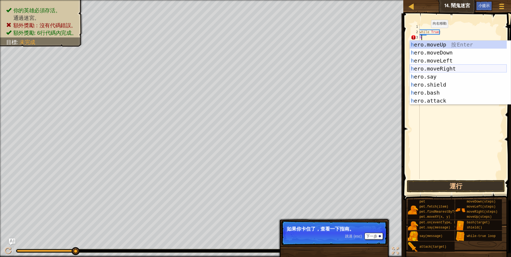
click at [451, 70] on div "h ero.moveUp 按 Enter h ero.moveDown 按 Enter h ero.moveLeft 按 Enter h ero.moveRi…" at bounding box center [458, 81] width 97 height 80
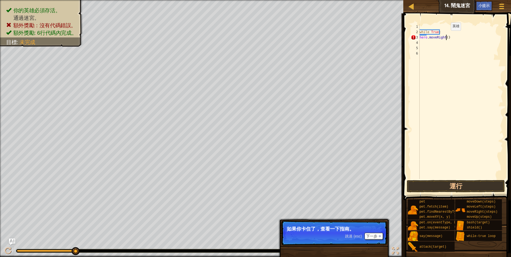
click at [446, 36] on div "while True : hero . moveRight ( )" at bounding box center [460, 107] width 84 height 166
type textarea "hero.moveRight(2)"
click at [447, 66] on div "while True : hero . moveRight ( 2 )" at bounding box center [460, 107] width 84 height 166
click at [420, 44] on div "while True : hero . moveRight ( 2 )" at bounding box center [460, 107] width 84 height 166
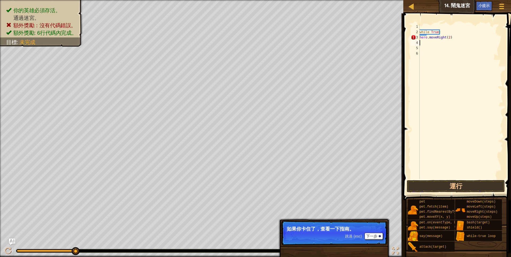
scroll to position [2, 0]
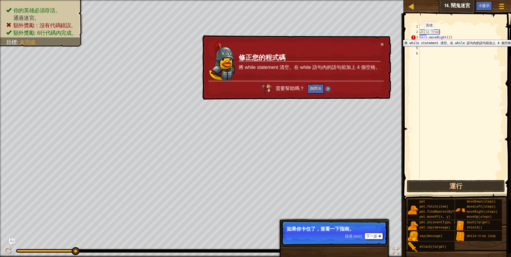
click at [419, 36] on div "3" at bounding box center [415, 37] width 9 height 5
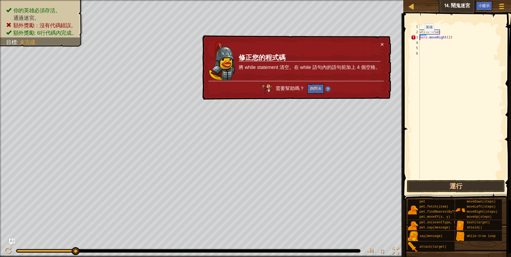
click at [420, 37] on div "while True : hero . moveRight ( 2 )" at bounding box center [460, 107] width 84 height 166
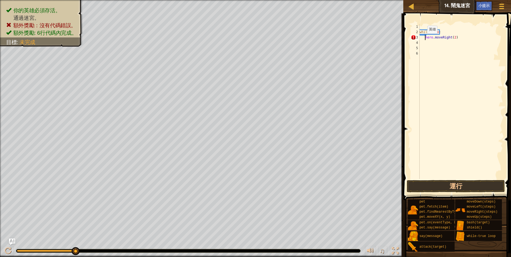
type textarea "hero.moveRight(2)"
click at [431, 46] on div "while True : hero . moveRight ( 2 )" at bounding box center [460, 107] width 84 height 166
click at [428, 42] on div "while True : hero . moveRight ( 2 )" at bounding box center [460, 107] width 84 height 166
click at [427, 42] on div "while True : hero . moveRight ( 2 )" at bounding box center [460, 107] width 84 height 166
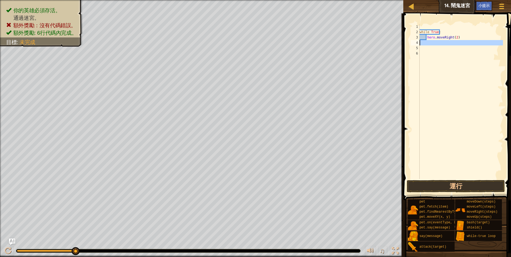
click at [427, 42] on div "while True : hero . moveRight ( 2 )" at bounding box center [460, 107] width 84 height 166
type textarea "h"
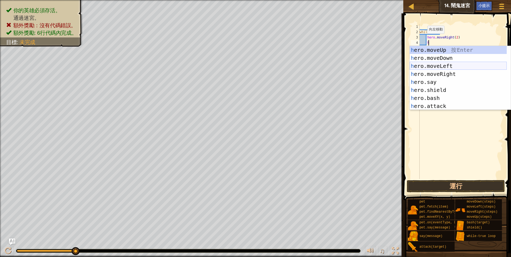
click at [444, 66] on div "h ero.moveUp 按 Enter h ero.moveDown 按 Enter h ero.moveLeft 按 Enter h ero.moveRi…" at bounding box center [458, 86] width 97 height 80
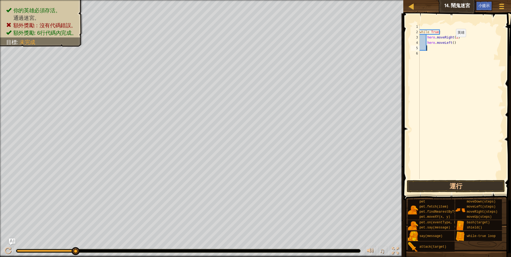
click at [451, 42] on div "while True : hero . moveRight ( 2 ) hero . moveLeft ( )" at bounding box center [460, 107] width 84 height 166
type textarea "hero.moveLeft(2)"
drag, startPoint x: 456, startPoint y: 80, endPoint x: 437, endPoint y: 166, distance: 88.2
click at [455, 94] on div "while True : hero . moveRight ( 2 ) hero . moveLeft ( 2 )" at bounding box center [460, 107] width 84 height 166
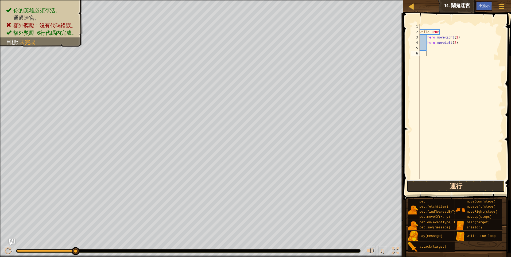
click at [438, 190] on button "運行" at bounding box center [456, 186] width 98 height 12
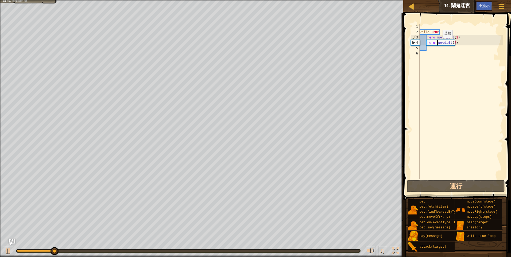
click at [438, 43] on div "while True : hero . moveRight ( 2 ) hero . moveLeft ( 2 )" at bounding box center [460, 107] width 84 height 166
type textarea "hero.moveLeft(2)"
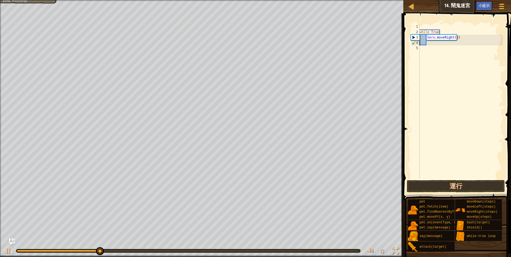
click at [434, 45] on div "while True : hero . moveRight ( 2 )" at bounding box center [460, 107] width 84 height 166
click at [428, 45] on div "while True : hero . moveRight ( 2 )" at bounding box center [460, 107] width 84 height 166
click at [427, 43] on div "while True : hero . moveRight ( 2 )" at bounding box center [460, 107] width 84 height 166
type textarea "h"
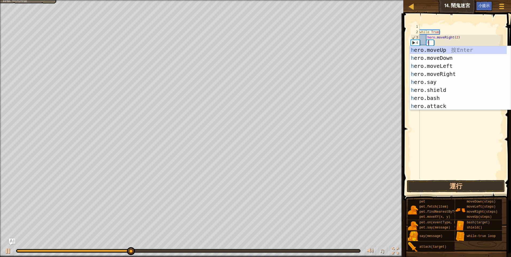
scroll to position [2, 1]
click at [447, 49] on div "h ero.moveUp 按 Enter h ero.moveDown 按 Enter h ero.moveLeft 按 Enter h ero.moveRi…" at bounding box center [458, 86] width 97 height 80
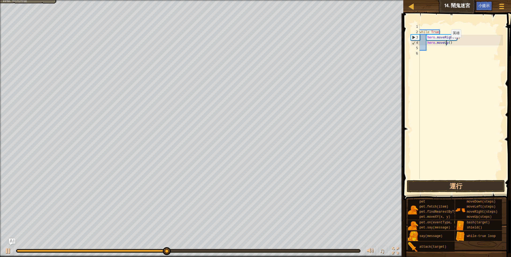
click at [447, 43] on div "while True : hero . moveRight ( 2 ) hero . moveUp ( )" at bounding box center [460, 107] width 84 height 166
click at [448, 43] on div "while True : hero . moveRight ( 2 ) hero . moveUp ( )" at bounding box center [460, 107] width 84 height 166
type textarea "hero.moveUp(2)"
click at [436, 187] on button "運行" at bounding box center [456, 186] width 98 height 12
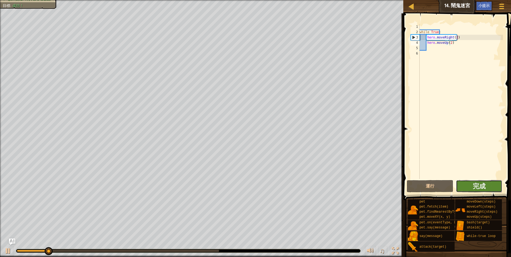
click at [470, 184] on button "完成" at bounding box center [479, 186] width 46 height 12
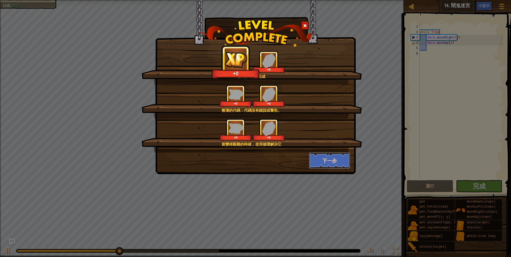
click at [329, 163] on button "下一步" at bounding box center [329, 161] width 41 height 16
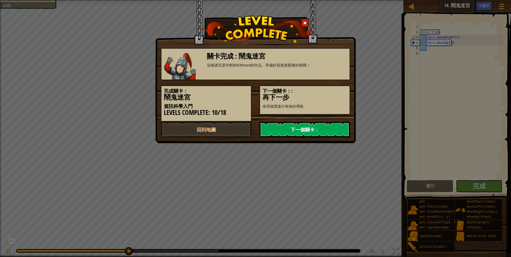
click at [308, 133] on link "下一個關卡：" at bounding box center [304, 130] width 91 height 16
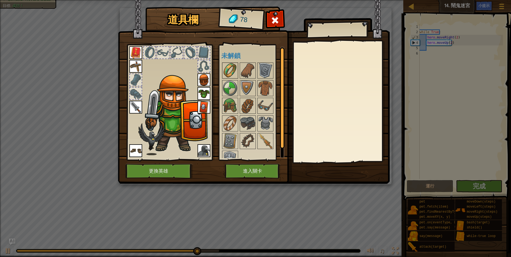
click at [230, 64] on img at bounding box center [230, 70] width 15 height 15
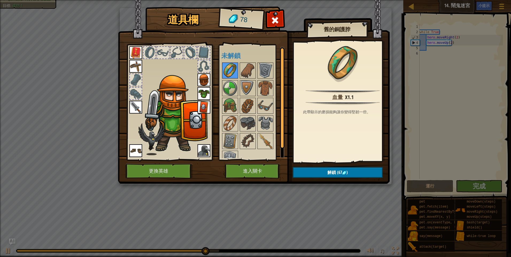
click at [236, 70] on img at bounding box center [230, 70] width 15 height 15
click at [231, 74] on img at bounding box center [230, 70] width 15 height 15
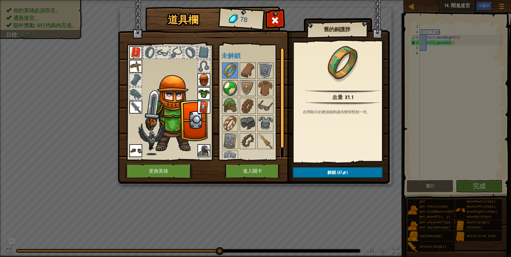
click at [227, 85] on img at bounding box center [230, 88] width 15 height 15
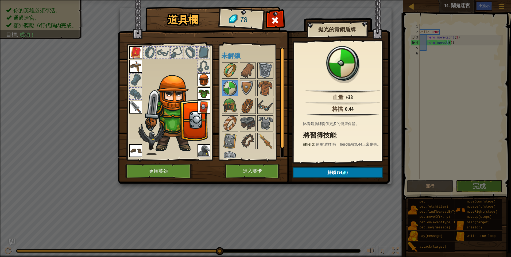
click at [230, 71] on img at bounding box center [230, 70] width 15 height 15
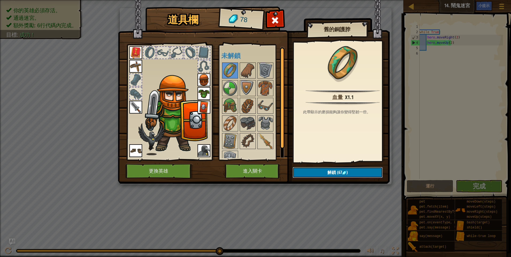
click at [338, 169] on button "解鎖 (67 )" at bounding box center [338, 172] width 90 height 11
click at [348, 170] on button "確認" at bounding box center [338, 172] width 90 height 11
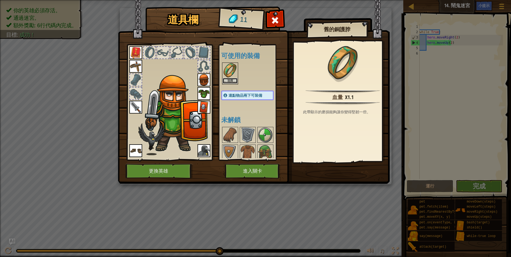
click at [234, 82] on button "裝備" at bounding box center [230, 81] width 15 height 6
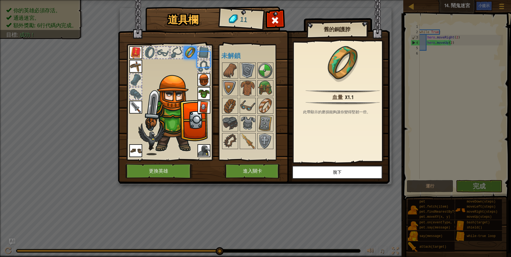
click at [234, 82] on img at bounding box center [230, 88] width 15 height 15
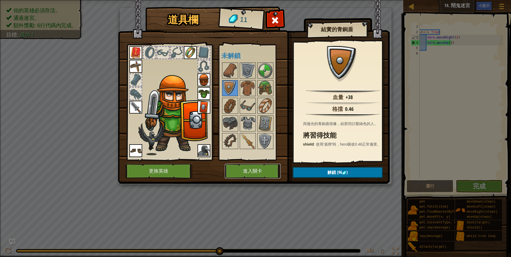
click at [256, 171] on button "進入關卡" at bounding box center [253, 171] width 56 height 15
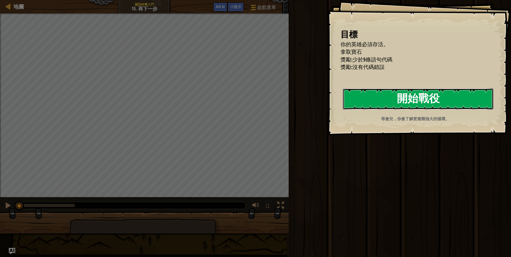
click at [427, 101] on button "開始戰役" at bounding box center [418, 98] width 150 height 21
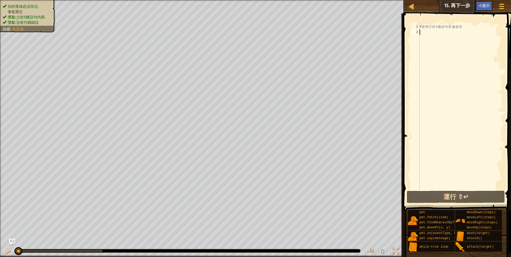
click at [424, 25] on div "# 使 用 少 於 5 條 語 句 穿 越 迷 宮" at bounding box center [460, 112] width 84 height 176
click at [423, 26] on div "# 使 用 少 於 5 條 語 句 穿 越 迷 宮" at bounding box center [460, 112] width 84 height 176
type textarea "# 使用少於5條語句穿越迷宮"
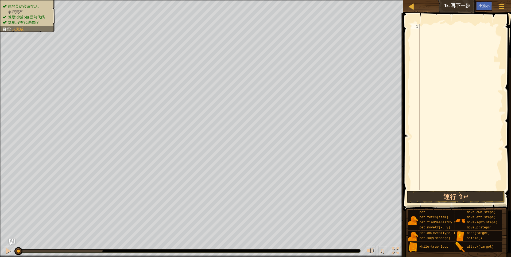
type textarea "h"
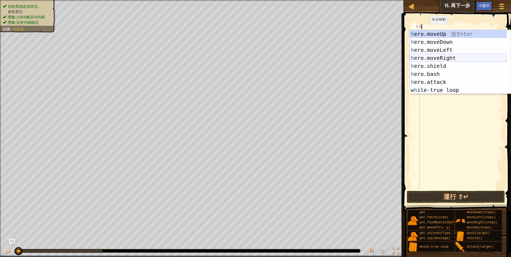
click at [439, 56] on div "h ero.moveUp 按 Enter h ero.moveDown 按 Enter h ero.moveLeft 按 Enter h ero.moveRi…" at bounding box center [458, 70] width 97 height 80
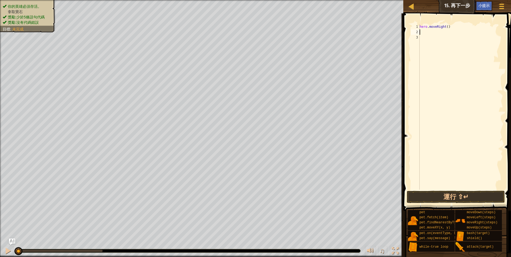
type textarea "h"
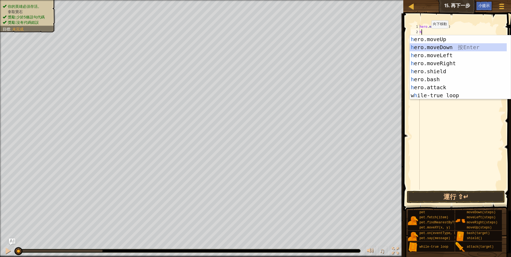
click at [440, 48] on div "h ero.moveUp 按 Enter h ero.moveDown 按 Enter h ero.moveLeft 按 Enter h ero.moveRi…" at bounding box center [458, 75] width 97 height 80
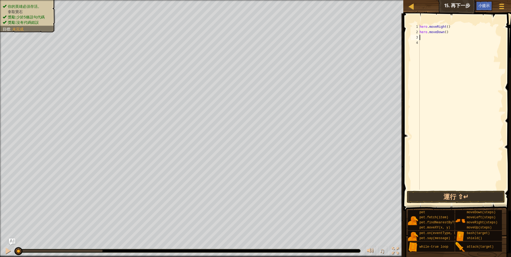
type textarea "h"
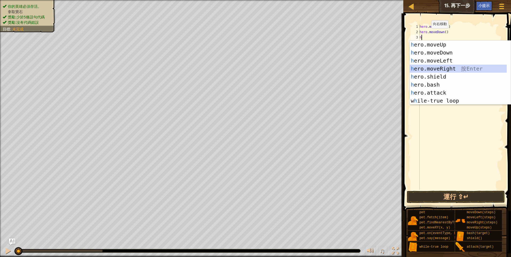
click at [437, 65] on div "h ero.moveUp 按 Enter h ero.moveDown 按 Enter h ero.moveLeft 按 Enter h ero.moveRi…" at bounding box center [458, 81] width 97 height 80
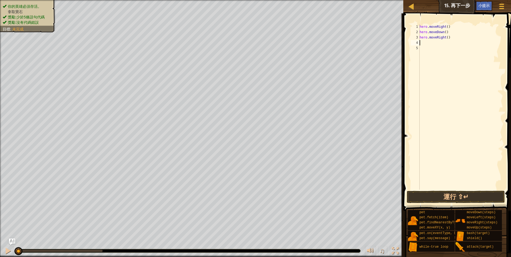
type textarea "h"
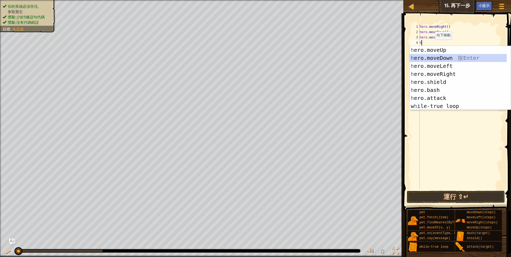
click at [439, 56] on div "h ero.moveUp 按 Enter h ero.moveDown 按 Enter h ero.moveLeft 按 Enter h ero.moveRi…" at bounding box center [458, 86] width 97 height 80
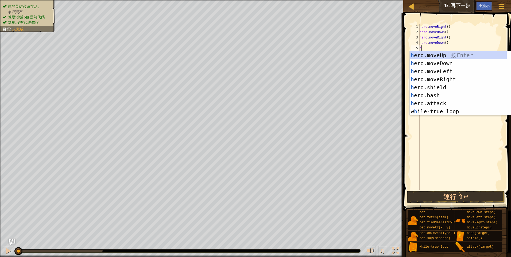
type textarea "h"
click at [442, 77] on div "h ero.moveUp 按 Enter h ero.moveDown 按 Enter h ero.moveLeft 按 Enter h ero.moveRi…" at bounding box center [458, 91] width 97 height 80
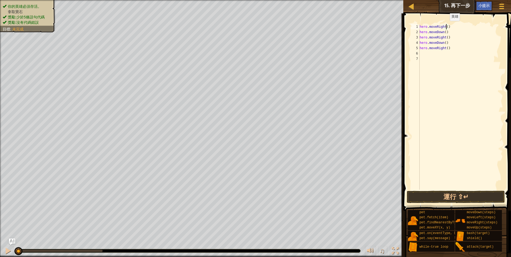
click at [445, 26] on div "hero . moveRight ( ) hero . moveDown ( ) hero . moveRight ( ) hero . moveDown (…" at bounding box center [460, 112] width 84 height 176
click at [444, 32] on div "hero . moveRight ( 2 ) hero . moveDown ( ) hero . moveRight ( ) hero . moveDown…" at bounding box center [460, 112] width 84 height 176
click at [446, 37] on div "hero . moveRight ( 2 ) hero . moveDown ( 1 ) hero . moveRight ( ) hero . moveDo…" at bounding box center [460, 112] width 84 height 176
click at [444, 41] on div "hero . moveRight ( 2 ) hero . moveDown ( 1 ) hero . moveRight ( 2 ) hero . move…" at bounding box center [460, 112] width 84 height 176
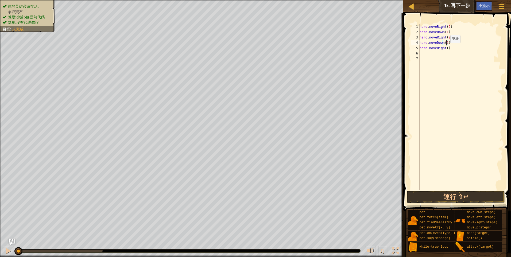
click at [446, 48] on div "hero . moveRight ( 2 ) hero . moveDown ( 1 ) hero . moveRight ( 2 ) hero . move…" at bounding box center [460, 112] width 84 height 176
type textarea "hero.moveRight(2)"
click at [445, 198] on button "運行 ⇧↵" at bounding box center [456, 197] width 98 height 12
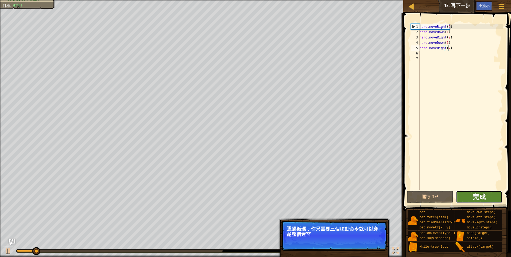
click at [477, 196] on span "完成" at bounding box center [479, 196] width 13 height 9
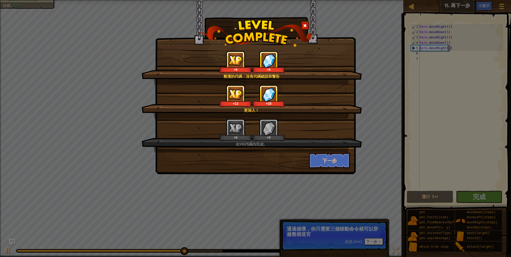
click at [268, 131] on img at bounding box center [269, 128] width 14 height 15
click at [269, 131] on img at bounding box center [269, 128] width 14 height 15
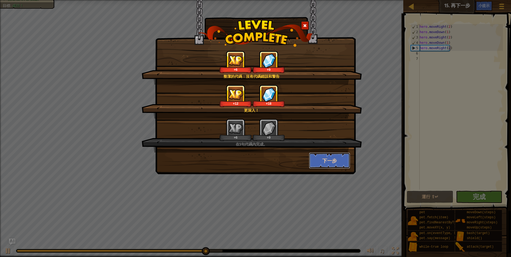
click at [317, 161] on button "下一步" at bounding box center [329, 161] width 41 height 16
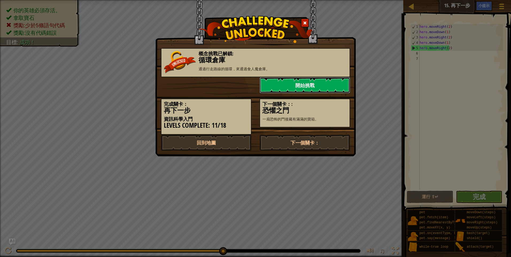
click at [281, 85] on link "開始挑戰" at bounding box center [304, 85] width 91 height 16
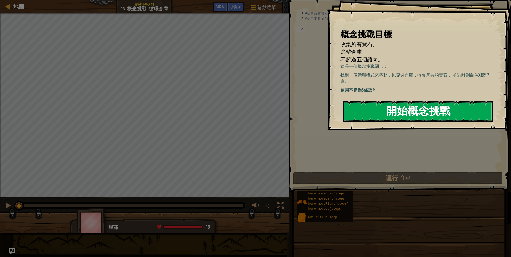
click at [371, 107] on button "開始概念挑戰" at bounding box center [418, 111] width 150 height 21
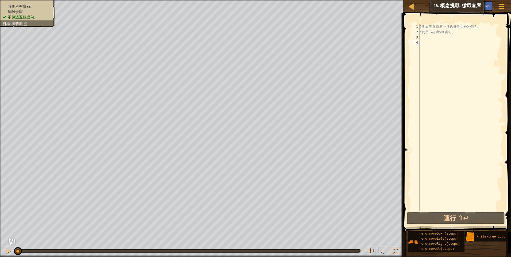
click at [424, 25] on div "# 收 集 所 有 寶 石 並 且 逃 離 到 白 色 X 標 記 。 # 使 用 不 超 過 5 條 語 句 。" at bounding box center [460, 123] width 84 height 198
type textarea "# 收集所有寶石並且逃離到白色X標記。 # 使用不超過5條語句。"
click at [424, 25] on div "# 收 集 所 有 寶 石 並 且 逃 離 到 白 色 X 標 記 。 # 使 用 不 超 過 5 條 語 句 。" at bounding box center [460, 123] width 84 height 198
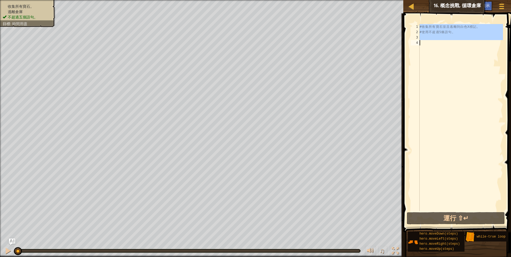
click at [424, 25] on div "# 收 集 所 有 寶 石 並 且 逃 離 到 白 色 X 標 記 。 # 使 用 不 超 過 5 條 語 句 。" at bounding box center [460, 123] width 84 height 198
type textarea "# 收集所有寶石並且逃離到白色X標記。 # 使用不超過5條語句。"
click at [424, 25] on div "# 收 集 所 有 寶 石 並 且 逃 離 到 白 色 X 標 記 。 # 使 用 不 超 過 5 條 語 句 。" at bounding box center [460, 123] width 84 height 198
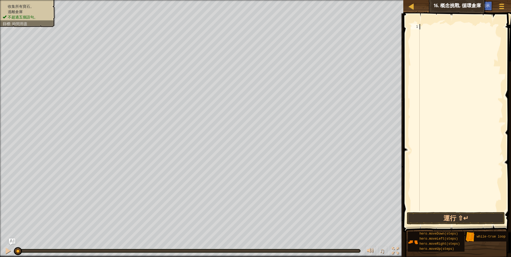
type textarea "h"
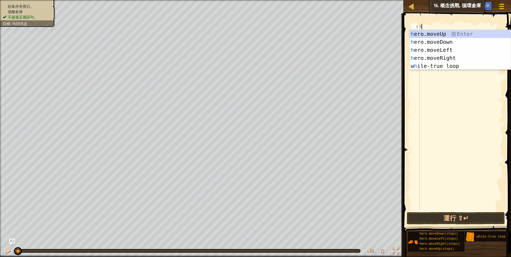
scroll to position [2, 0]
click at [437, 34] on div "h ero.moveUp 按 Enter h ero.moveDown 按 Enter h ero.moveLeft 按 Enter h ero.moveRi…" at bounding box center [460, 58] width 101 height 56
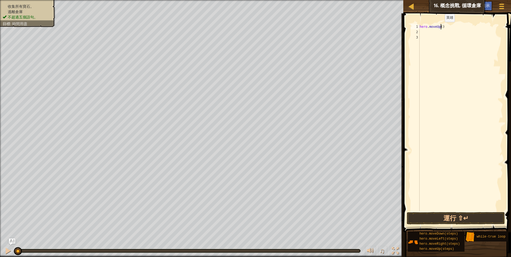
click at [440, 27] on div "hero . moveUp ( )" at bounding box center [460, 123] width 84 height 198
type textarea "hero.moveUp(1)"
click at [421, 30] on div "hero . moveUp ( 1 )" at bounding box center [460, 123] width 84 height 198
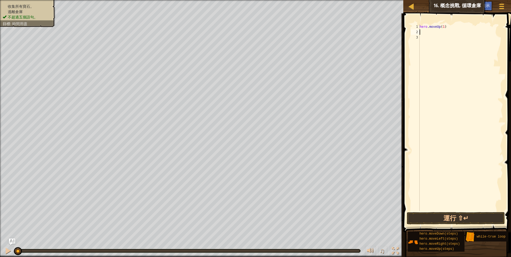
type textarea "h"
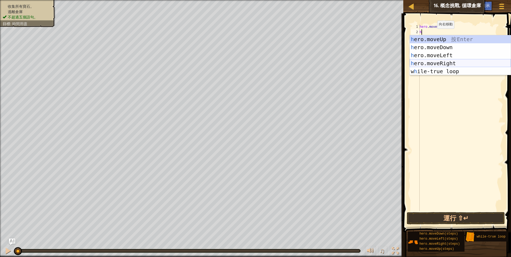
drag, startPoint x: 449, startPoint y: 61, endPoint x: 446, endPoint y: 46, distance: 15.5
click at [448, 59] on div "h ero.moveUp 按 Enter h ero.moveDown 按 Enter h ero.moveLeft 按 Enter h ero.moveRi…" at bounding box center [460, 63] width 101 height 56
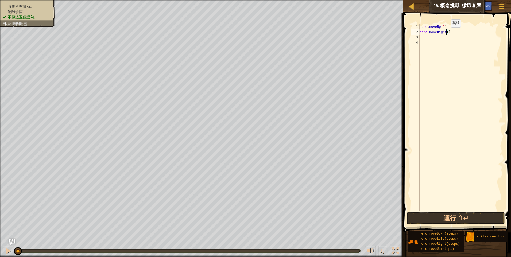
click at [446, 33] on div "hero . moveUp ( 1 ) hero . moveRight ( )" at bounding box center [460, 123] width 84 height 198
click at [452, 216] on button "運行 ⇧↵" at bounding box center [456, 218] width 98 height 12
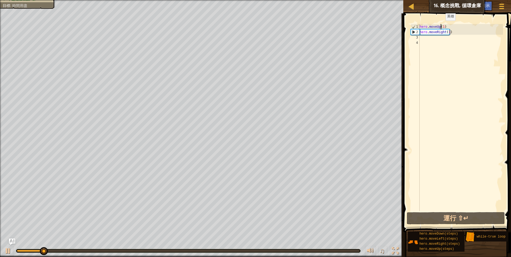
click at [441, 26] on div "hero . moveUp ( 1 ) hero . moveRight ( 1 )" at bounding box center [460, 123] width 84 height 198
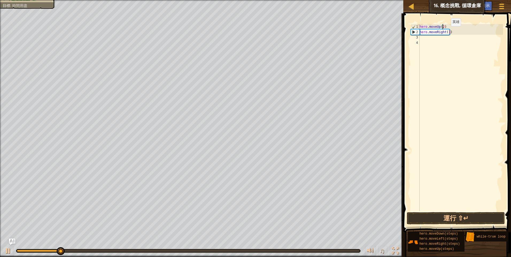
click at [446, 32] on div "hero . moveUp ( 2 ) hero . moveRight ( 1 )" at bounding box center [460, 123] width 84 height 198
type textarea "hero.moveRight(2)"
click at [460, 219] on button "運行 ⇧↵" at bounding box center [456, 218] width 98 height 12
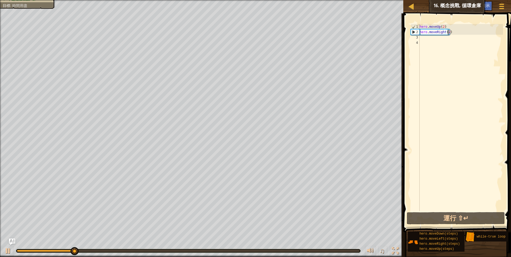
click at [421, 37] on div "hero . moveUp ( 2 ) hero . moveRight ( 2 )" at bounding box center [460, 123] width 84 height 198
type textarea "h"
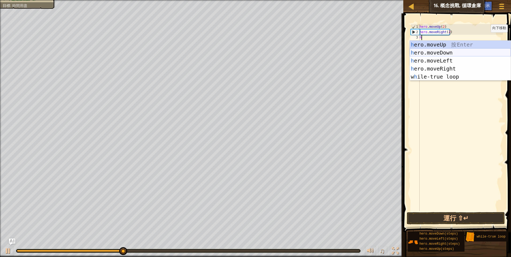
click at [456, 53] on div "h ero.moveUp 按 Enter h ero.moveDown 按 Enter h ero.moveLeft 按 Enter h ero.moveRi…" at bounding box center [460, 69] width 101 height 56
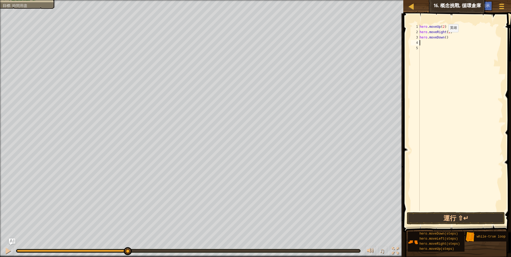
click at [444, 37] on div "hero . moveUp ( 2 ) hero . moveRight ( 2 ) hero . moveDown ( )" at bounding box center [460, 123] width 84 height 198
type textarea "hero.moveDown(1)"
click at [446, 106] on div "hero . moveUp ( 2 ) hero . moveRight ( 2 ) hero . moveDown ( 1 )" at bounding box center [460, 123] width 84 height 198
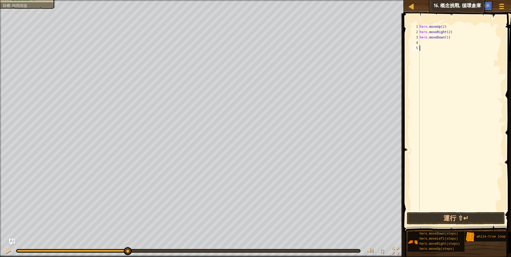
click at [425, 44] on div "hero . moveUp ( 2 ) hero . moveRight ( 2 ) hero . moveDown ( 1 )" at bounding box center [460, 123] width 84 height 198
type textarea "h"
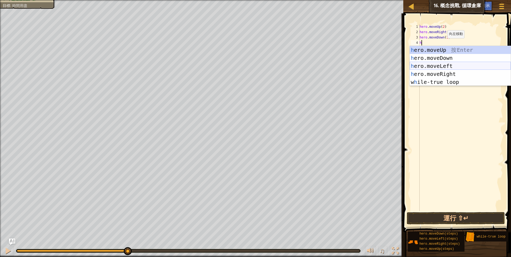
click at [443, 63] on div "h ero.moveUp 按 Enter h ero.moveDown 按 Enter h ero.moveLeft 按 Enter h ero.moveRi…" at bounding box center [460, 74] width 101 height 56
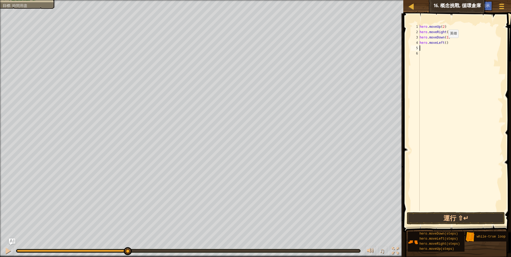
click at [444, 43] on div "hero . moveUp ( 2 ) hero . moveRight ( 2 ) hero . moveDown ( 1 ) hero . moveLef…" at bounding box center [460, 123] width 84 height 198
type textarea "hero.moveLeft(1)"
click at [464, 90] on div "hero . moveUp ( 2 ) hero . moveRight ( 2 ) hero . moveDown ( 1 ) hero . moveLef…" at bounding box center [460, 123] width 84 height 198
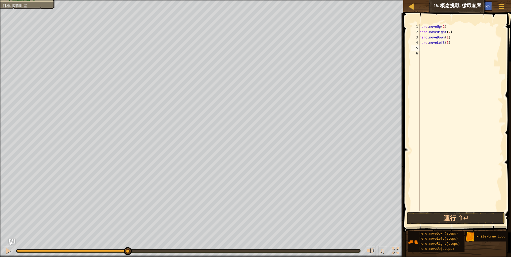
click at [421, 48] on div "hero . moveUp ( 2 ) hero . moveRight ( 2 ) hero . moveDown ( 1 ) hero . moveLef…" at bounding box center [460, 123] width 84 height 198
type textarea "h"
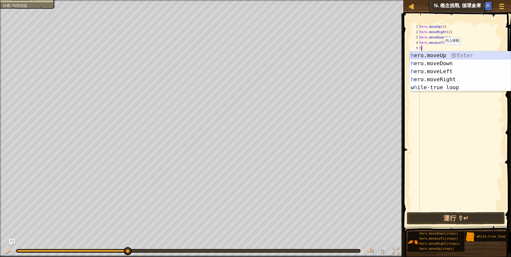
click at [447, 56] on div "h ero.moveUp 按 Enter h ero.moveDown 按 Enter h ero.moveLeft 按 Enter h ero.moveRi…" at bounding box center [460, 79] width 101 height 56
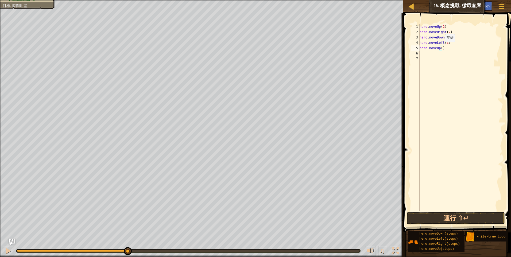
click at [440, 47] on div "hero . moveUp ( 2 ) hero . moveRight ( 2 ) hero . moveDown ( 1 ) hero . moveLef…" at bounding box center [460, 123] width 84 height 198
type textarea "hero.moveUp(1)"
drag, startPoint x: 468, startPoint y: 162, endPoint x: 467, endPoint y: 186, distance: 24.1
click at [468, 162] on div "hero . moveUp ( 2 ) hero . moveRight ( 2 ) hero . moveDown ( 1 ) hero . moveLef…" at bounding box center [460, 123] width 84 height 198
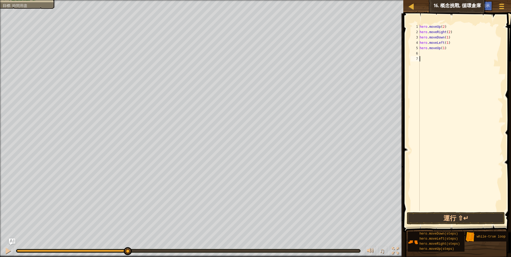
scroll to position [2, 0]
click at [462, 217] on button "運行 ⇧↵" at bounding box center [456, 218] width 98 height 12
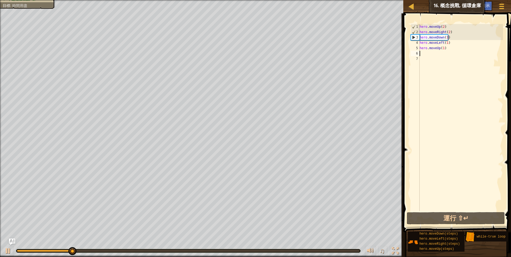
click at [429, 51] on div "hero . moveUp ( 2 ) hero . moveRight ( 2 ) hero . moveDown ( 1 ) hero . moveLef…" at bounding box center [460, 123] width 84 height 198
type textarea "h"
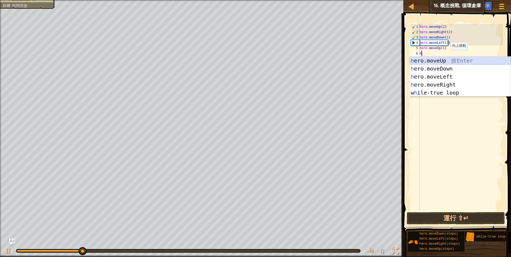
click at [446, 59] on div "h ero.moveUp 按 Enter h ero.moveDown 按 Enter h ero.moveLeft 按 Enter h ero.moveRi…" at bounding box center [460, 85] width 101 height 56
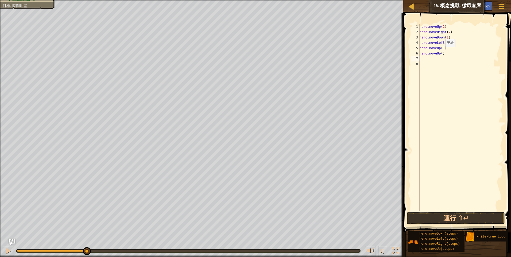
click at [441, 52] on div "hero . moveUp ( 2 ) hero . moveRight ( 2 ) hero . moveDown ( 1 ) hero . moveLef…" at bounding box center [460, 123] width 84 height 198
click at [445, 53] on div "hero . moveUp ( 2 ) hero . moveRight ( 2 ) hero . moveDown ( 1 ) hero . moveLef…" at bounding box center [460, 123] width 84 height 198
click at [441, 53] on div "hero . moveUp ( 2 ) hero . moveRight ( 2 ) hero . moveDown ( 1 ) hero . moveLef…" at bounding box center [460, 123] width 84 height 198
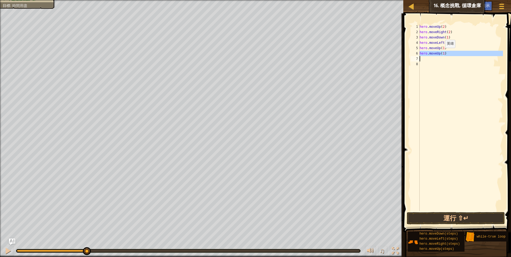
click at [441, 53] on div "hero . moveUp ( 2 ) hero . moveRight ( 2 ) hero . moveDown ( 1 ) hero . moveLef…" at bounding box center [460, 123] width 84 height 198
type textarea "hero.moveUp(1)"
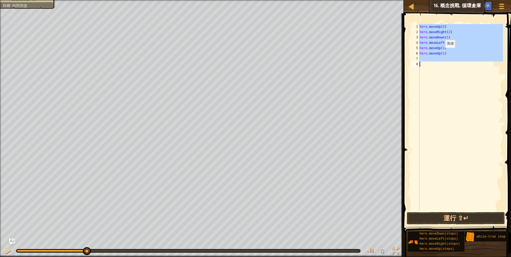
click at [441, 53] on div "hero . moveUp ( 2 ) hero . moveRight ( 2 ) hero . moveDown ( 1 ) hero . moveLef…" at bounding box center [460, 123] width 84 height 198
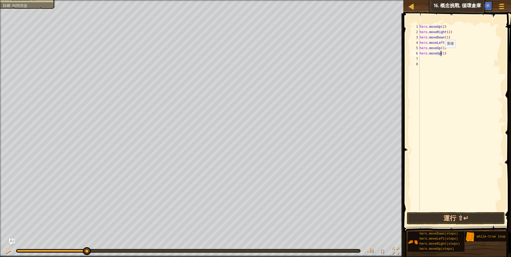
click at [441, 53] on div "hero . moveUp ( 2 ) hero . moveRight ( 2 ) hero . moveDown ( 1 ) hero . moveLef…" at bounding box center [460, 123] width 84 height 198
type textarea "hero.moveUp(1)"
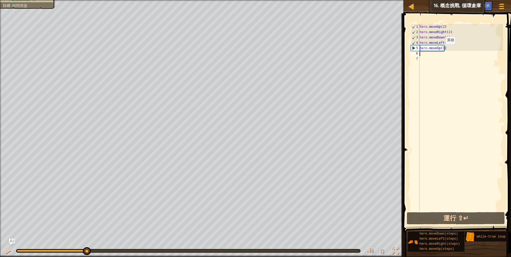
click at [441, 49] on div "hero . moveUp ( 2 ) hero . moveRight ( 2 ) hero . moveDown ( 1 ) hero . moveLef…" at bounding box center [460, 123] width 84 height 198
click at [442, 49] on div "hero . moveUp ( 2 ) hero . moveRight ( 2 ) hero . moveDown ( 1 ) hero . moveLef…" at bounding box center [460, 123] width 84 height 198
type textarea "hero.moveUp(2)"
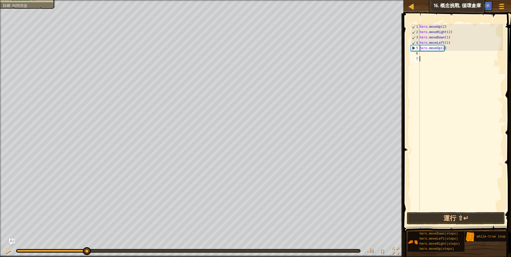
click at [452, 95] on div "hero . moveUp ( 2 ) hero . moveRight ( 2 ) hero . moveDown ( 1 ) hero . moveLef…" at bounding box center [460, 123] width 84 height 198
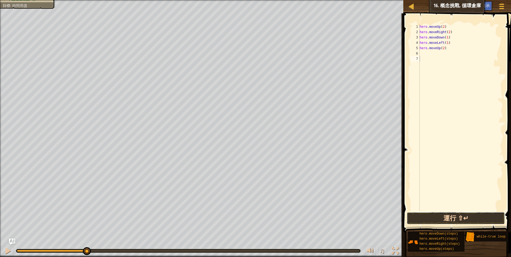
click at [470, 217] on button "運行 ⇧↵" at bounding box center [456, 218] width 98 height 12
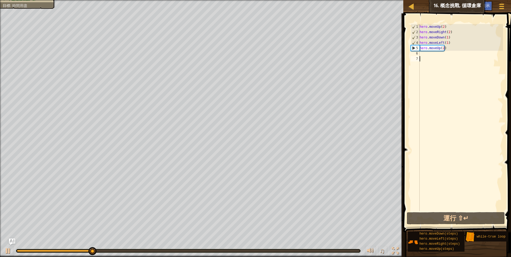
click at [426, 53] on div "hero . moveUp ( 2 ) hero . moveRight ( 2 ) hero . moveDown ( 1 ) hero . moveLef…" at bounding box center [460, 123] width 84 height 198
type textarea "h"
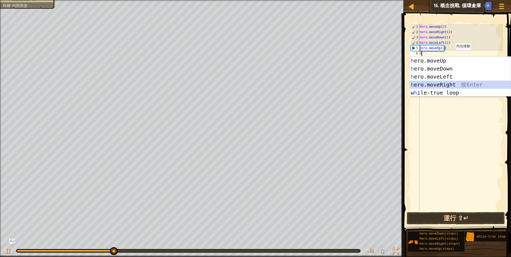
click at [445, 86] on div "h ero.moveUp 按 Enter h ero.moveDown 按 Enter h ero.moveLeft 按 Enter h ero.moveRi…" at bounding box center [460, 85] width 101 height 56
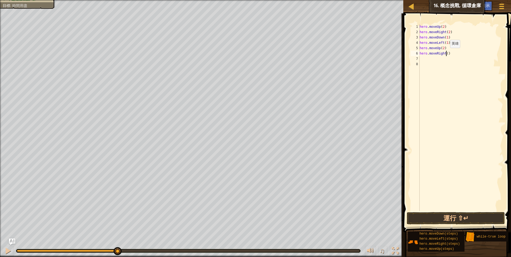
click at [445, 53] on div "hero . moveUp ( 2 ) hero . moveRight ( 2 ) hero . moveDown ( 1 ) hero . moveLef…" at bounding box center [460, 123] width 84 height 198
type textarea "hero.moveRight(1)"
click at [458, 92] on div "hero . moveUp ( 2 ) hero . moveRight ( 2 ) hero . moveDown ( 1 ) hero . moveLef…" at bounding box center [460, 123] width 84 height 198
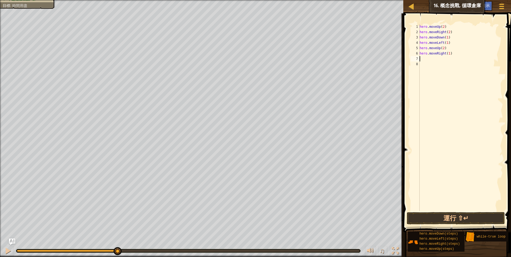
click at [426, 58] on div "hero . moveUp ( 2 ) hero . moveRight ( 2 ) hero . moveDown ( 1 ) hero . moveLef…" at bounding box center [460, 123] width 84 height 198
type textarea "h"
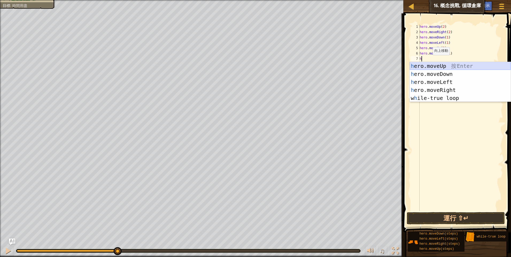
click at [439, 66] on div "h ero.moveUp 按 Enter h ero.moveDown 按 Enter h ero.moveLeft 按 Enter h ero.moveRi…" at bounding box center [460, 90] width 101 height 56
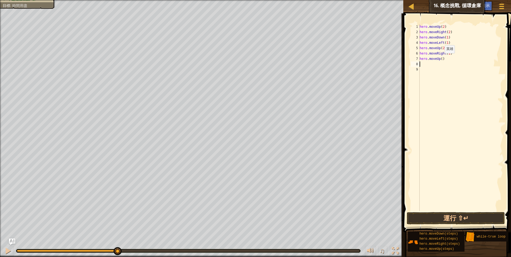
click at [440, 59] on div "hero . moveUp ( 2 ) hero . moveRight ( 2 ) hero . moveDown ( 1 ) hero . moveLef…" at bounding box center [460, 123] width 84 height 198
type textarea "hero.moveUp(1)"
click at [473, 216] on button "運行 ⇧↵" at bounding box center [456, 218] width 98 height 12
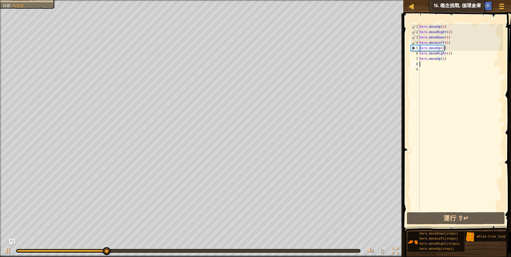
click at [425, 65] on div "hero . moveUp ( 2 ) hero . moveRight ( 2 ) hero . moveDown ( 1 ) hero . moveLef…" at bounding box center [460, 123] width 84 height 198
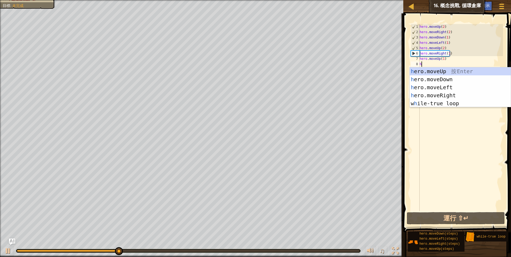
type textarea "h"
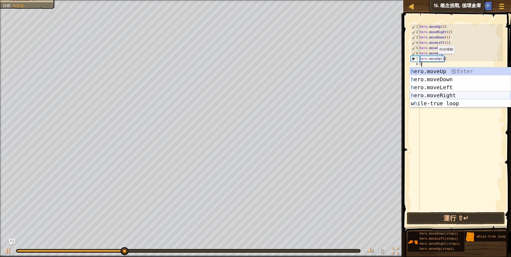
click at [450, 94] on div "h ero.moveUp 按 Enter h ero.moveDown 按 Enter h ero.moveLeft 按 Enter h ero.moveRi…" at bounding box center [460, 95] width 101 height 56
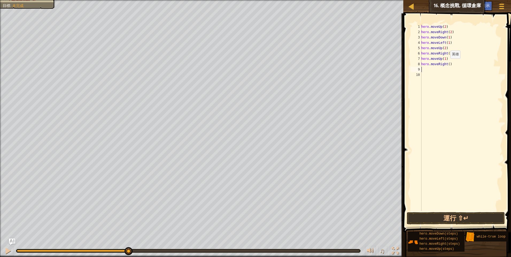
click at [447, 64] on div "hero . moveUp ( 2 ) hero . moveRight ( 2 ) hero . moveDown ( 1 ) hero . moveLef…" at bounding box center [461, 123] width 83 height 198
type textarea "hero.moveRight(2)"
click at [443, 112] on div "hero . moveUp ( 2 ) hero . moveRight ( 2 ) hero . moveDown ( 1 ) hero . moveLef…" at bounding box center [461, 123] width 83 height 198
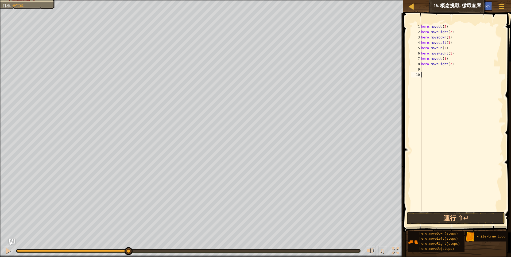
click at [424, 67] on div "hero . moveUp ( 2 ) hero . moveRight ( 2 ) hero . moveDown ( 1 ) hero . moveLef…" at bounding box center [461, 123] width 83 height 198
click at [433, 217] on button "運行 ⇧↵" at bounding box center [456, 218] width 98 height 12
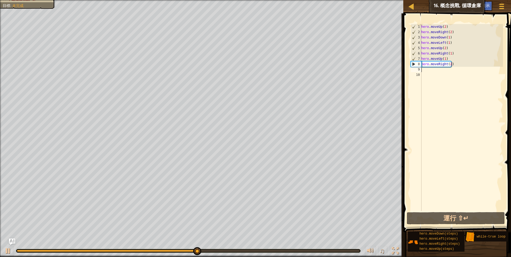
click at [422, 70] on div "hero . moveUp ( 2 ) hero . moveRight ( 2 ) hero . moveDown ( 1 ) hero . moveLef…" at bounding box center [461, 123] width 83 height 198
type textarea "h"
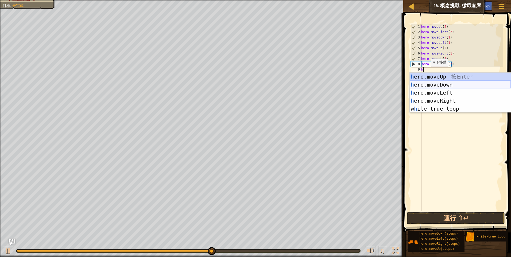
click at [439, 86] on div "h ero.moveUp 按 Enter h ero.moveDown 按 Enter h ero.moveLeft 按 Enter h ero.moveRi…" at bounding box center [460, 101] width 101 height 56
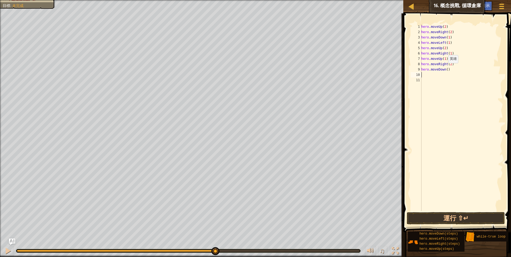
click at [445, 68] on div "hero . moveUp ( 2 ) hero . moveRight ( 2 ) hero . moveDown ( 1 ) hero . moveLef…" at bounding box center [461, 123] width 83 height 198
type textarea "hero.moveDown(1)"
drag, startPoint x: 446, startPoint y: 87, endPoint x: 452, endPoint y: 107, distance: 21.6
click at [446, 87] on div "hero . moveUp ( 2 ) hero . moveRight ( 2 ) hero . moveDown ( 1 ) hero . moveLef…" at bounding box center [461, 123] width 83 height 198
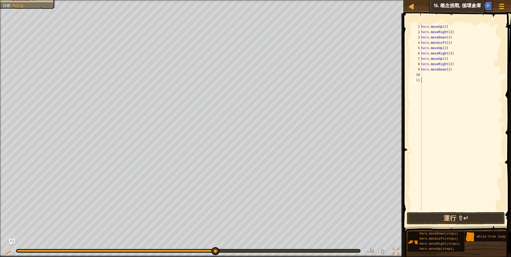
scroll to position [2, 0]
click at [424, 73] on div "hero . moveUp ( 2 ) hero . moveRight ( 2 ) hero . moveDown ( 1 ) hero . moveLef…" at bounding box center [461, 123] width 83 height 198
type textarea "h"
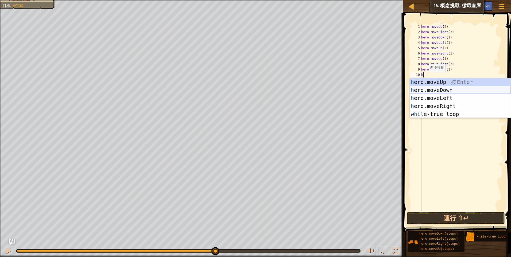
click at [437, 93] on div "h ero.moveUp 按 Enter h ero.moveDown 按 Enter h ero.moveLeft 按 Enter h ero.moveRi…" at bounding box center [460, 106] width 101 height 56
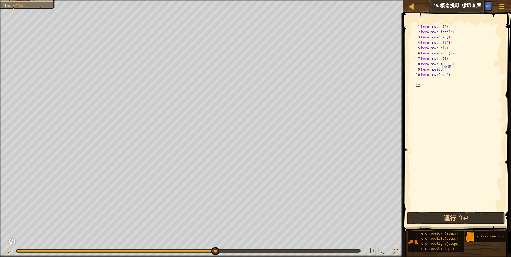
click at [439, 76] on div "hero . moveUp ( 2 ) hero . moveRight ( 2 ) hero . moveDown ( 1 ) hero . moveLef…" at bounding box center [461, 123] width 83 height 198
type textarea "hero.moveDown()"
type textarea "h"
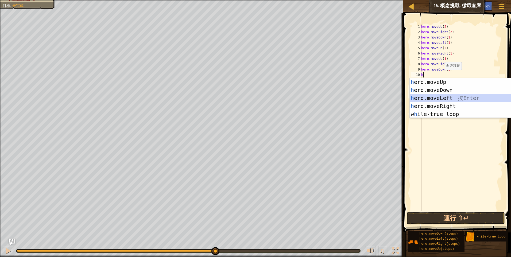
click at [447, 99] on div "h ero.moveUp 按 Enter h ero.moveDown 按 Enter h ero.moveLeft 按 Enter h ero.moveRi…" at bounding box center [460, 106] width 101 height 56
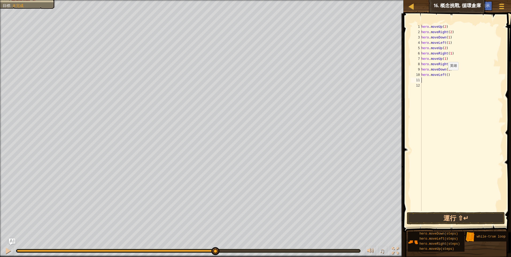
click at [445, 75] on div "hero . moveUp ( 2 ) hero . moveRight ( 2 ) hero . moveDown ( 1 ) hero . moveLef…" at bounding box center [461, 123] width 83 height 198
type textarea "hero.moveLeft(1)"
click at [483, 138] on div "hero . moveUp ( 2 ) hero . moveRight ( 2 ) hero . moveDown ( 1 ) hero . moveLef…" at bounding box center [461, 123] width 83 height 198
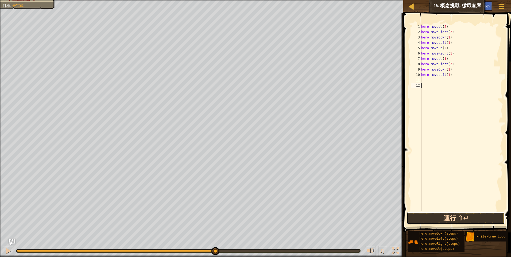
click at [462, 220] on button "運行 ⇧↵" at bounding box center [456, 218] width 98 height 12
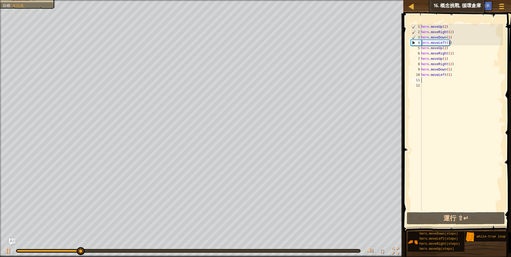
click at [424, 79] on div "hero . moveUp ( 2 ) hero . moveRight ( 2 ) hero . moveDown ( 1 ) hero . moveLef…" at bounding box center [461, 123] width 83 height 198
type textarea "h"
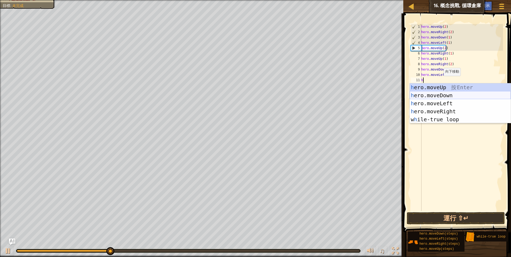
click at [441, 94] on div "h ero.moveUp 按 Enter h ero.moveDown 按 Enter h ero.moveLeft 按 Enter h ero.moveRi…" at bounding box center [460, 111] width 101 height 56
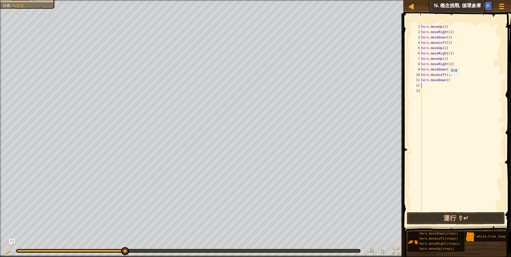
click at [446, 80] on div "hero . moveUp ( 2 ) hero . moveRight ( 2 ) hero . moveDown ( 1 ) hero . moveLef…" at bounding box center [461, 123] width 83 height 198
type textarea "hero.moveDown(1)"
drag, startPoint x: 431, startPoint y: 134, endPoint x: 439, endPoint y: 112, distance: 23.5
click at [431, 134] on div "hero . moveUp ( 2 ) hero . moveRight ( 2 ) hero . moveDown ( 1 ) hero . moveLef…" at bounding box center [461, 123] width 83 height 198
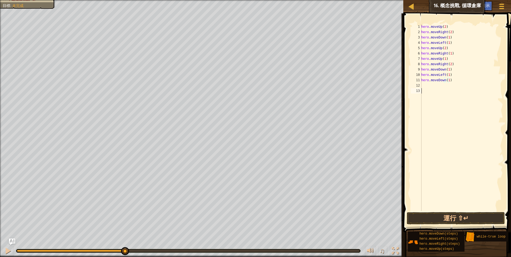
scroll to position [2, 0]
click at [423, 86] on div "hero . moveUp ( 2 ) hero . moveRight ( 2 ) hero . moveDown ( 1 ) hero . moveLef…" at bounding box center [461, 123] width 83 height 198
type textarea "h"
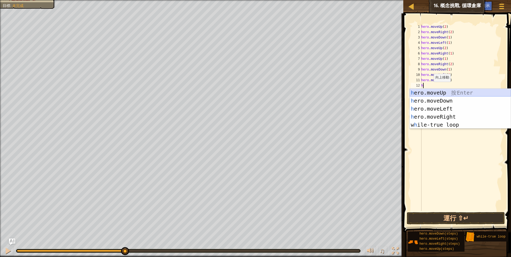
click at [440, 91] on div "h ero.moveUp 按 Enter h ero.moveDown 按 Enter h ero.moveLeft 按 Enter h ero.moveRi…" at bounding box center [460, 117] width 101 height 56
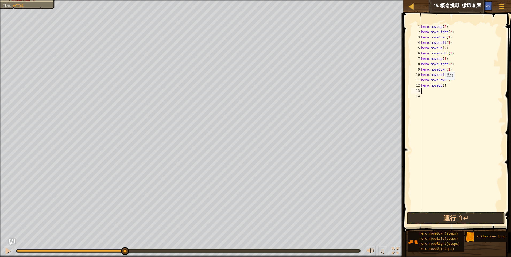
click at [442, 85] on div "hero . moveUp ( 2 ) hero . moveRight ( 2 ) hero . moveDown ( 1 ) hero . moveLef…" at bounding box center [461, 123] width 83 height 198
type textarea "hero.moveUp(2)"
click at [451, 133] on div "hero . moveUp ( 2 ) hero . moveRight ( 2 ) hero . moveDown ( 1 ) hero . moveLef…" at bounding box center [461, 123] width 83 height 198
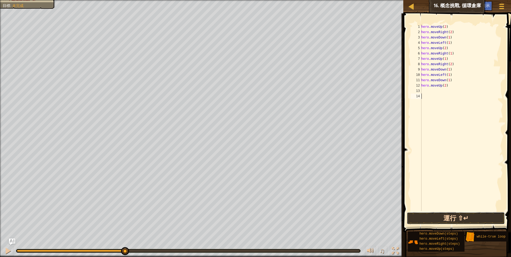
click at [453, 217] on button "運行 ⇧↵" at bounding box center [456, 218] width 98 height 12
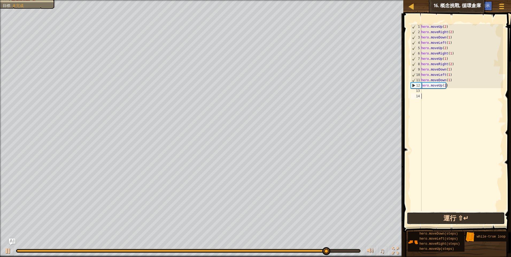
click at [468, 218] on button "運行 ⇧↵" at bounding box center [456, 218] width 98 height 12
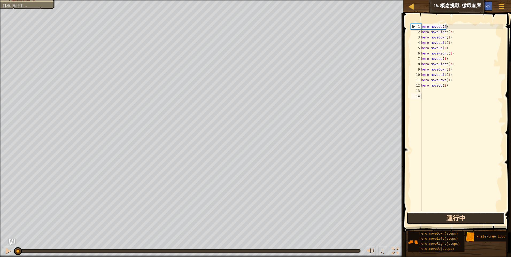
click at [468, 218] on button "運行中" at bounding box center [456, 218] width 98 height 12
click at [468, 217] on button "運行 ⇧↵" at bounding box center [456, 218] width 98 height 12
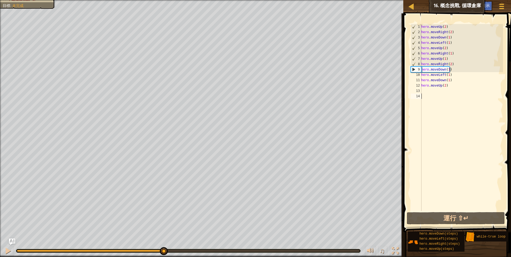
click at [164, 207] on div "收集所有寶石。 逃離倉庫 不超過五個語句。 目標 : 未完成 ♫ 服部 18 x: 54 y: 44 x: 54 y: 42" at bounding box center [255, 128] width 511 height 257
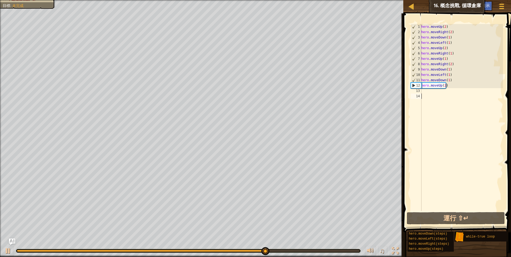
scroll to position [4, 18]
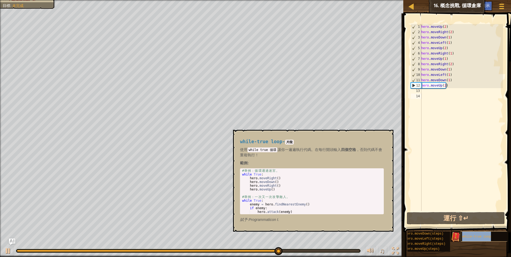
click at [468, 235] on span "while-true loop" at bounding box center [476, 237] width 29 height 4
click at [425, 157] on div "hero . moveUp ( 2 ) hero . moveRight ( 2 ) hero . moveDown ( 1 ) hero . moveLef…" at bounding box center [461, 123] width 83 height 198
click at [390, 135] on button "×" at bounding box center [387, 135] width 4 height 7
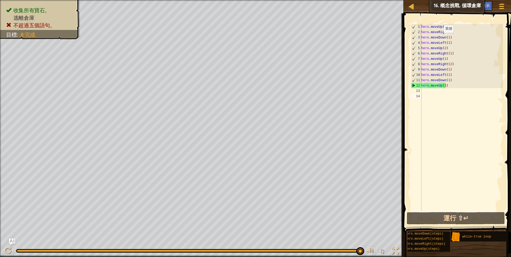
click at [441, 38] on div "hero . moveUp ( 2 ) hero . moveRight ( 2 ) hero . moveDown ( 1 ) hero . moveLef…" at bounding box center [461, 123] width 83 height 198
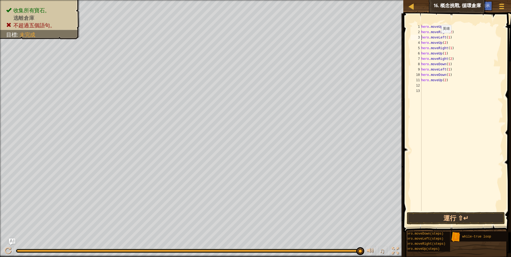
click at [438, 38] on div "hero . moveUp ( 2 ) hero . moveRight ( 2 ) hero . moveLeft ( 1 ) hero . moveUp …" at bounding box center [461, 123] width 83 height 198
click at [443, 37] on div "hero . moveUp ( 2 ) hero . moveRight ( 2 ) hero . moveUp ( 2 ) hero . moveRight…" at bounding box center [461, 123] width 83 height 198
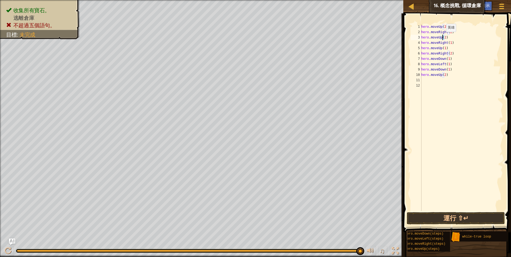
type textarea "hero.moveUp(1)"
click at [460, 166] on div "hero . moveUp ( 2 ) hero . moveRight ( 2 ) hero . moveUp ( 1 ) hero . moveRight…" at bounding box center [461, 123] width 83 height 198
click at [456, 220] on button "運行 ⇧↵" at bounding box center [456, 218] width 98 height 12
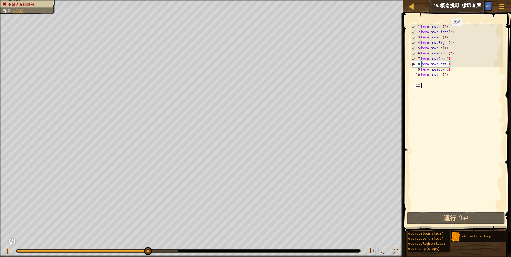
click at [449, 32] on div "hero . moveUp ( 2 ) hero . moveRight ( 2 ) hero . moveUp ( 1 ) hero . moveRight…" at bounding box center [461, 123] width 83 height 198
type textarea "hero.moveRight(1)"
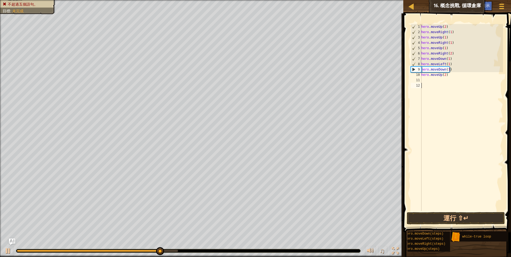
click at [473, 95] on div "hero . moveUp ( 2 ) hero . moveRight ( 1 ) hero . moveUp ( 1 ) hero . moveRight…" at bounding box center [461, 123] width 83 height 198
click at [445, 217] on button "運行 ⇧↵" at bounding box center [456, 218] width 98 height 12
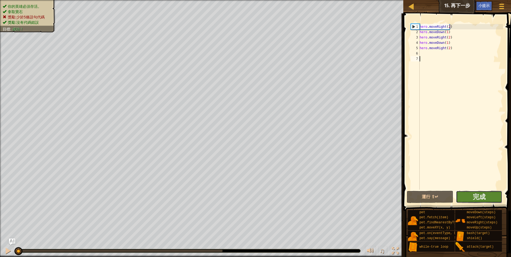
click at [486, 196] on button "完成" at bounding box center [479, 197] width 46 height 12
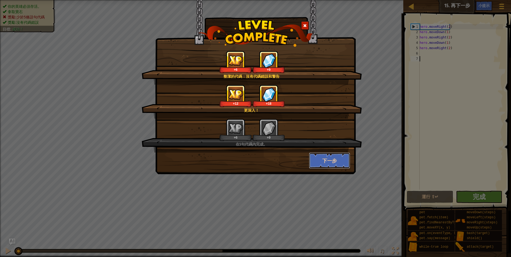
click at [338, 160] on button "下一步" at bounding box center [329, 161] width 41 height 16
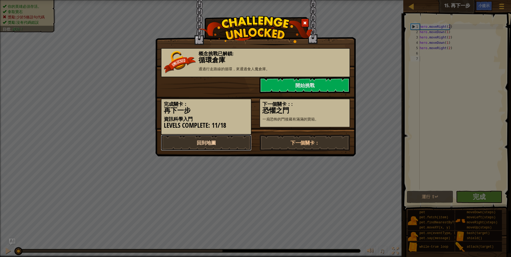
click at [237, 143] on link "回到地圖" at bounding box center [206, 143] width 91 height 16
select select "zh-HANT"
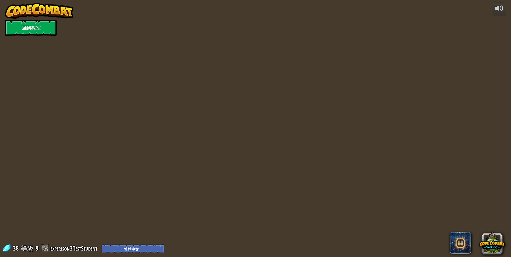
select select "zh-HANT"
